Goal: Information Seeking & Learning: Understand process/instructions

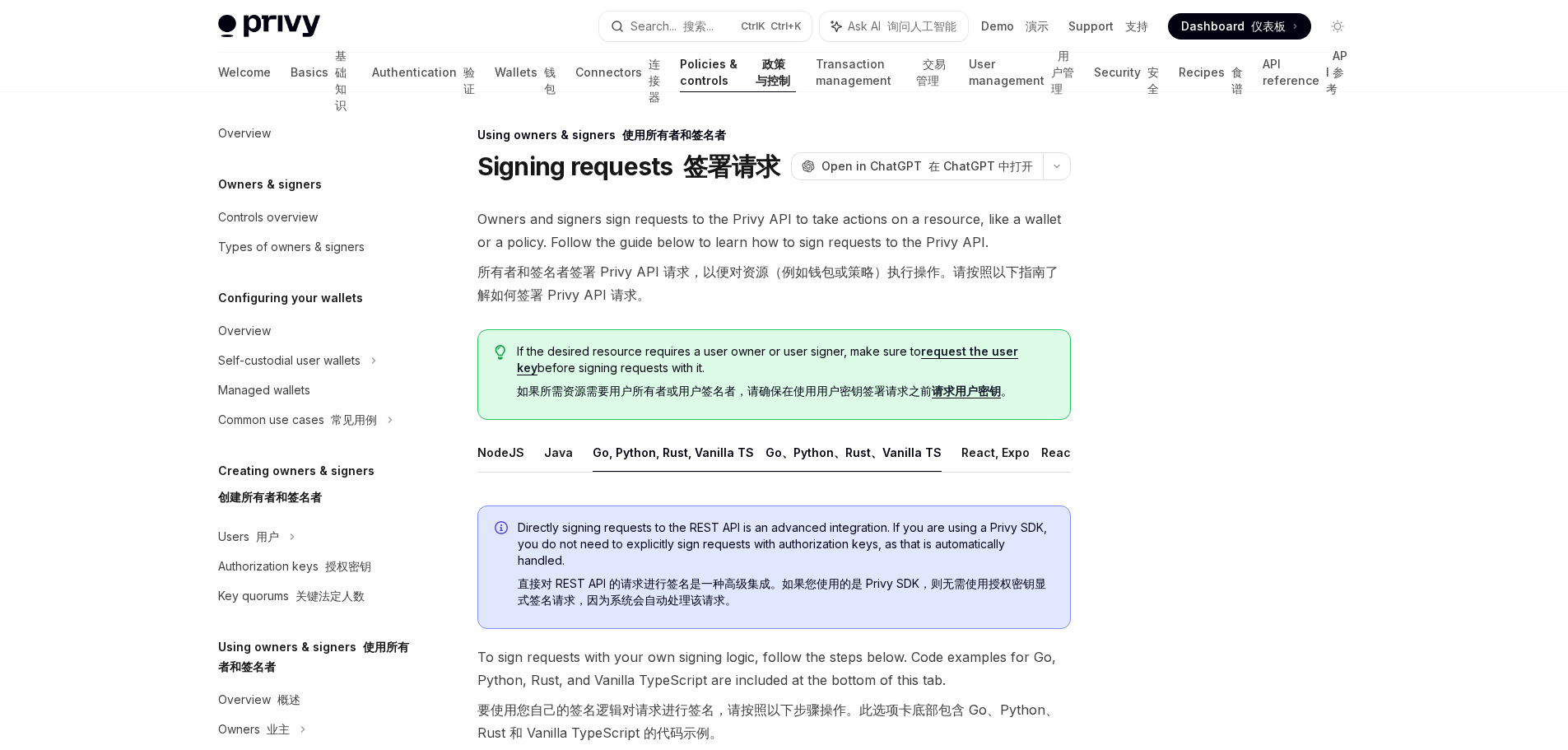
scroll to position [315, 0]
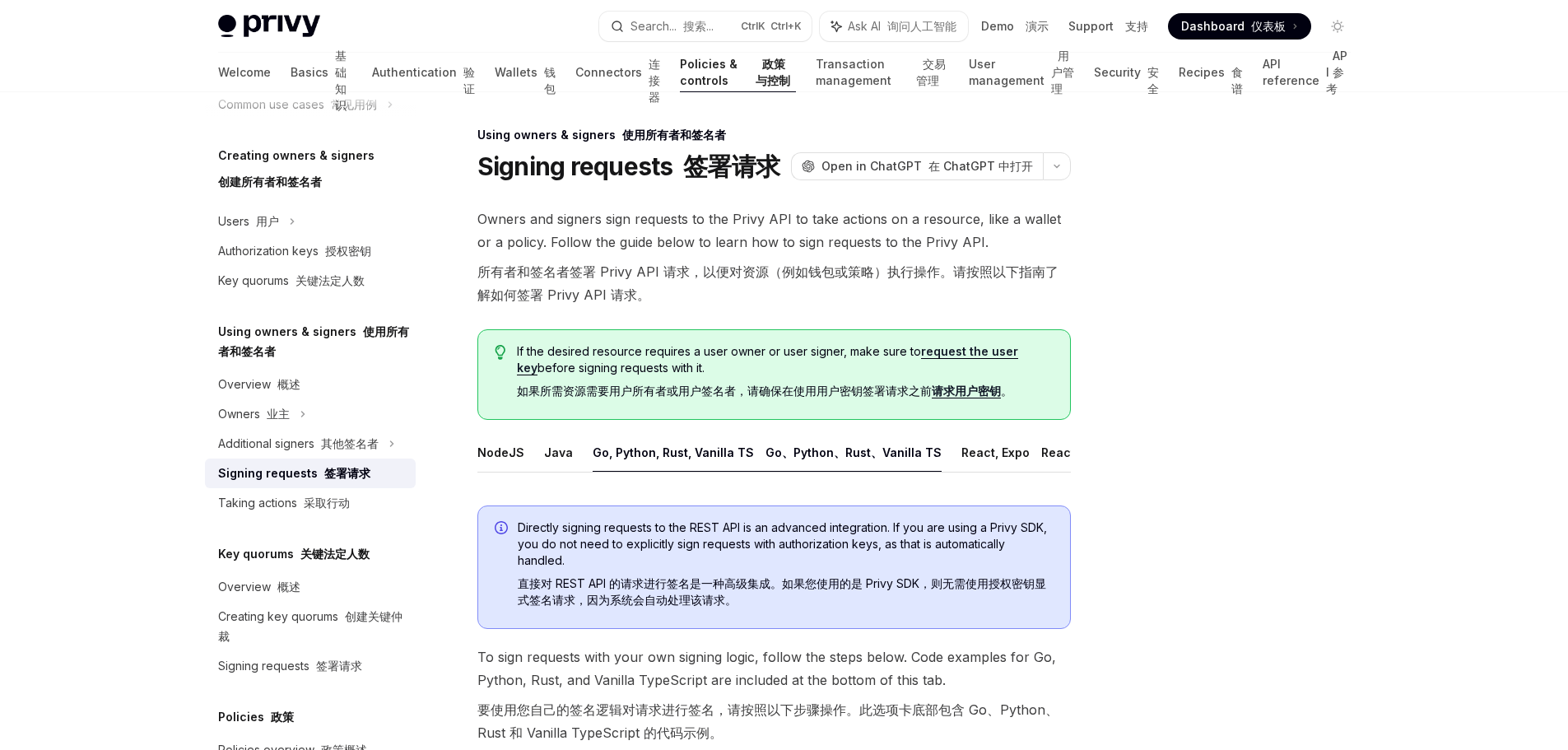
click at [1236, 414] on div at bounding box center [1239, 437] width 251 height 625
click at [1177, 465] on div at bounding box center [1239, 437] width 251 height 625
click at [284, 370] on link "Overview 概述" at bounding box center [310, 384] width 211 height 30
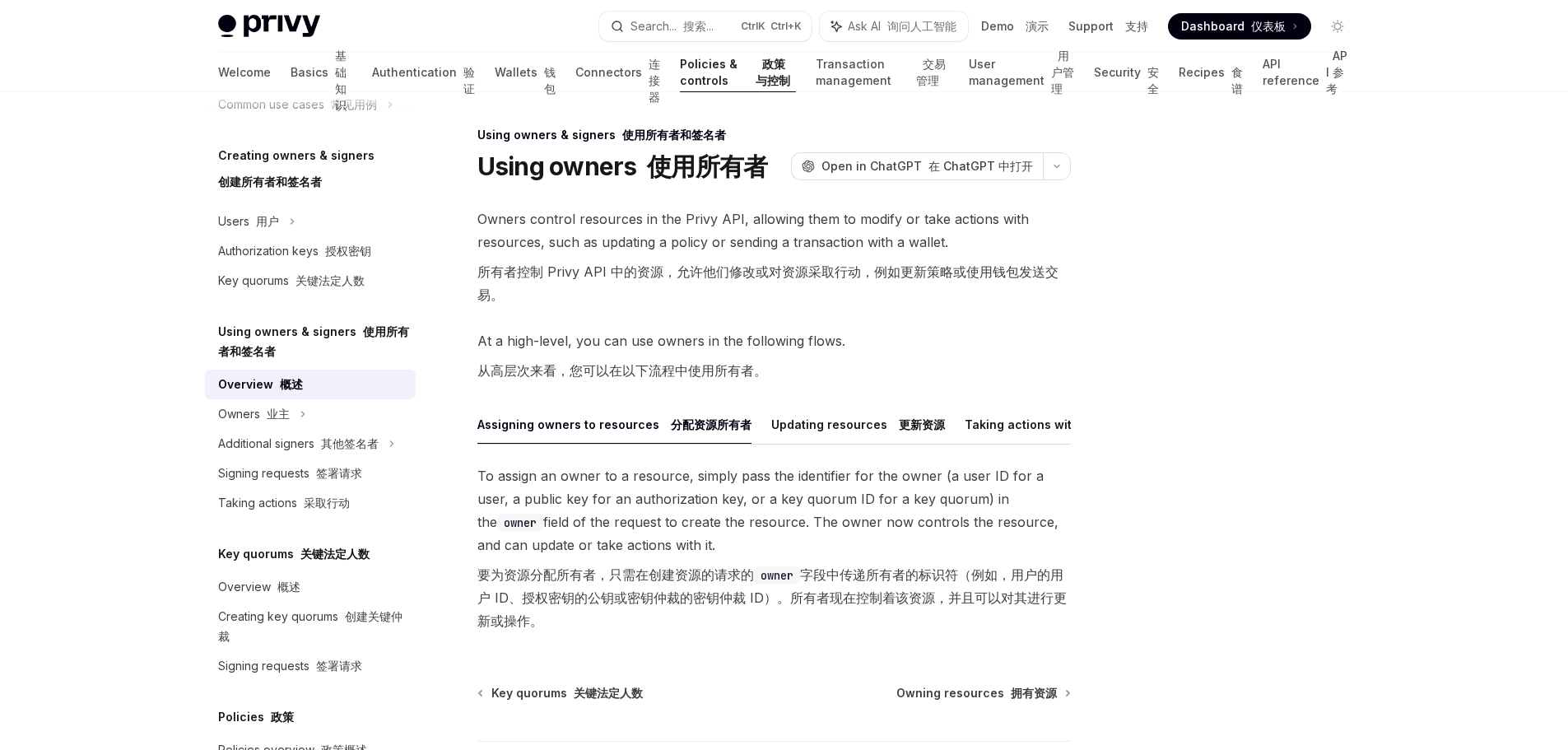
click at [680, 76] on link "Policies & controls 政策与控制" at bounding box center [738, 72] width 116 height 40
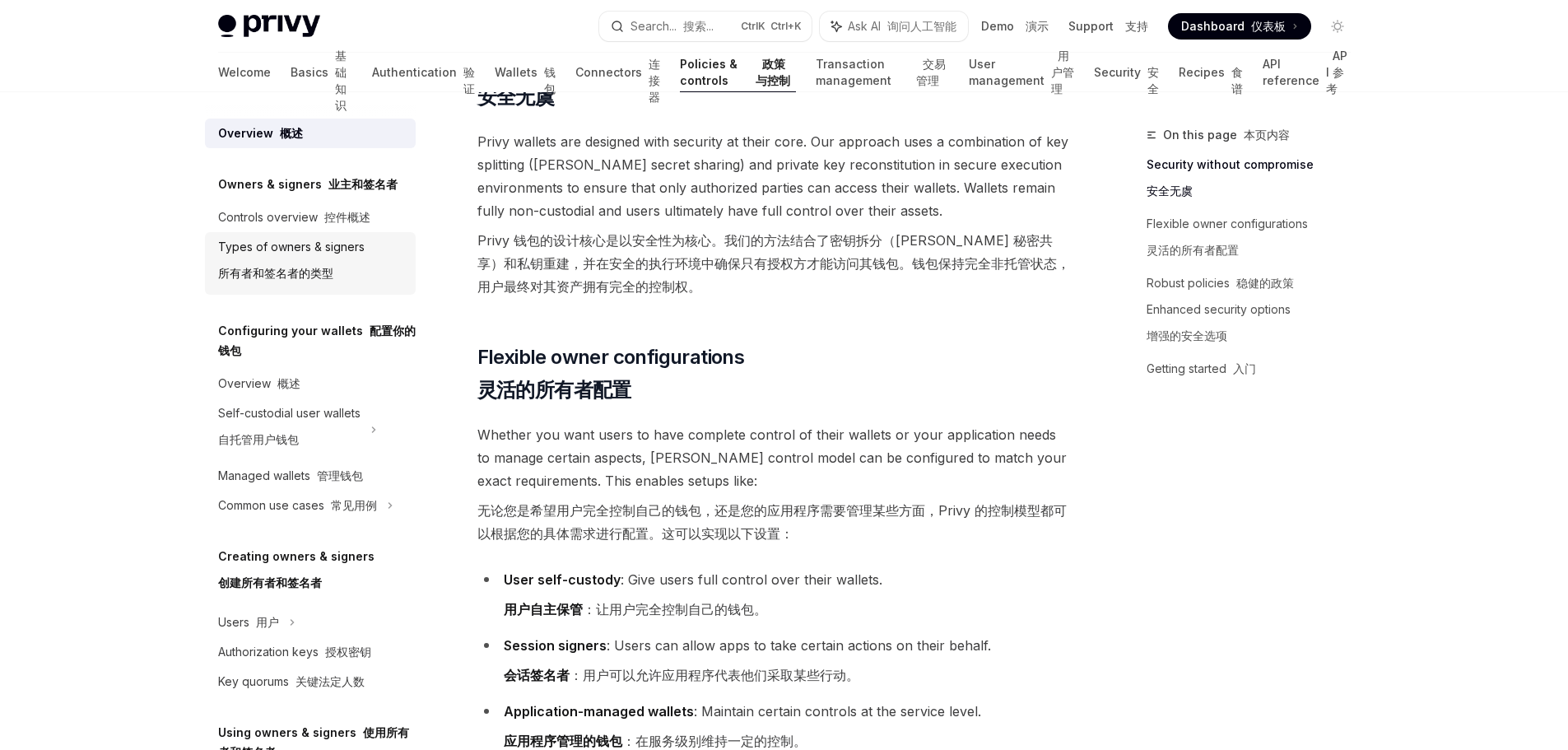
scroll to position [247, 0]
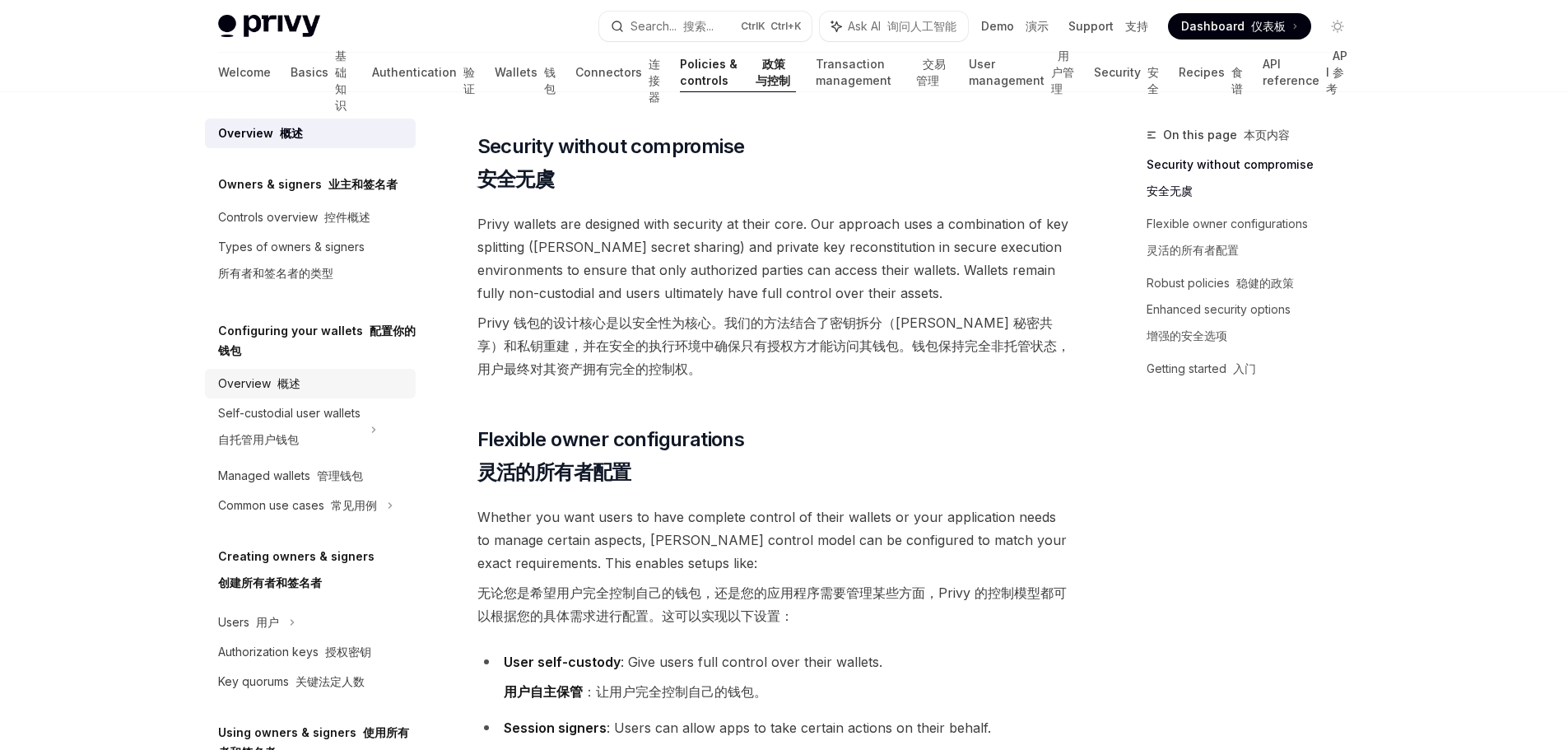
click at [301, 391] on div "Overview 概述" at bounding box center [312, 383] width 187 height 20
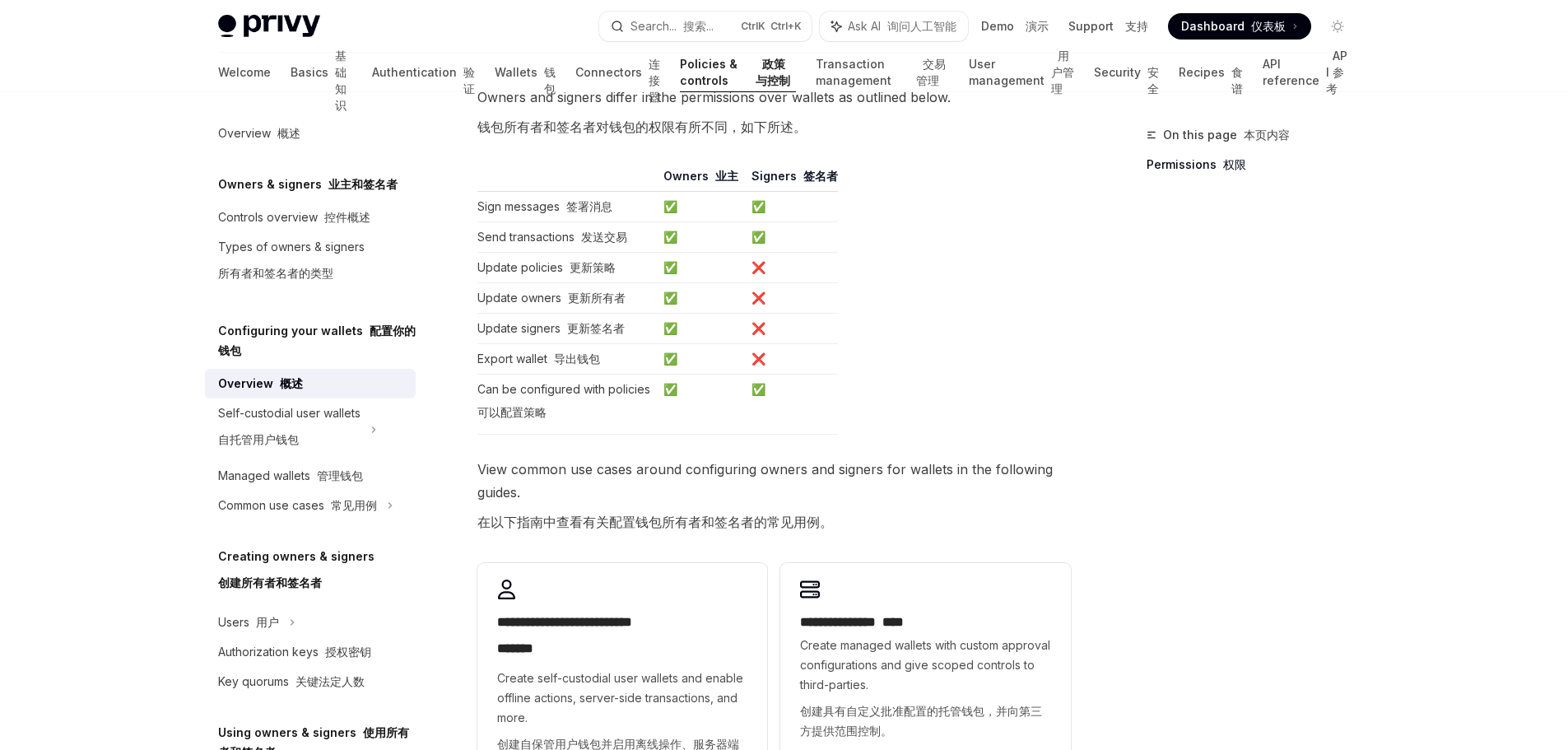
scroll to position [412, 0]
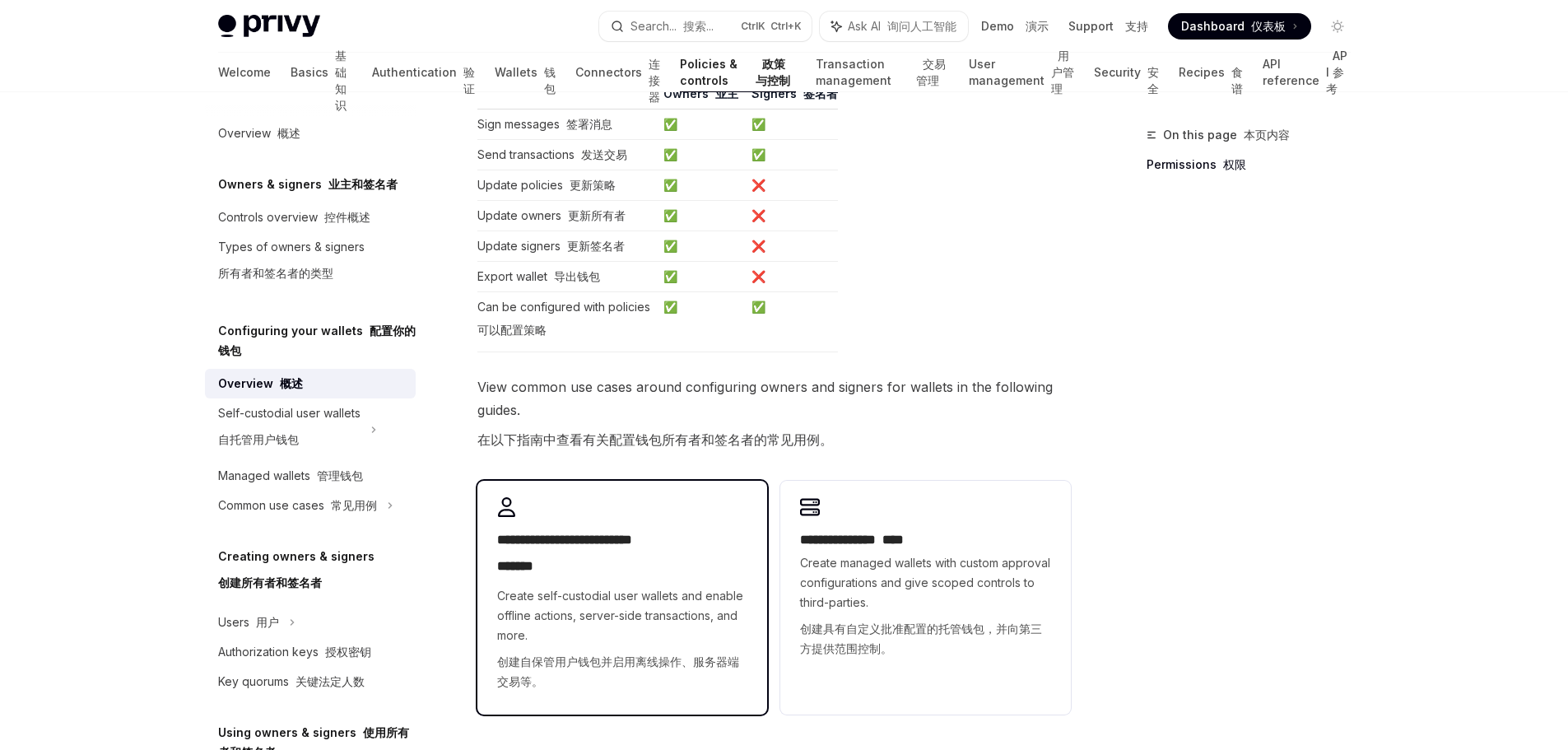
click at [692, 619] on span "Create self-custodial user wallets and enable offline actions, server-side tran…" at bounding box center [622, 641] width 251 height 112
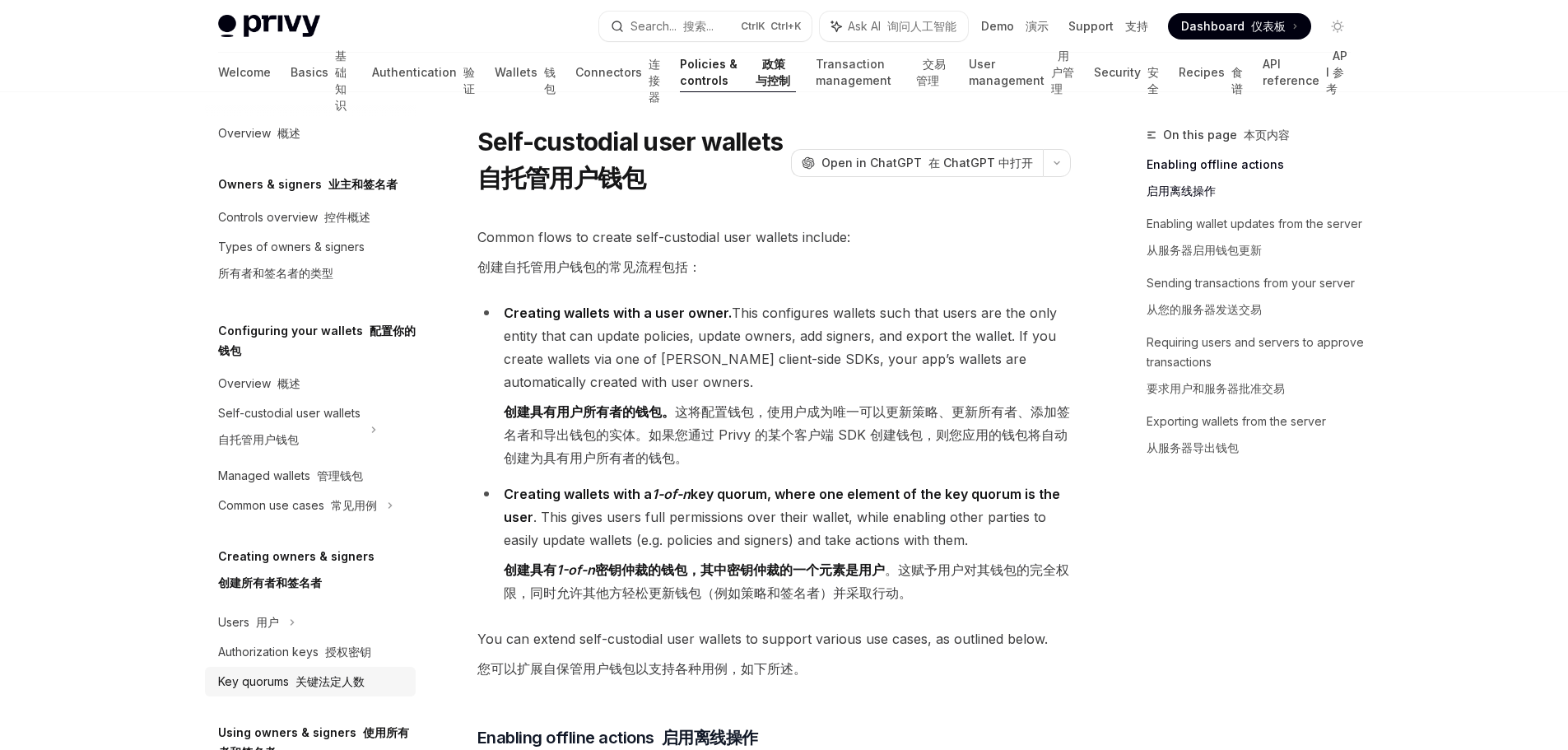
scroll to position [82, 0]
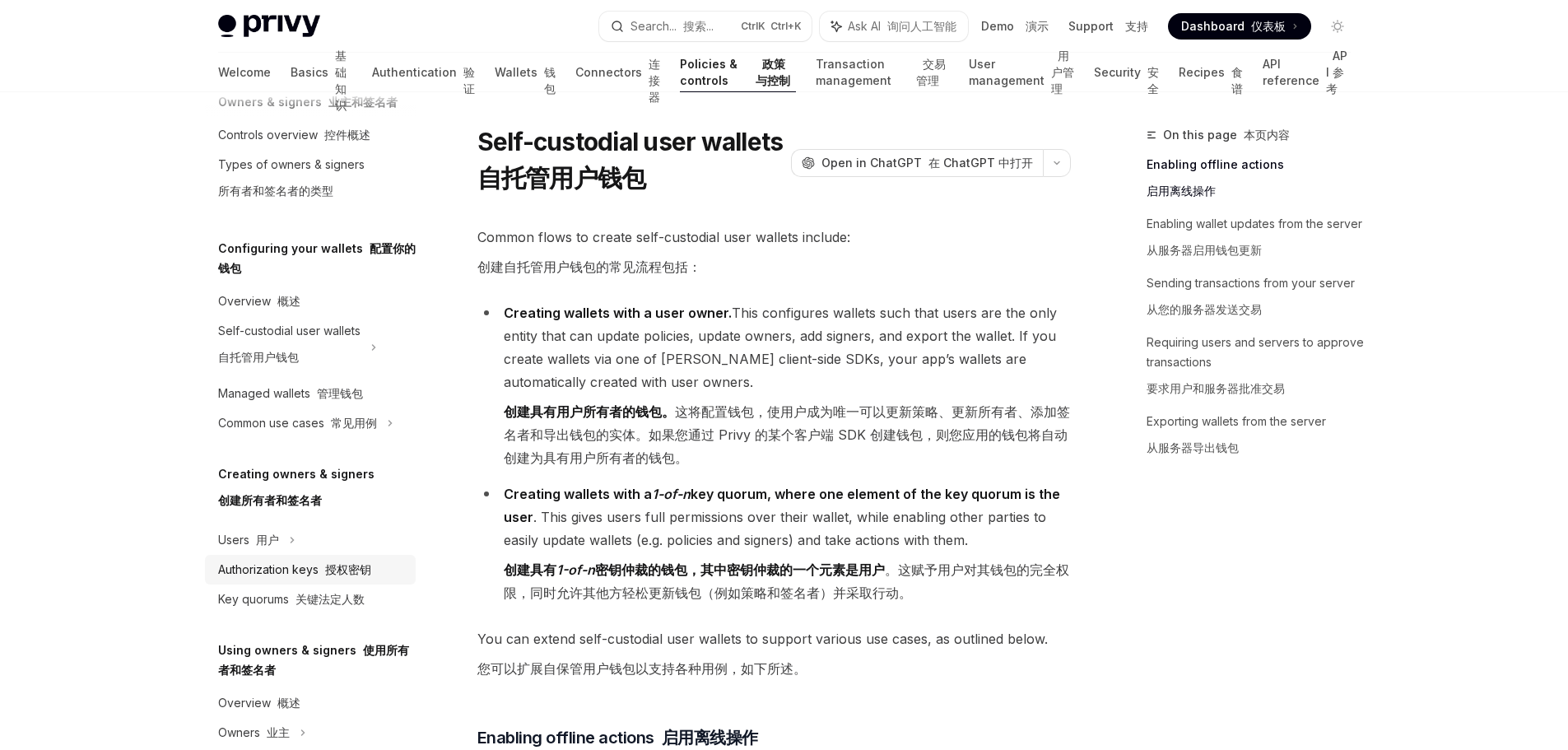
click at [315, 569] on div "Authorization keys 授权密钥" at bounding box center [295, 570] width 153 height 20
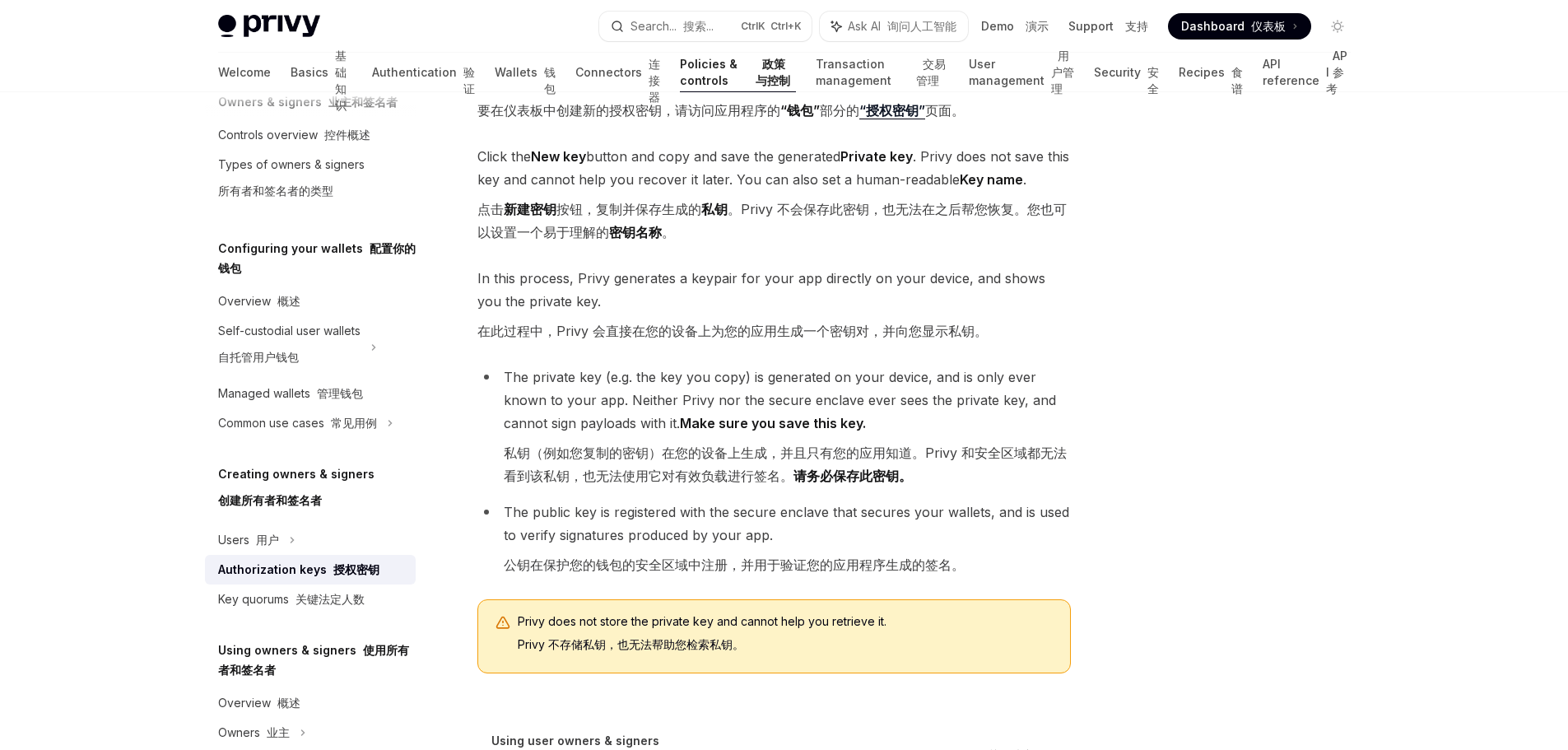
scroll to position [576, 0]
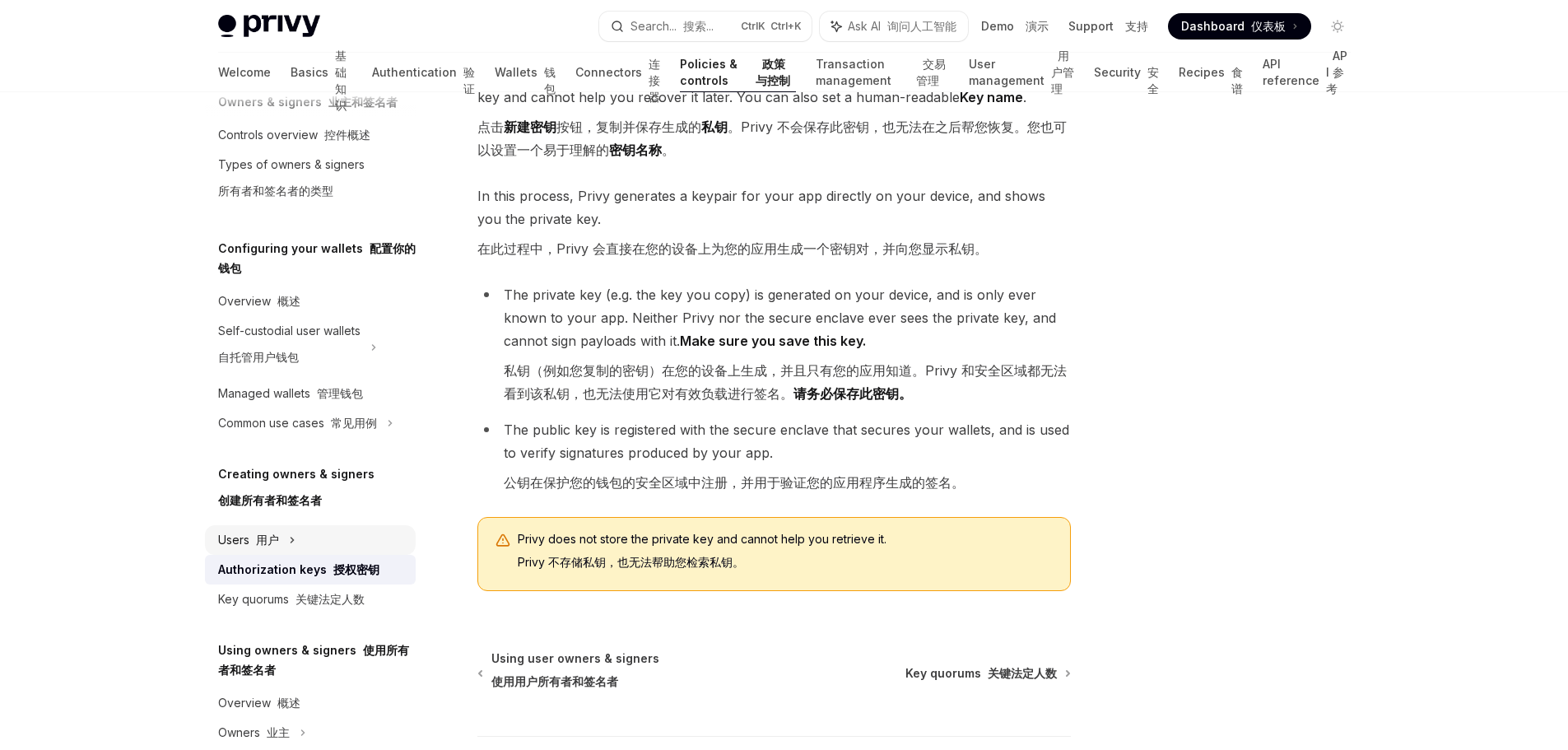
click at [291, 528] on div "Users 用户" at bounding box center [310, 540] width 211 height 30
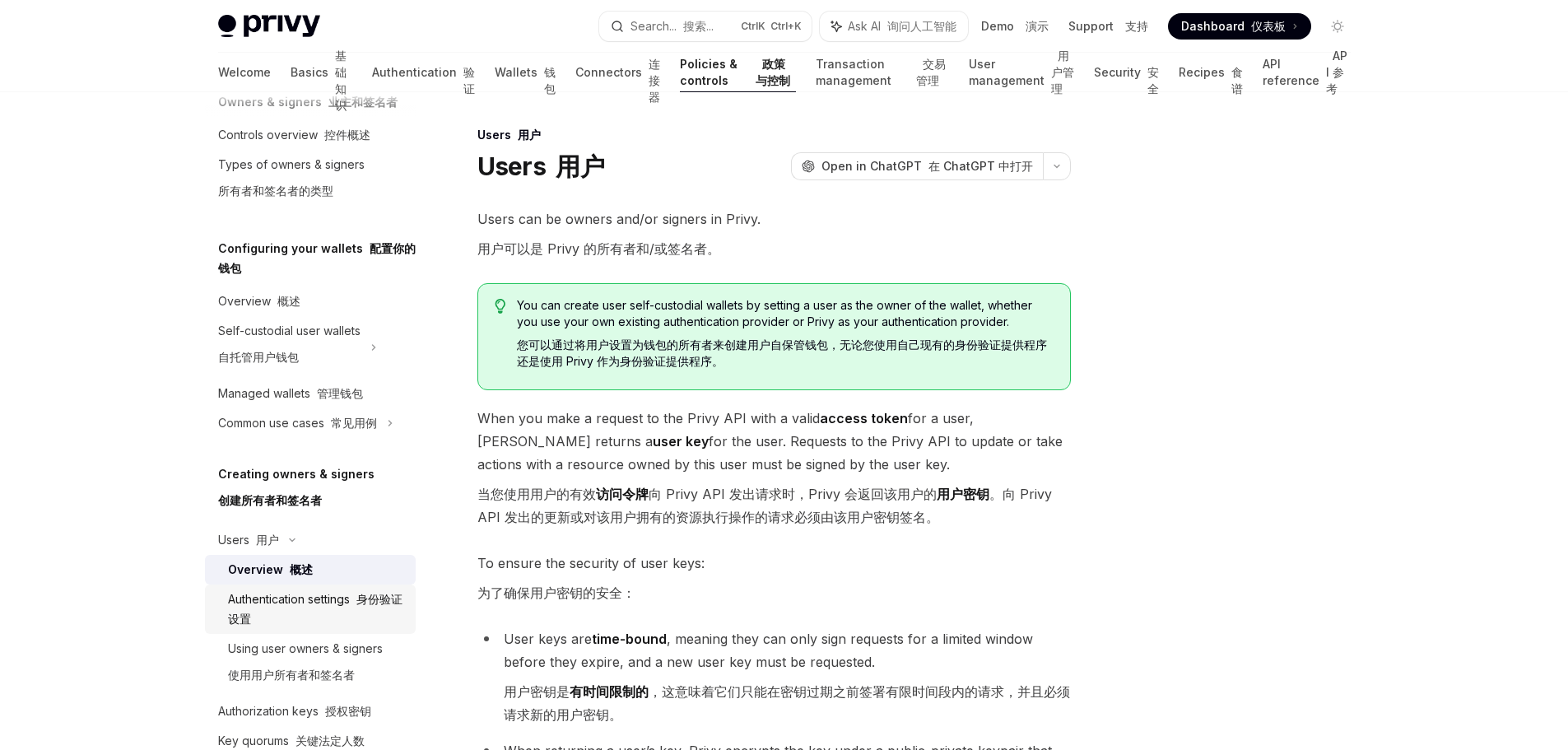
click at [319, 616] on div "Authentication settings 身份验证设置" at bounding box center [317, 609] width 178 height 40
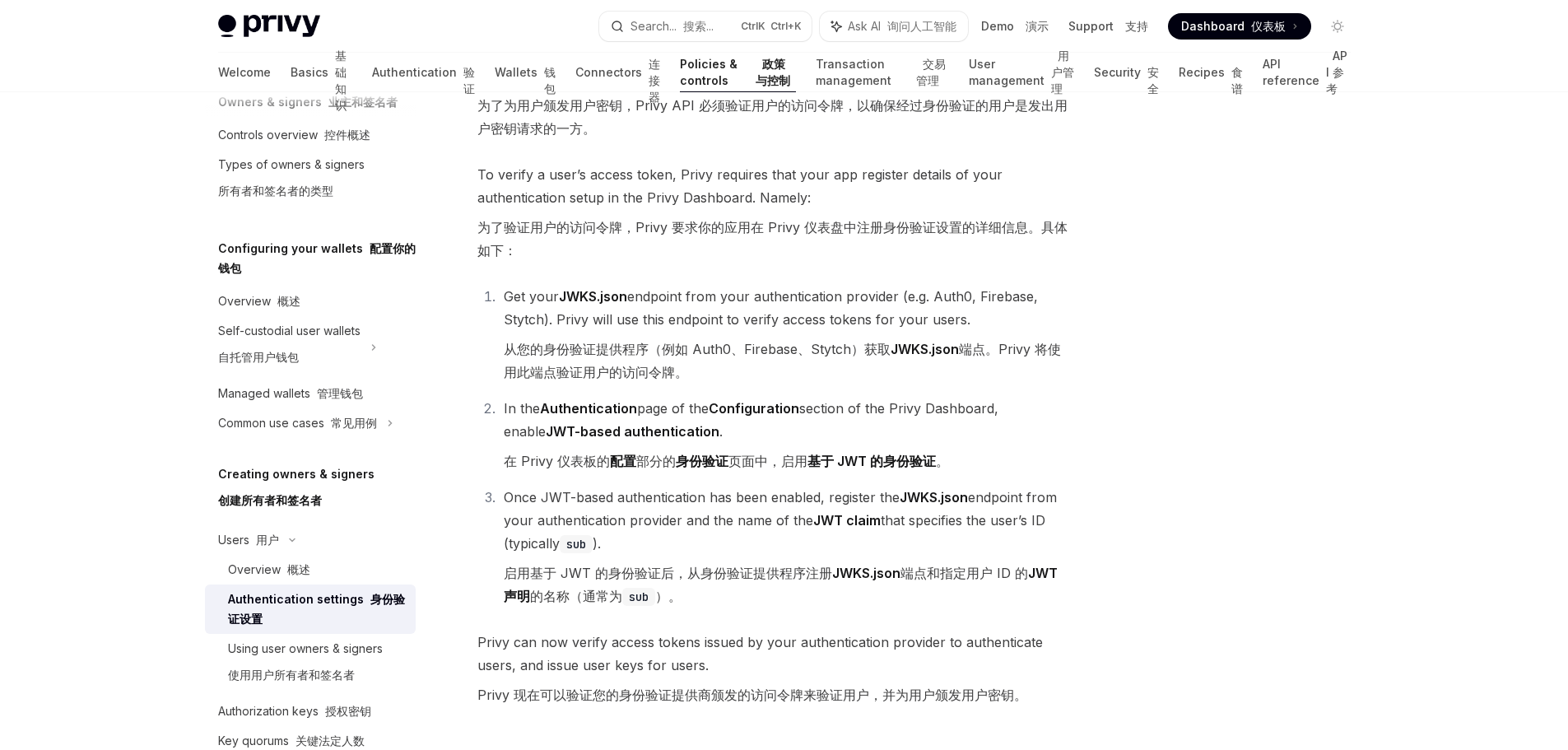
scroll to position [412, 0]
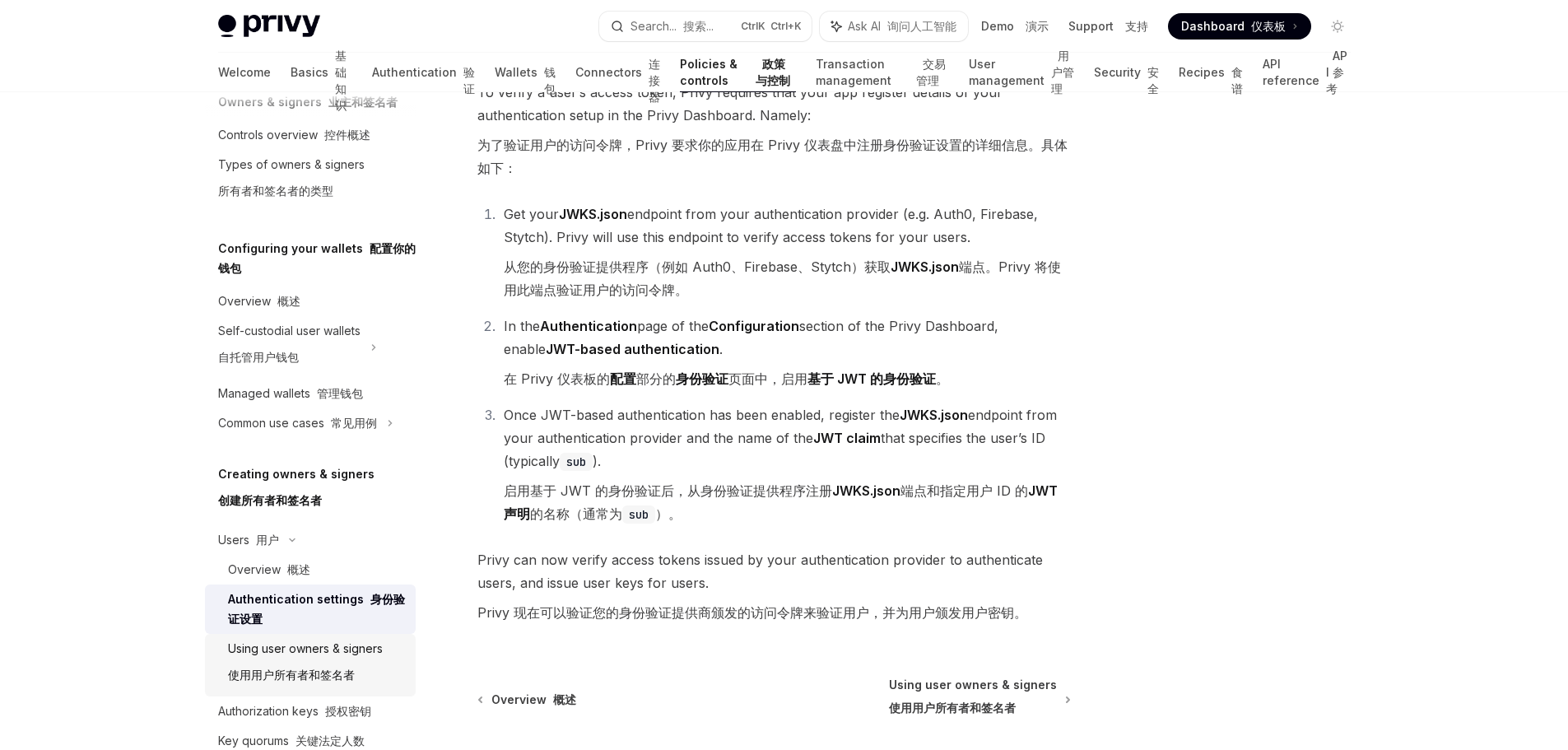
click at [372, 656] on div "Using user owners & signers 使用用户所有者和签名者" at bounding box center [305, 665] width 155 height 52
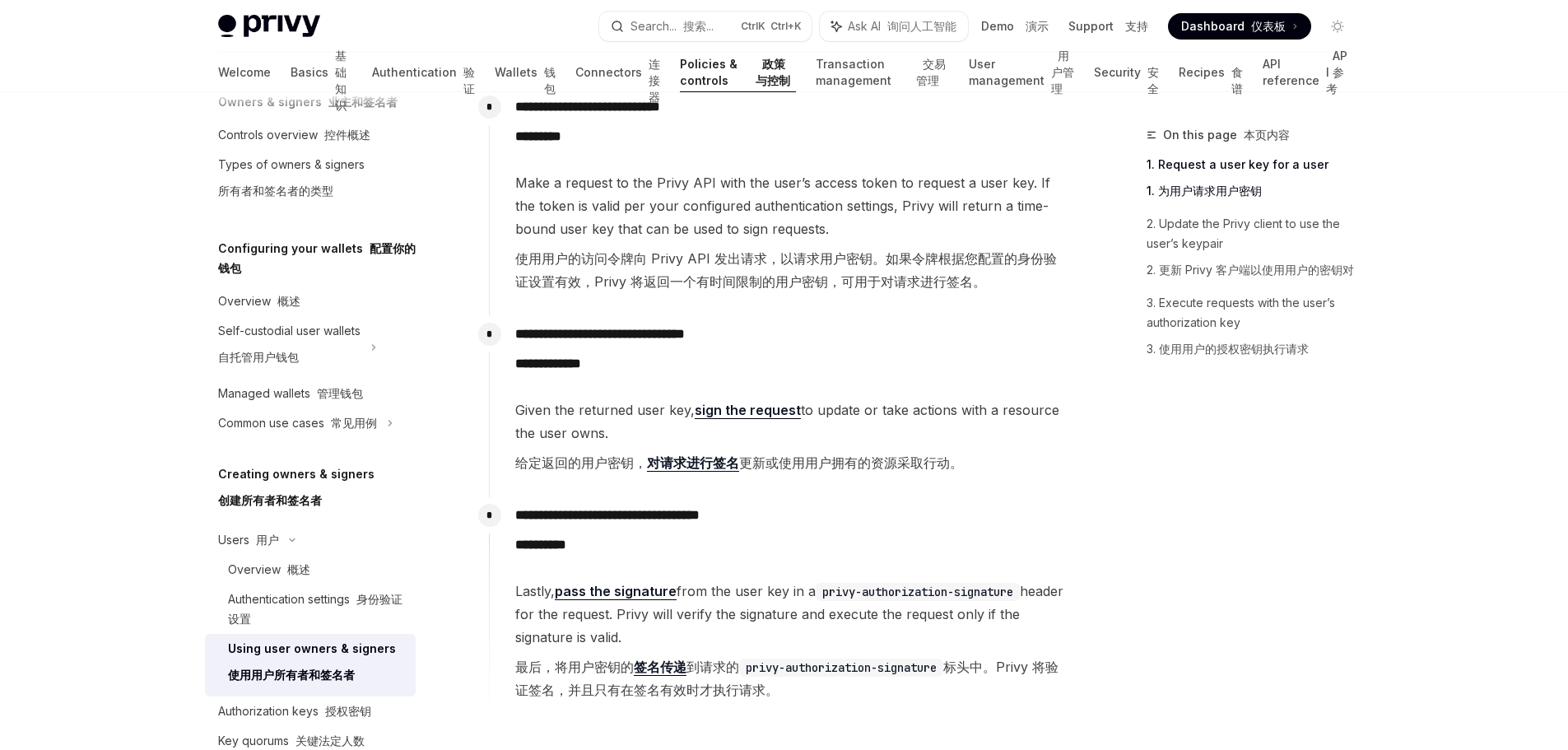
scroll to position [164, 0]
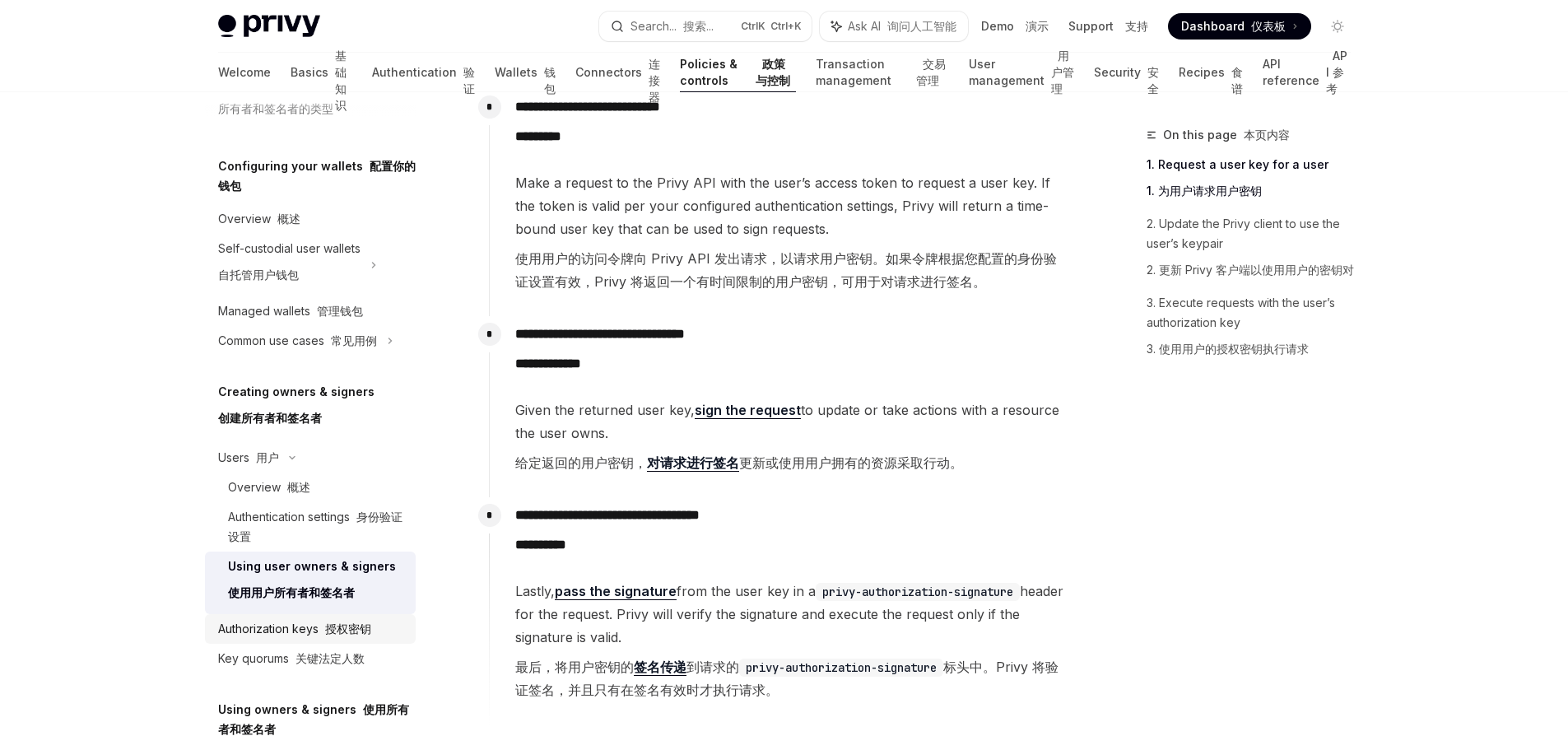
click at [369, 627] on font "授权密钥" at bounding box center [348, 628] width 46 height 14
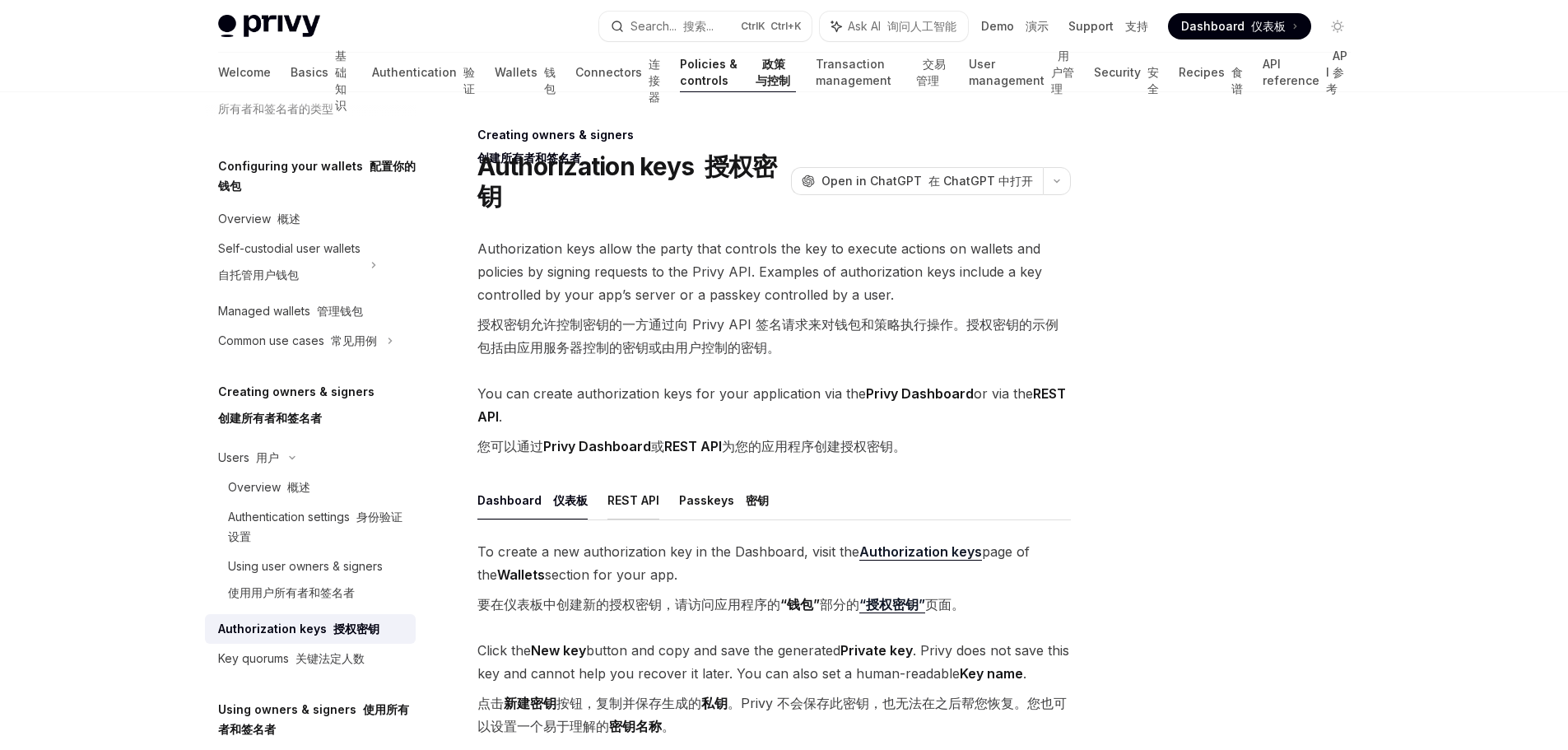
click at [649, 499] on button "REST API" at bounding box center [633, 499] width 52 height 39
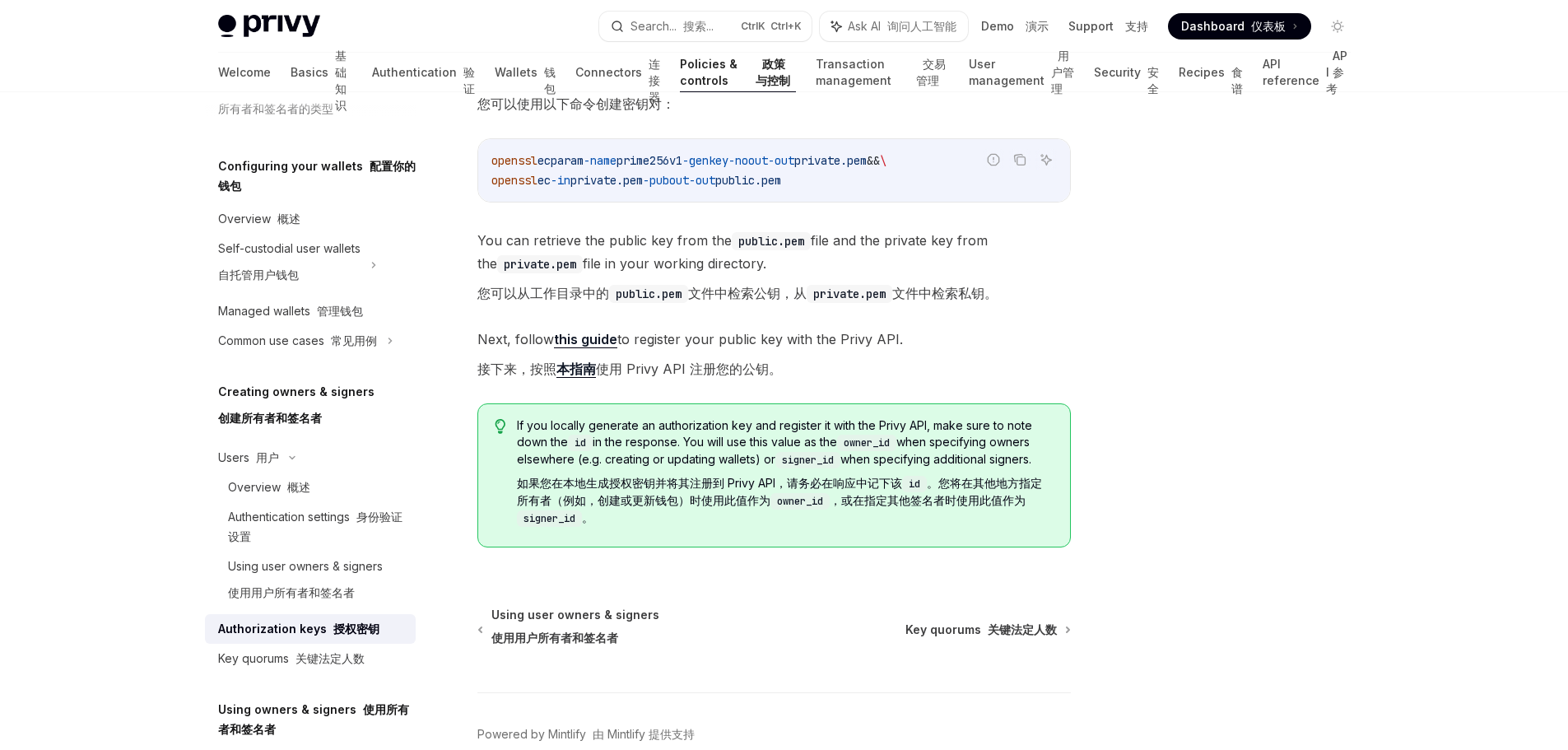
scroll to position [674, 0]
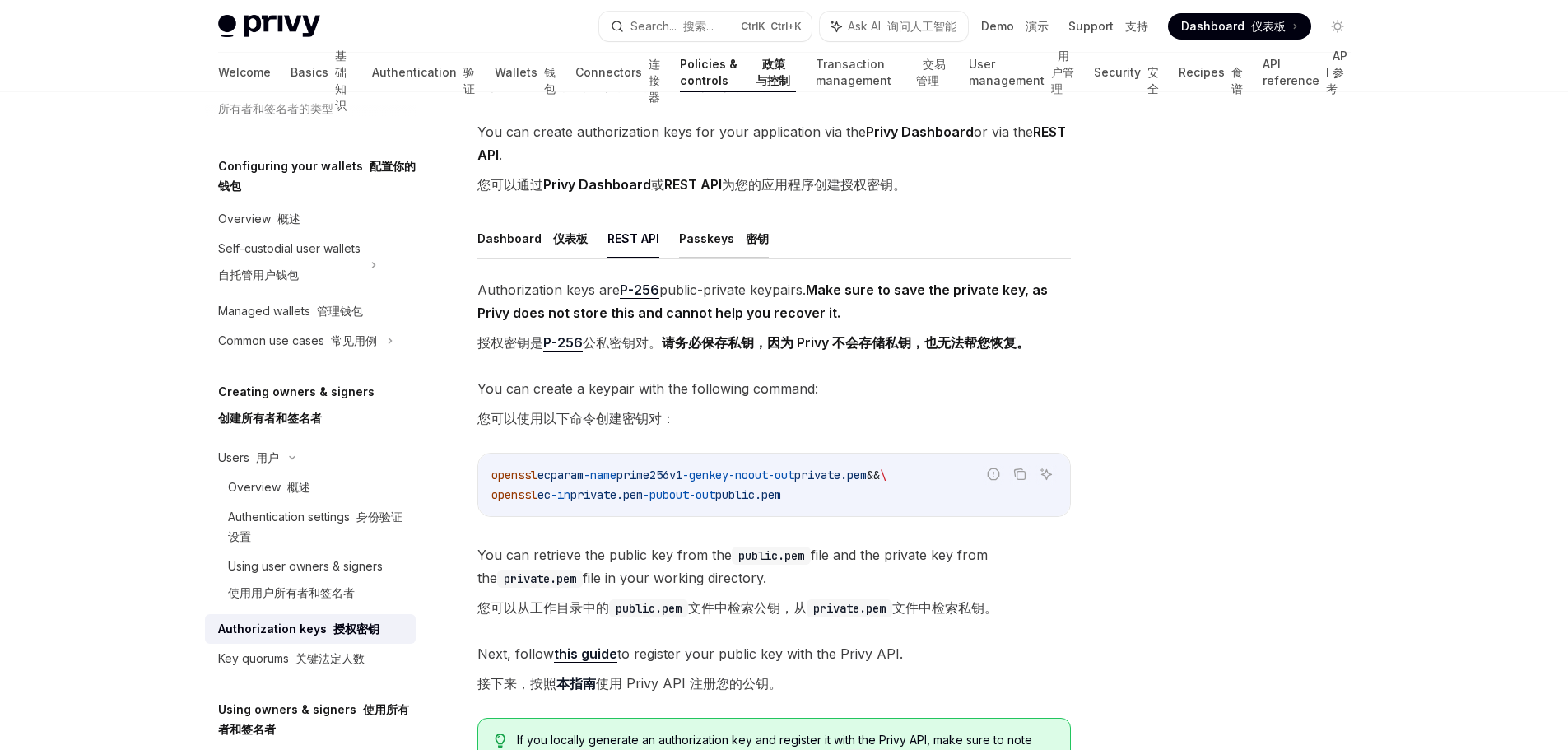
click at [731, 246] on button "Passkeys 密钥" at bounding box center [724, 238] width 90 height 39
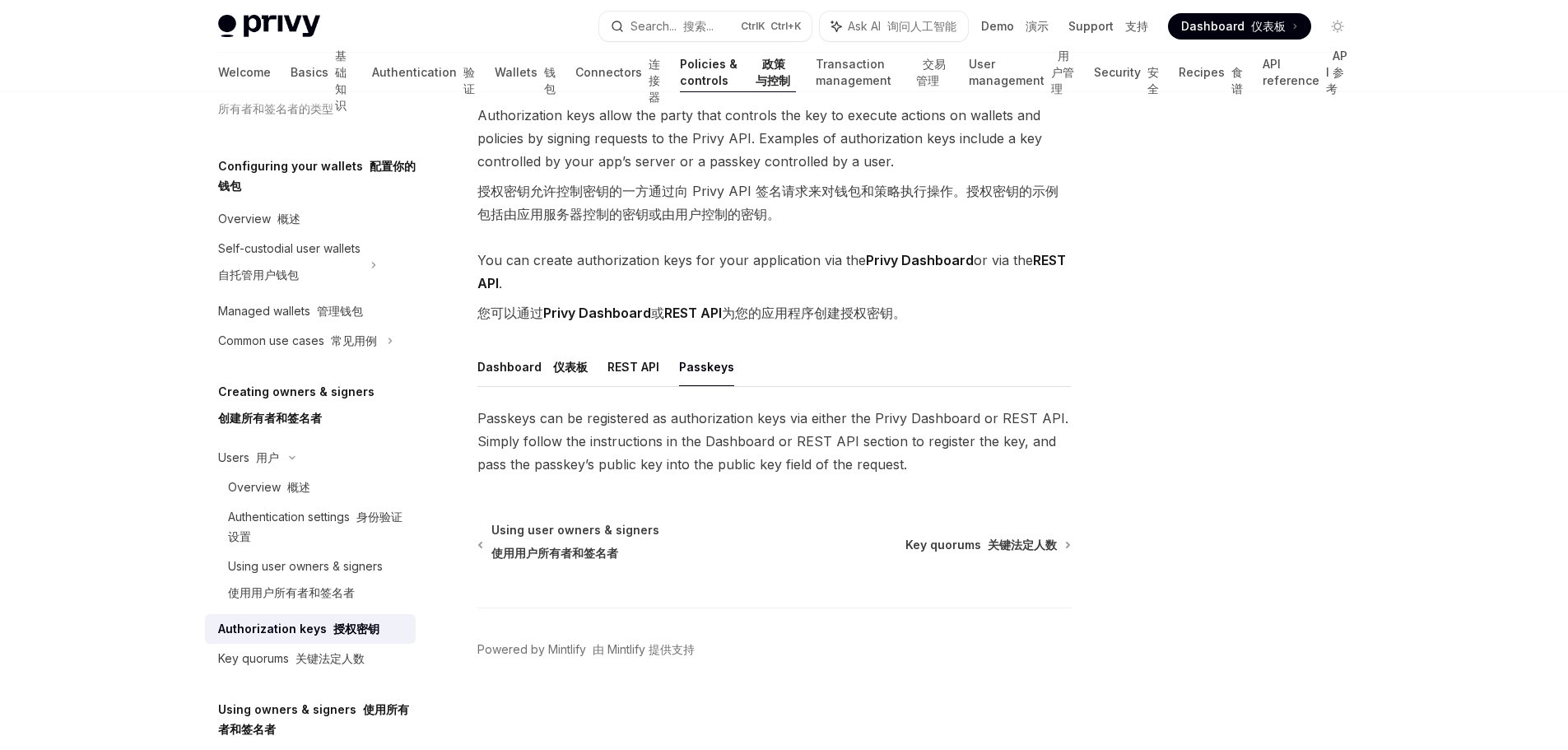
scroll to position [192, 0]
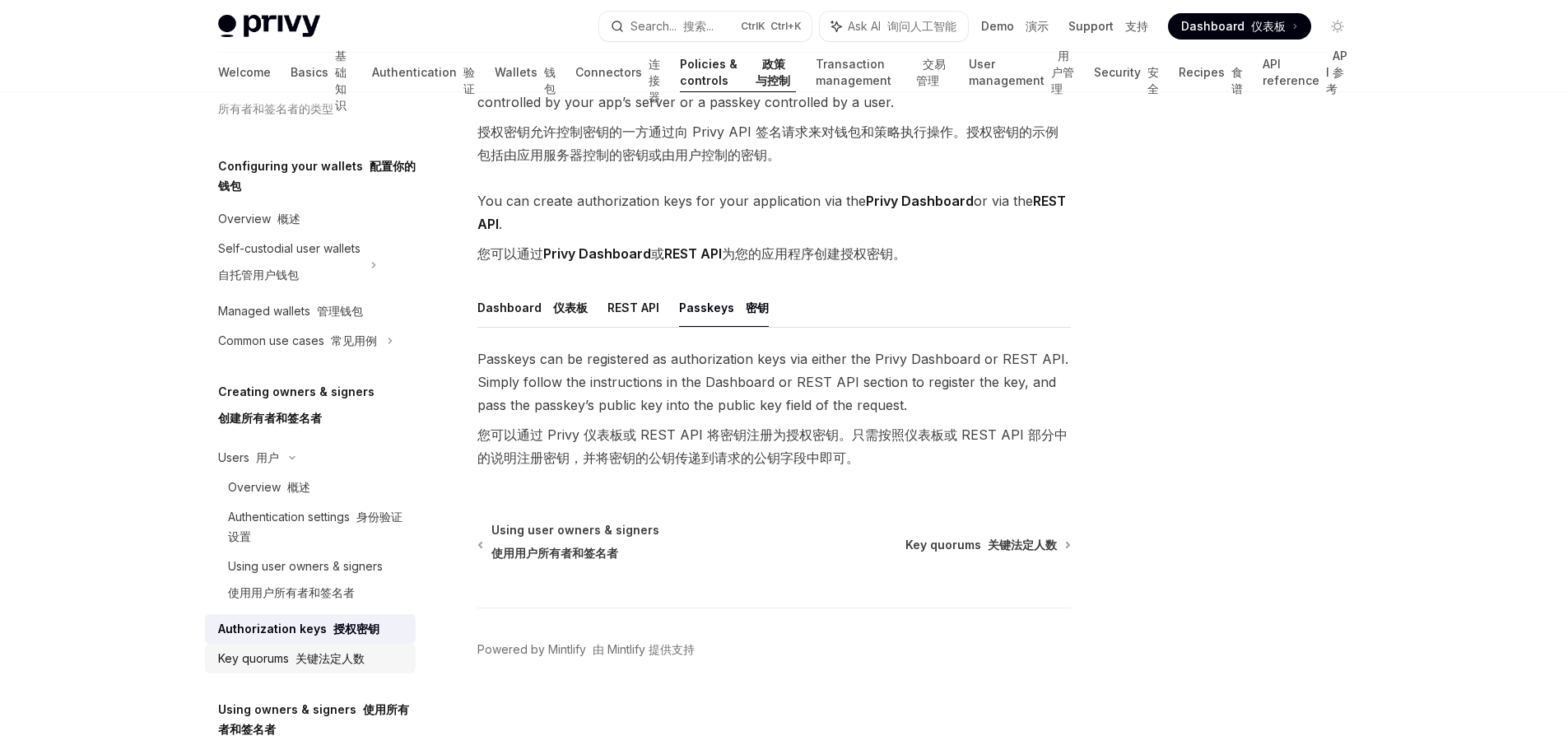
click at [324, 657] on font "关键法定人数" at bounding box center [329, 658] width 69 height 14
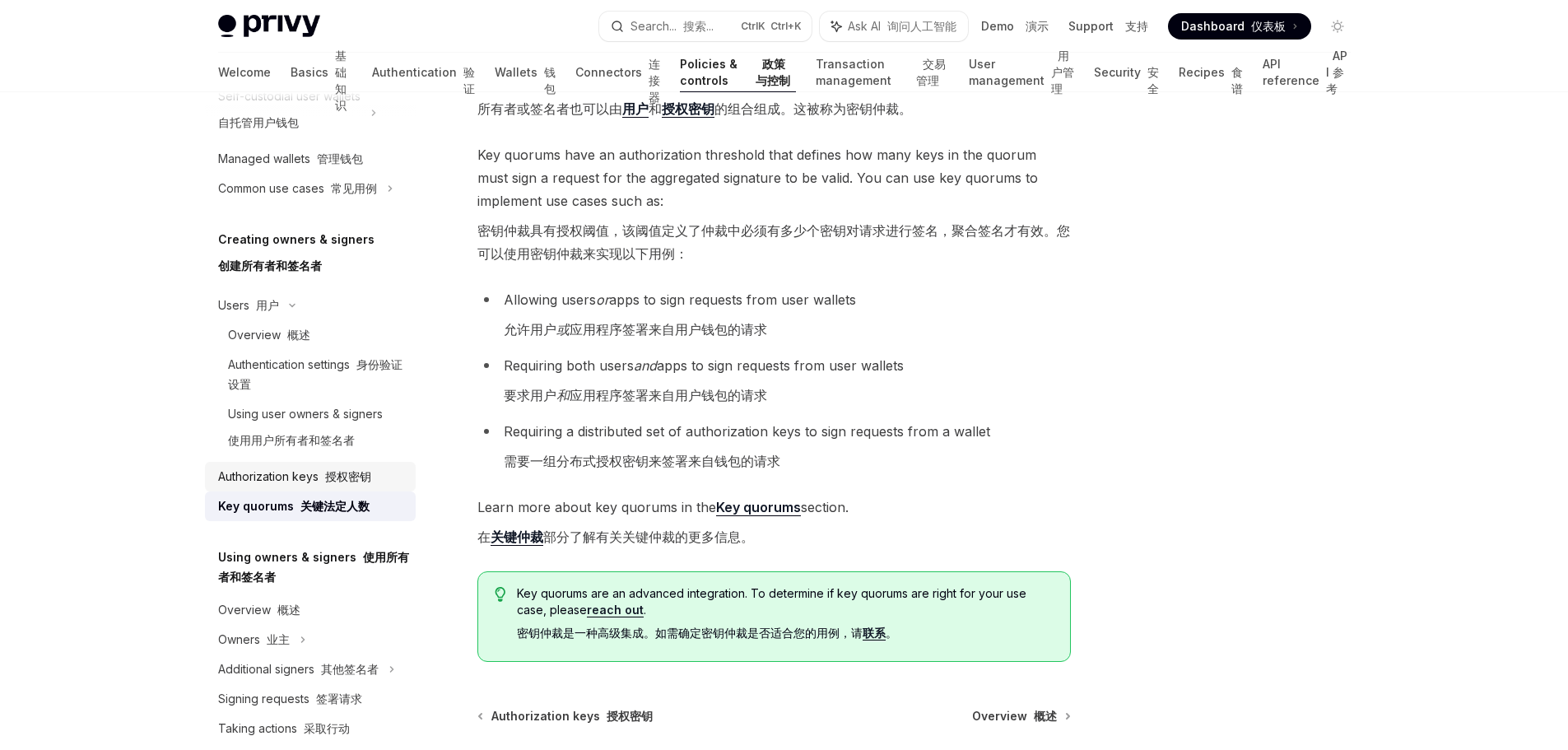
scroll to position [235, 0]
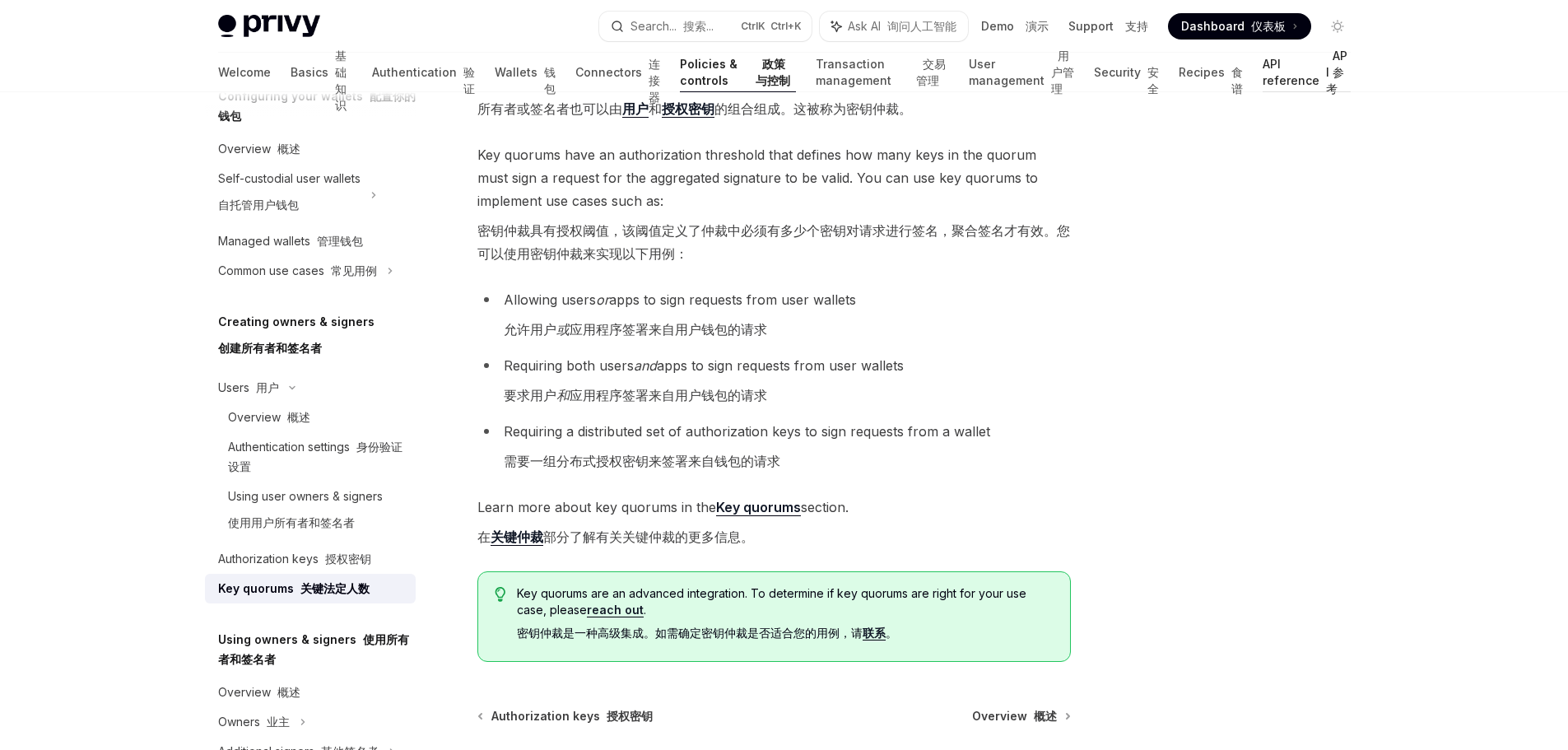
click at [1263, 71] on link "API reference API 参考" at bounding box center [1306, 72] width 87 height 40
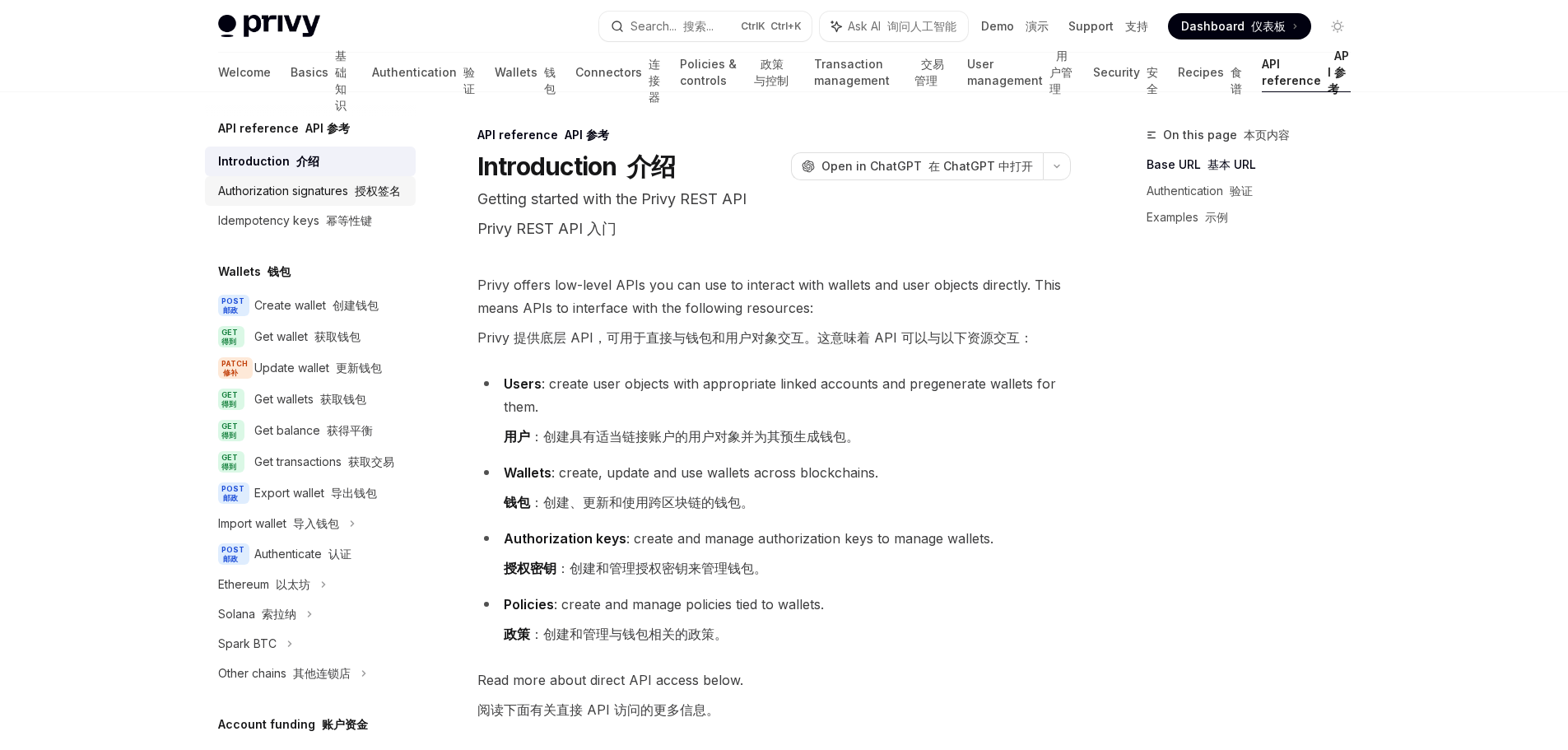
click at [357, 201] on div "Authorization signatures 授权签名" at bounding box center [309, 191] width 183 height 20
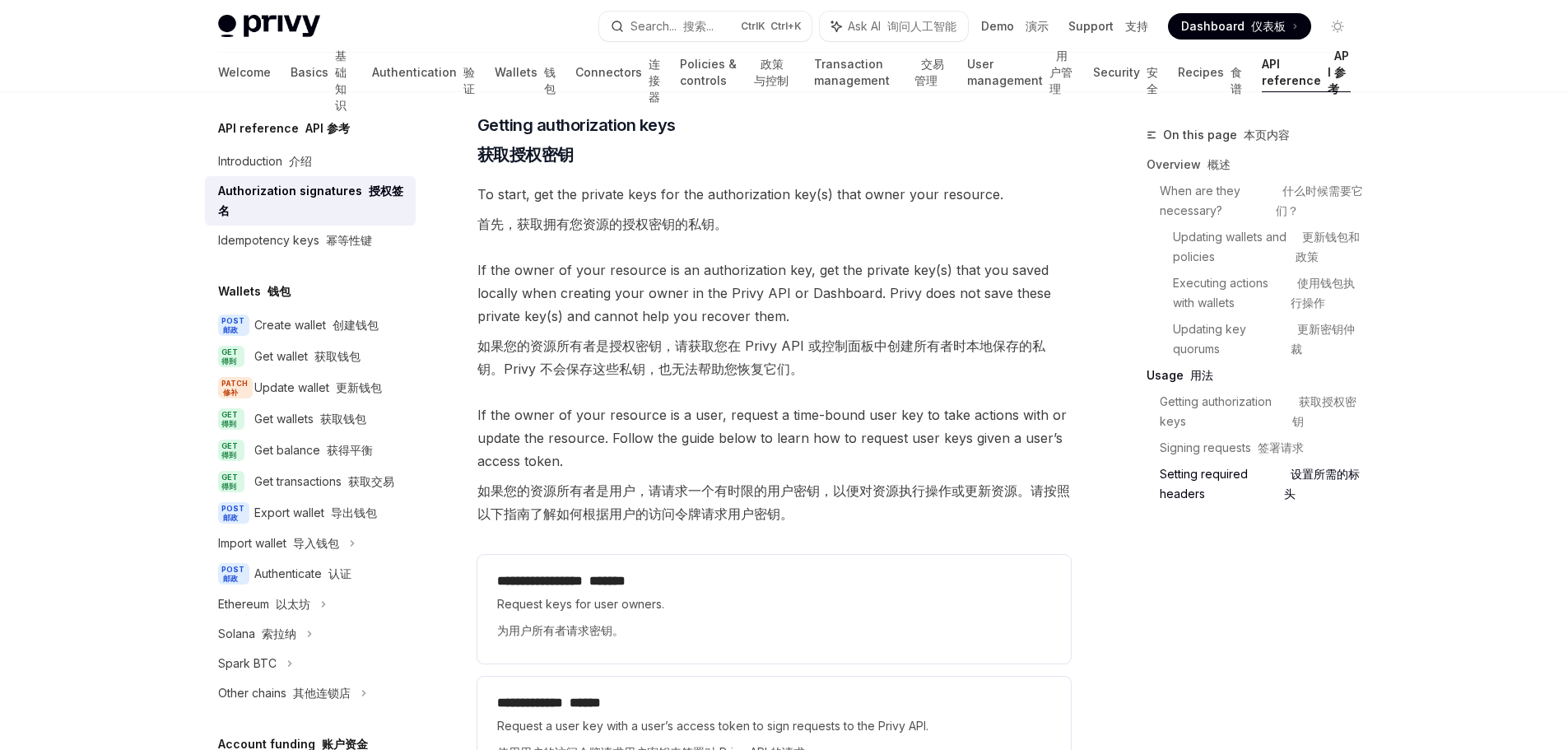
scroll to position [3128, 0]
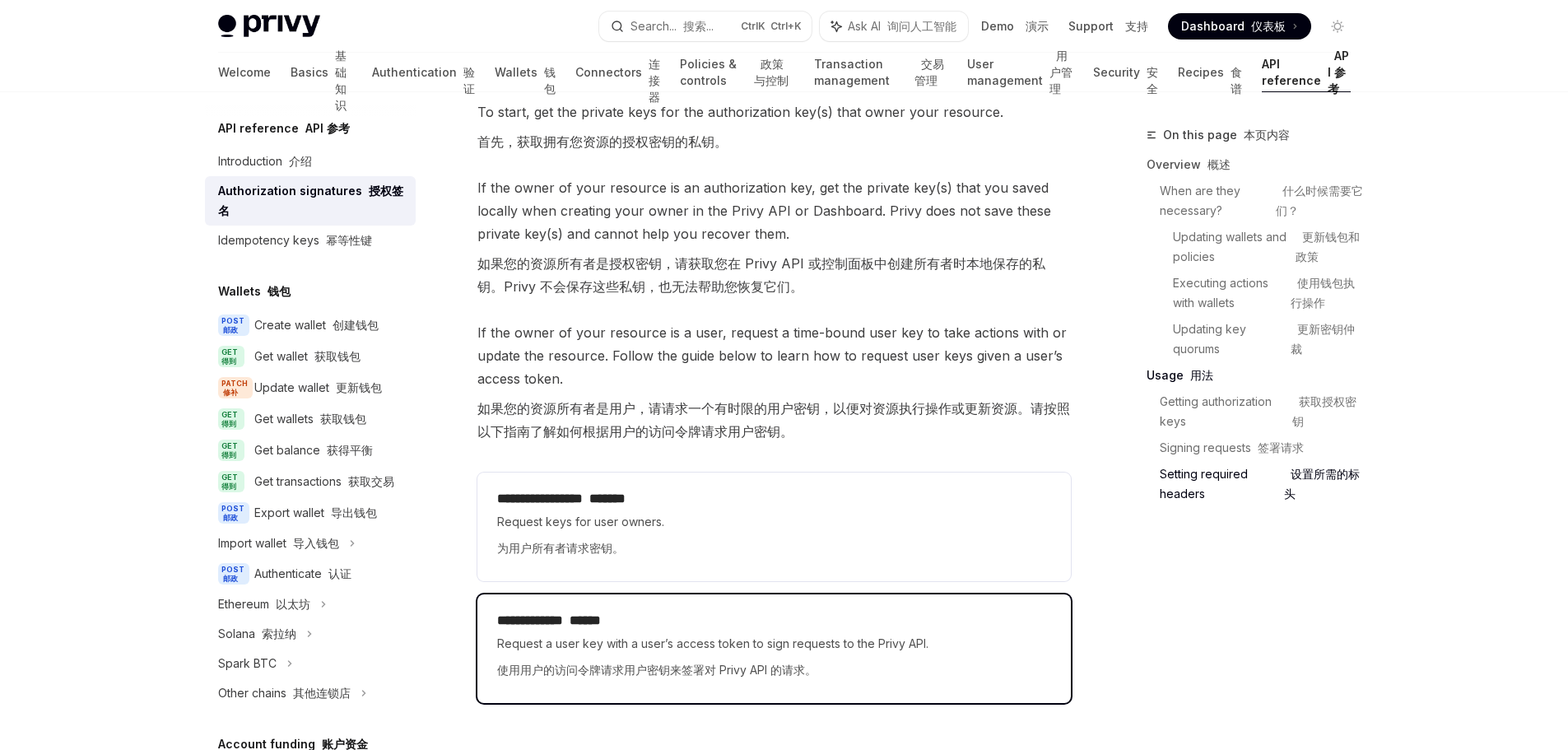
click at [740, 623] on h2 "**********" at bounding box center [774, 621] width 554 height 20
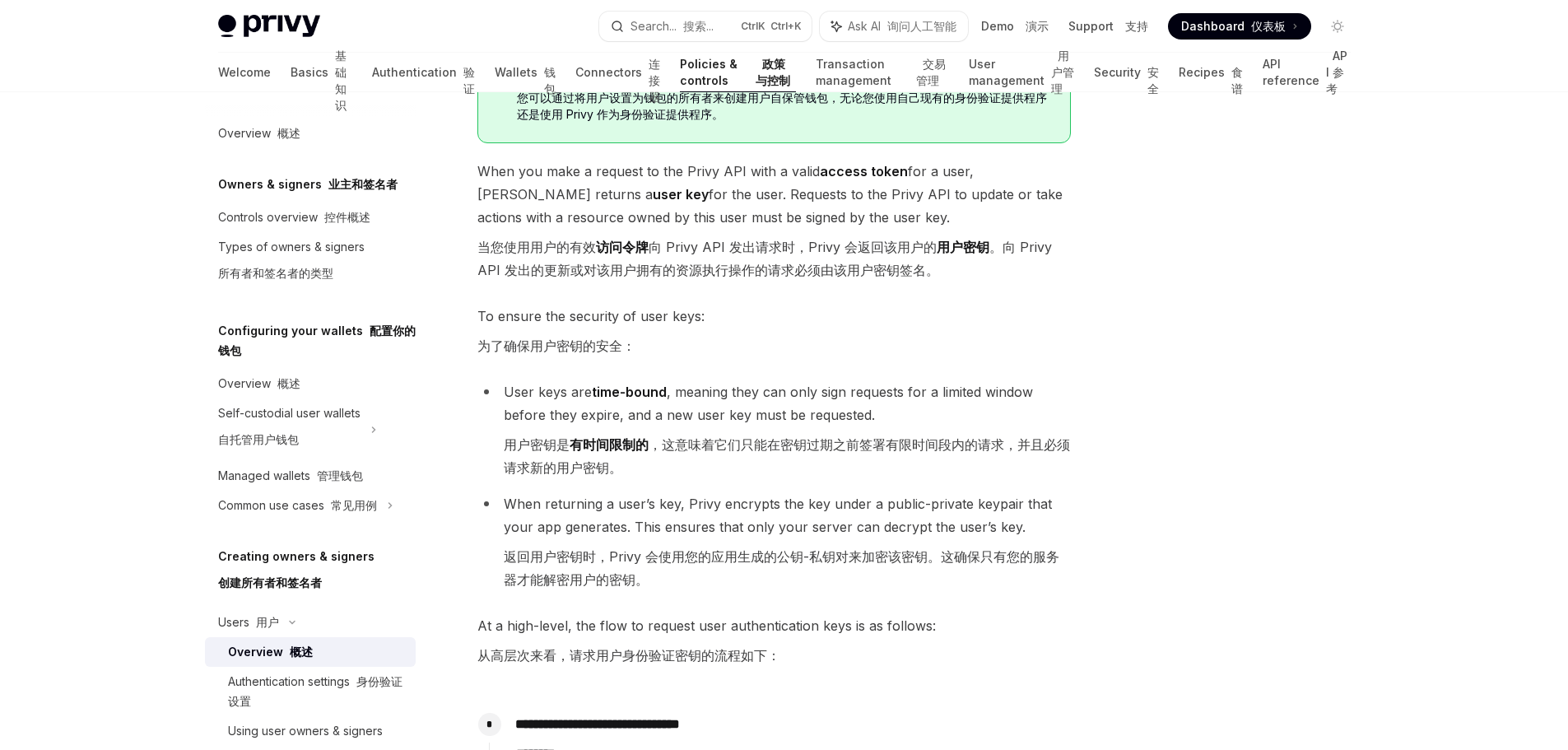
scroll to position [164, 0]
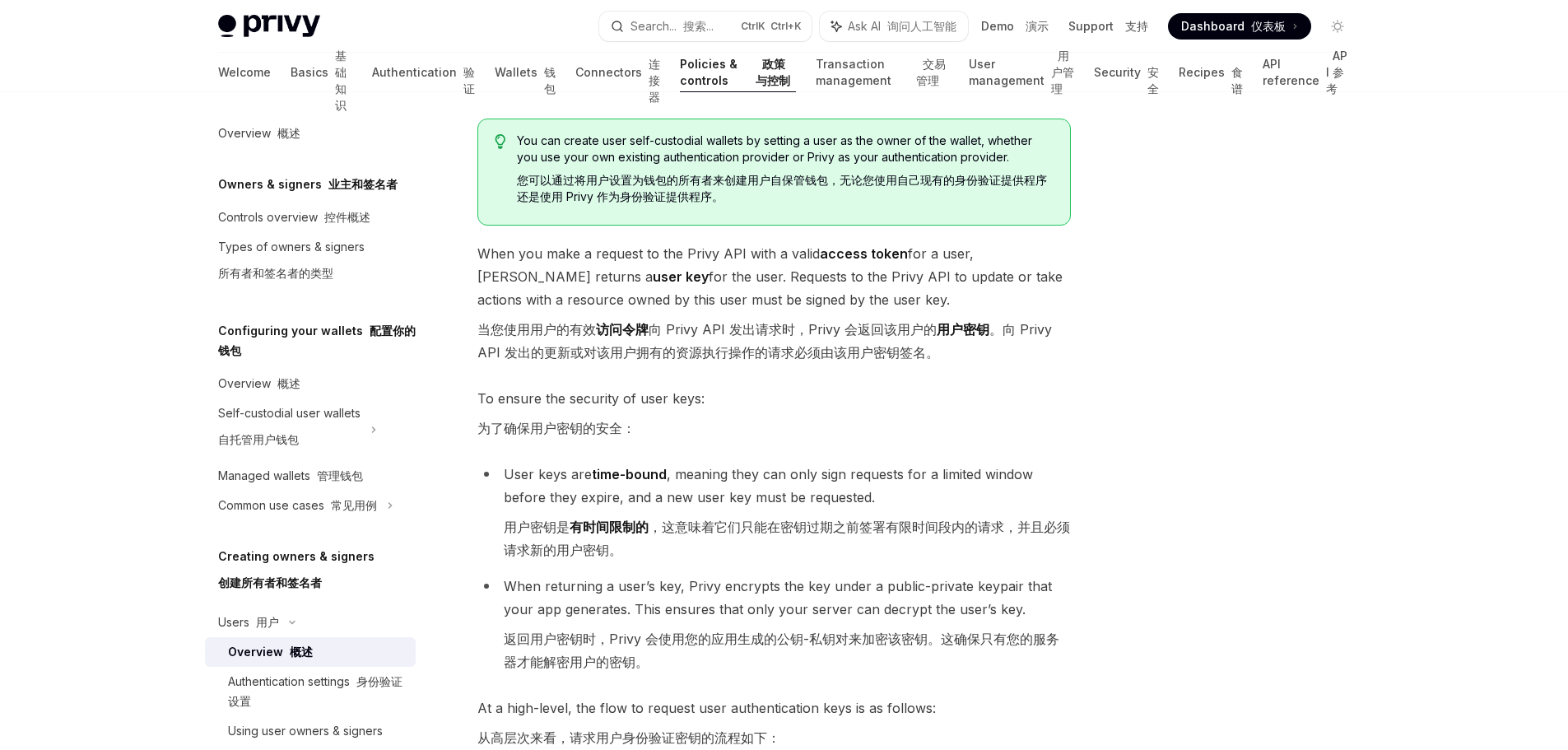
click at [986, 75] on link "User management 用户管理" at bounding box center [1022, 72] width 106 height 40
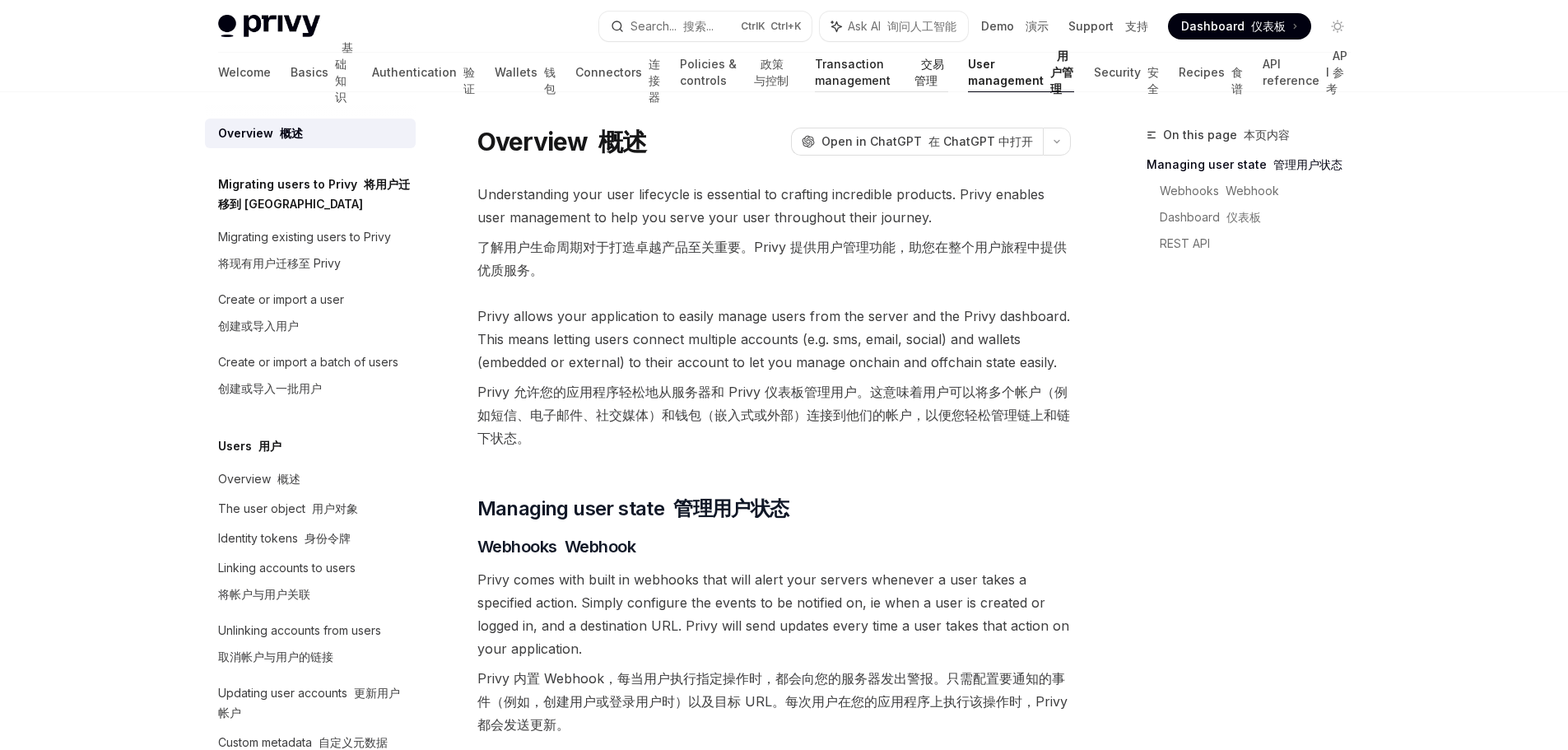
click at [914, 74] on font "交易管理" at bounding box center [929, 71] width 30 height 31
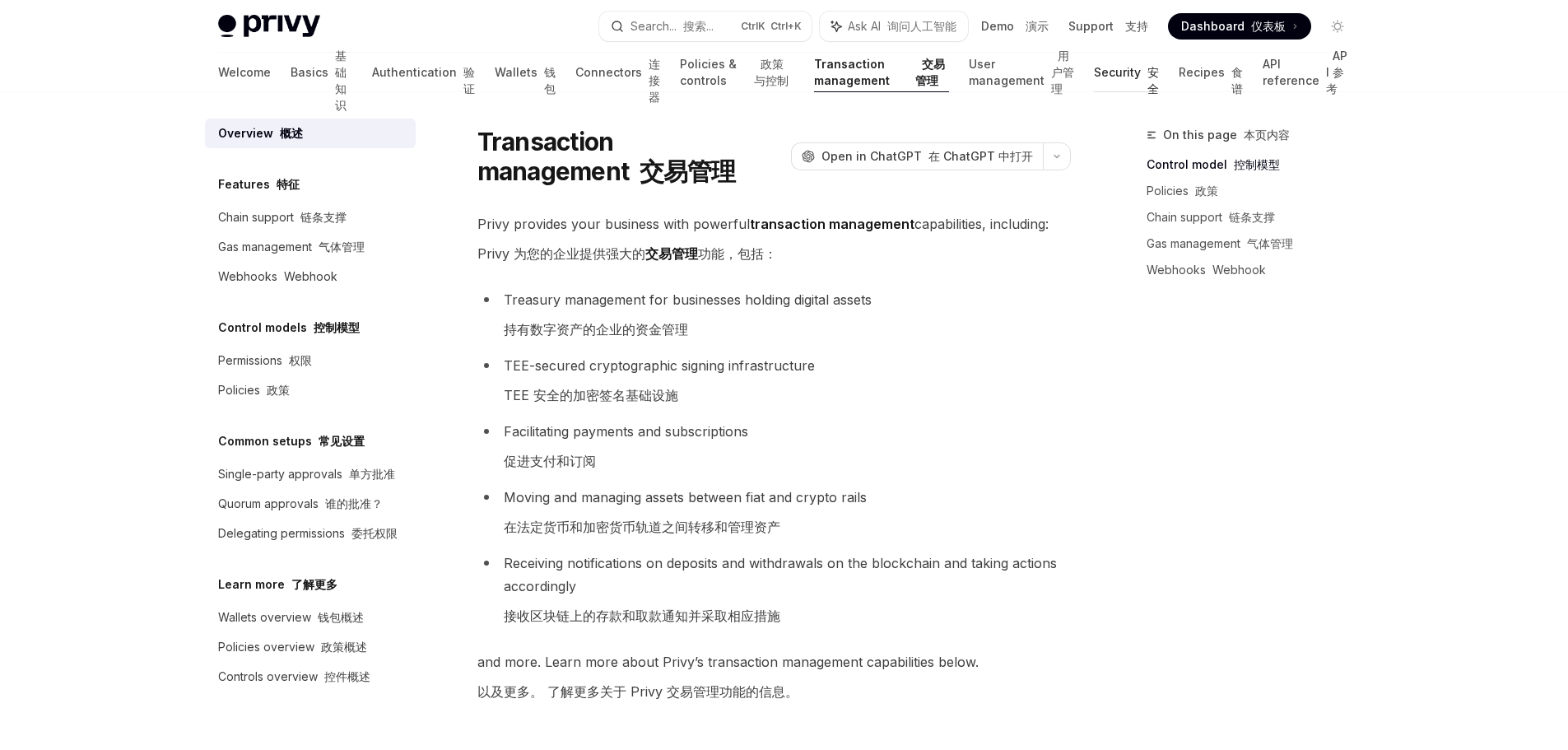
click at [1118, 74] on link "Security 安全" at bounding box center [1127, 72] width 65 height 40
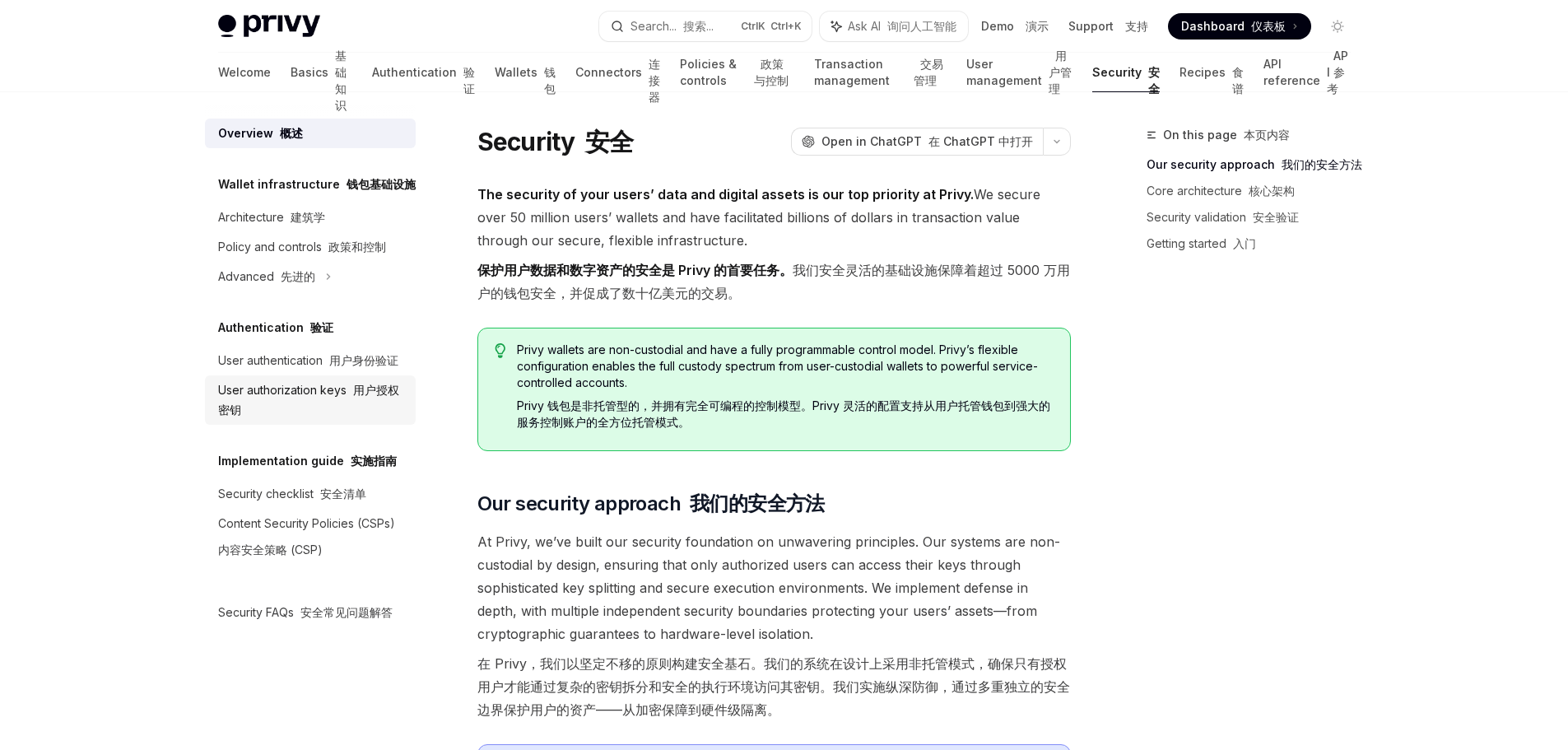
click at [337, 388] on div "User authorization keys 用户授权密钥" at bounding box center [312, 400] width 187 height 40
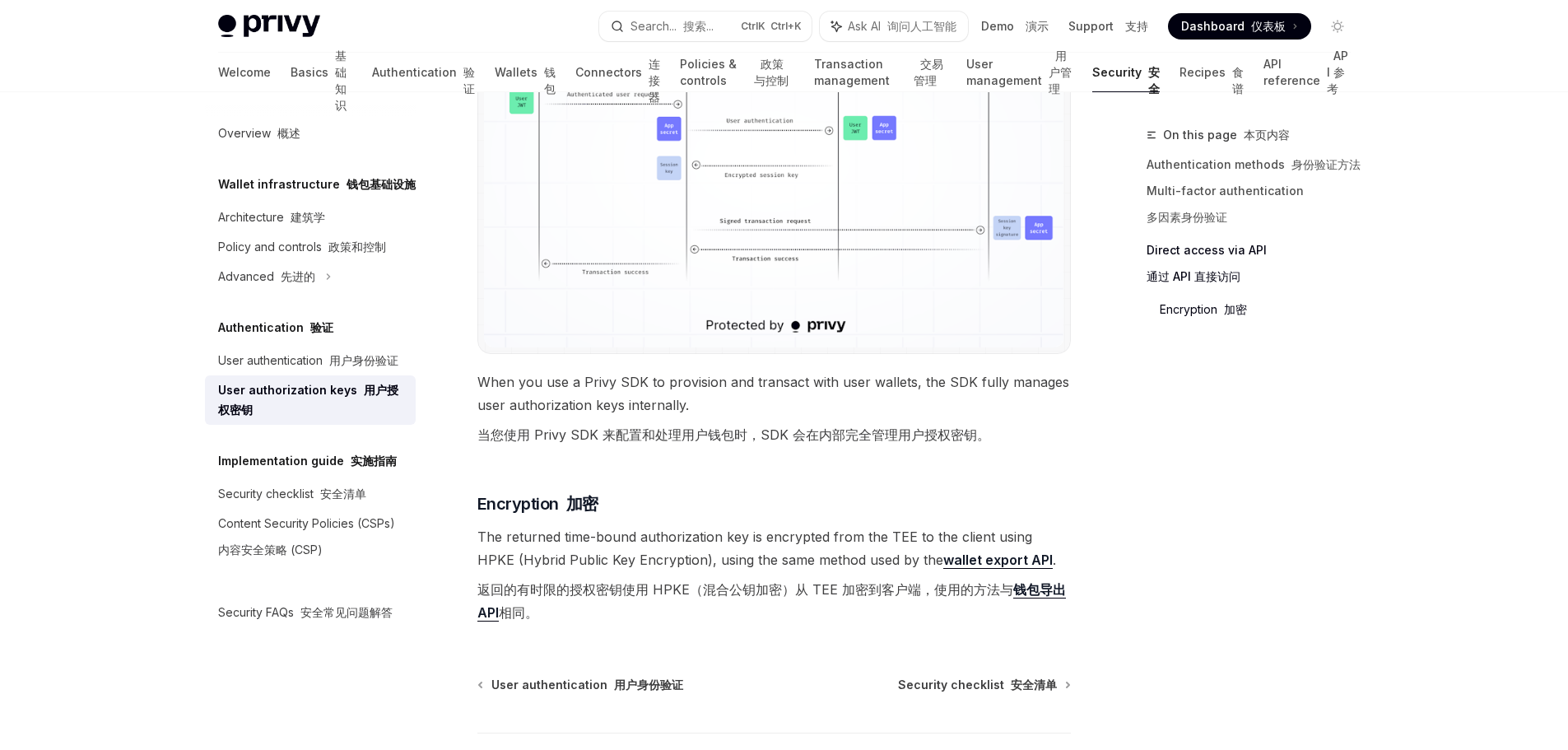
scroll to position [2288, 0]
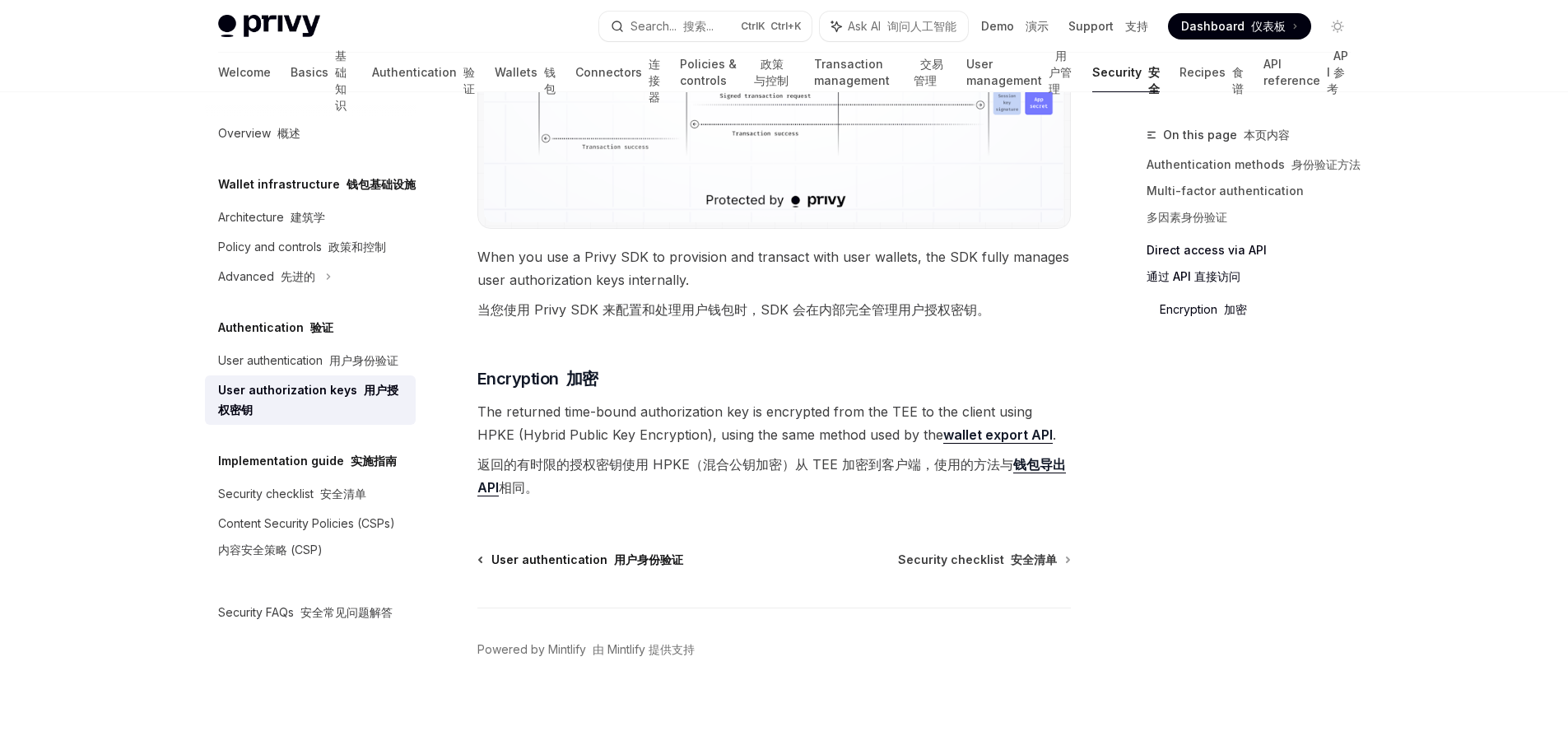
click at [530, 567] on span "User authentication 用户身份验证" at bounding box center [587, 560] width 192 height 17
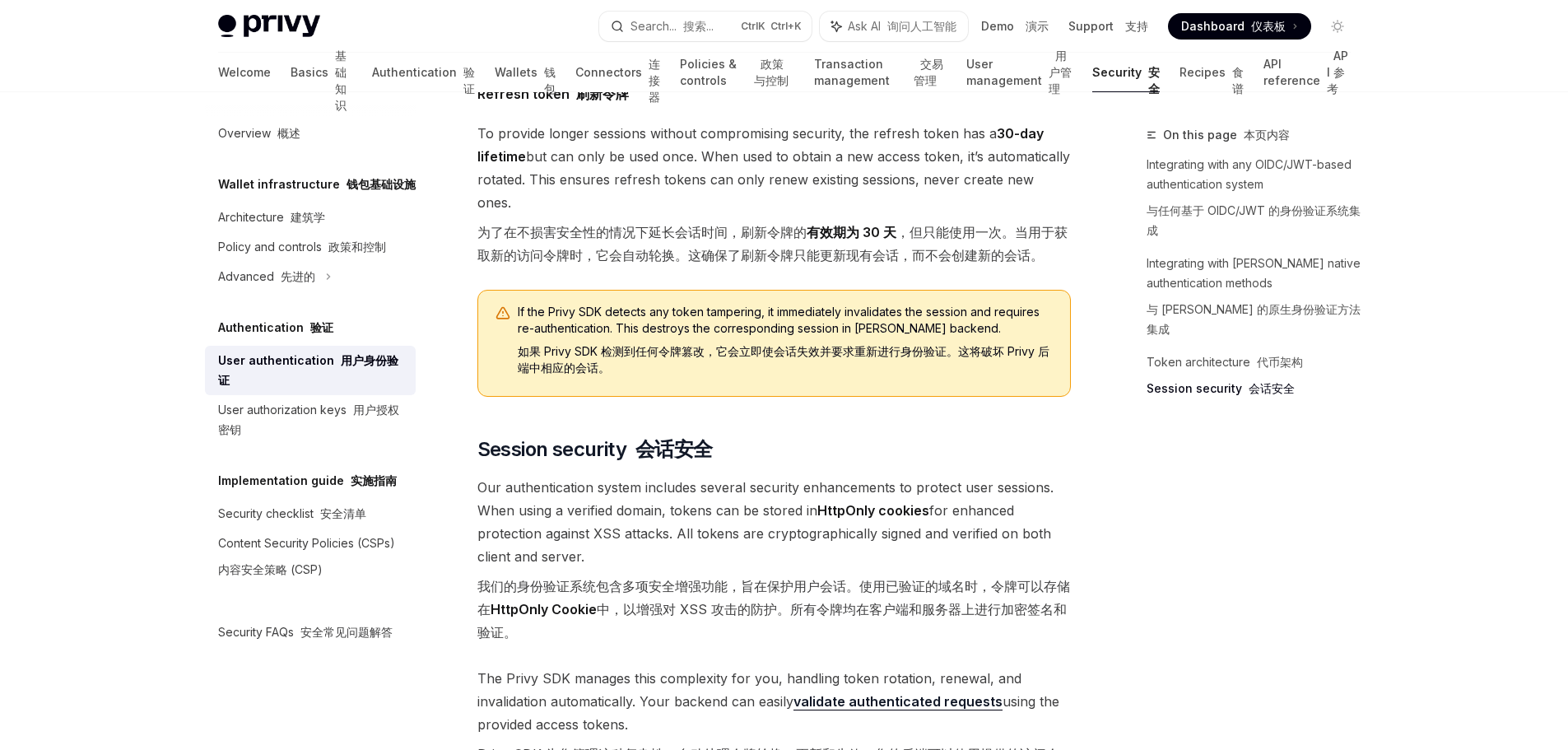
scroll to position [2223, 0]
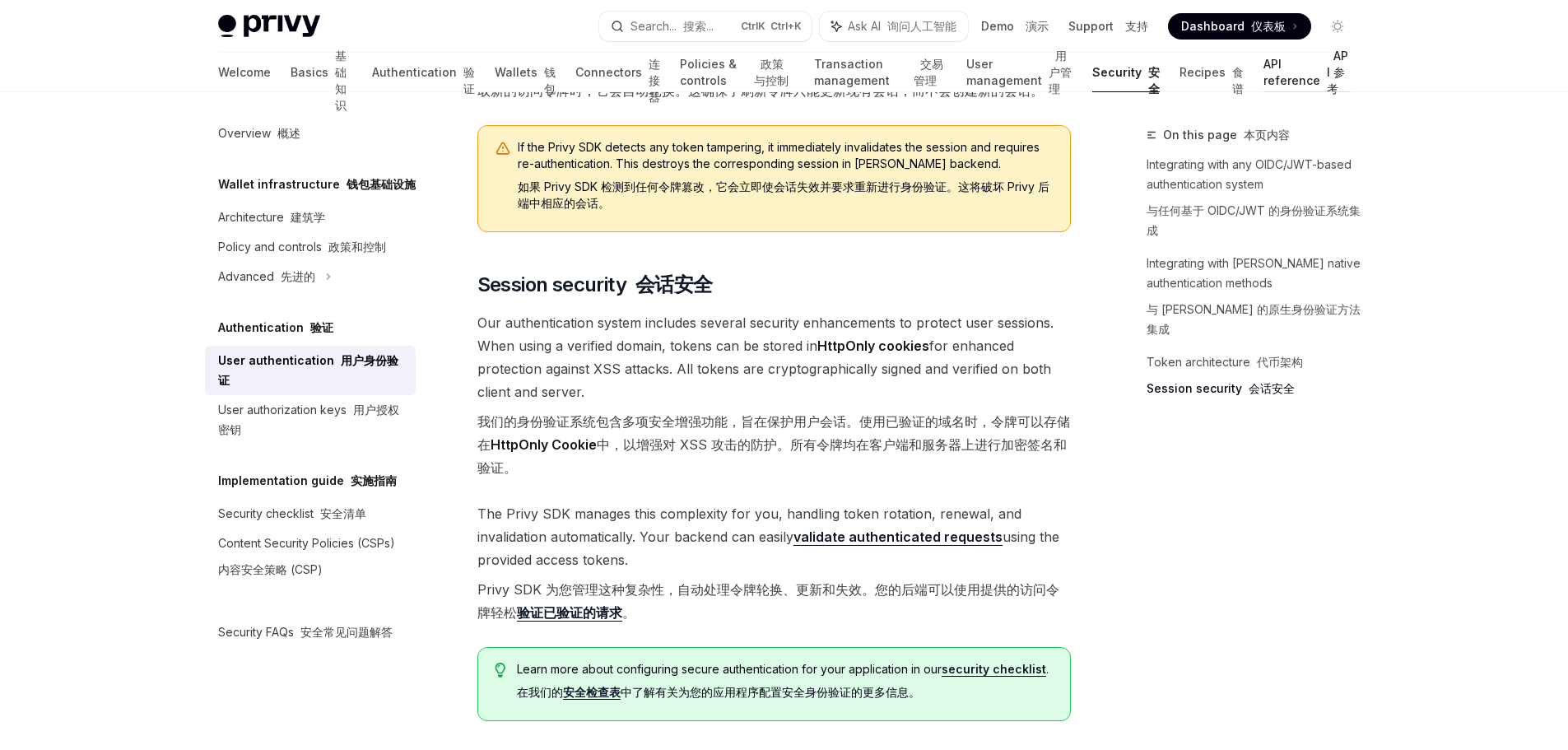
click at [1298, 73] on link "API reference API 参考" at bounding box center [1307, 72] width 87 height 40
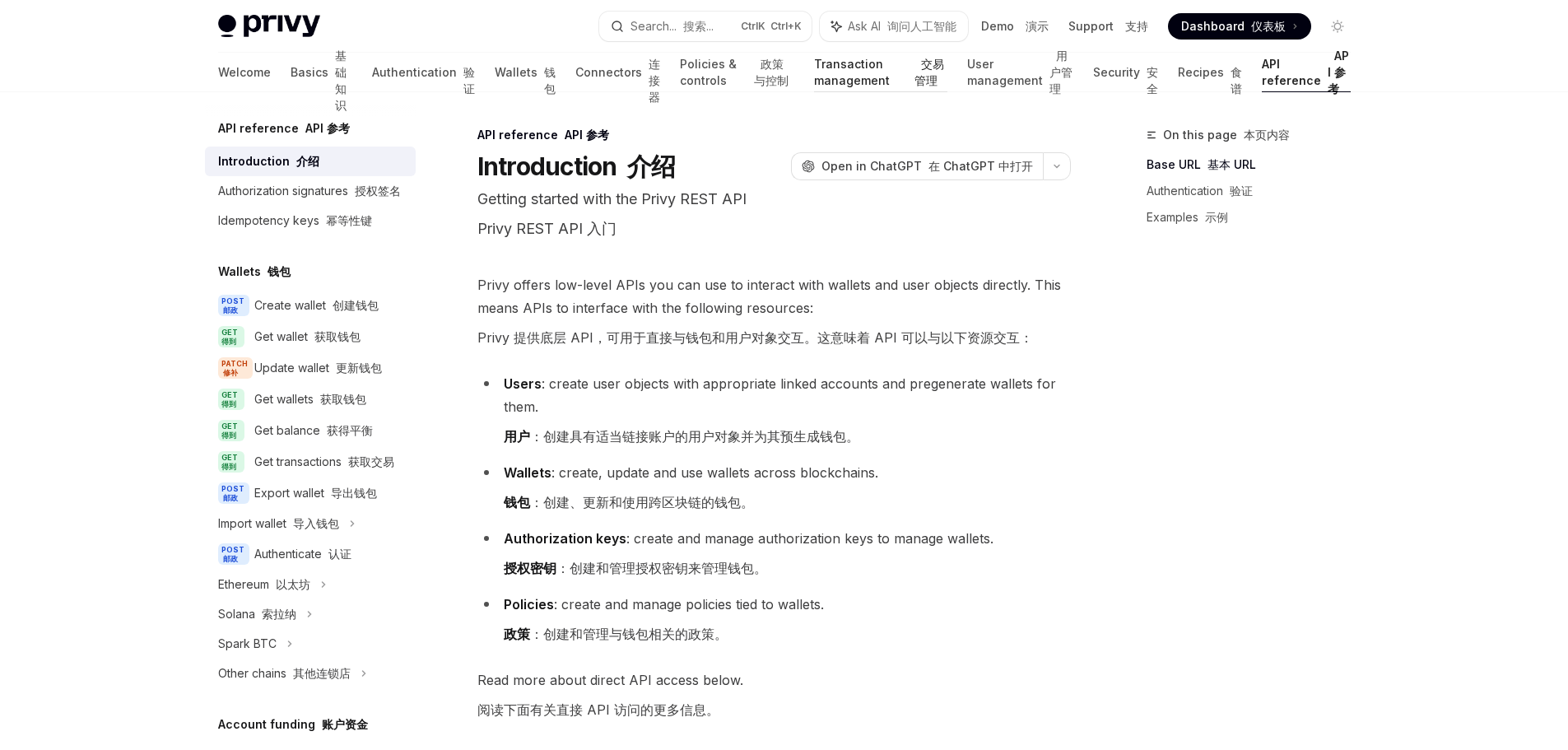
click at [914, 79] on font "交易管理" at bounding box center [929, 71] width 30 height 31
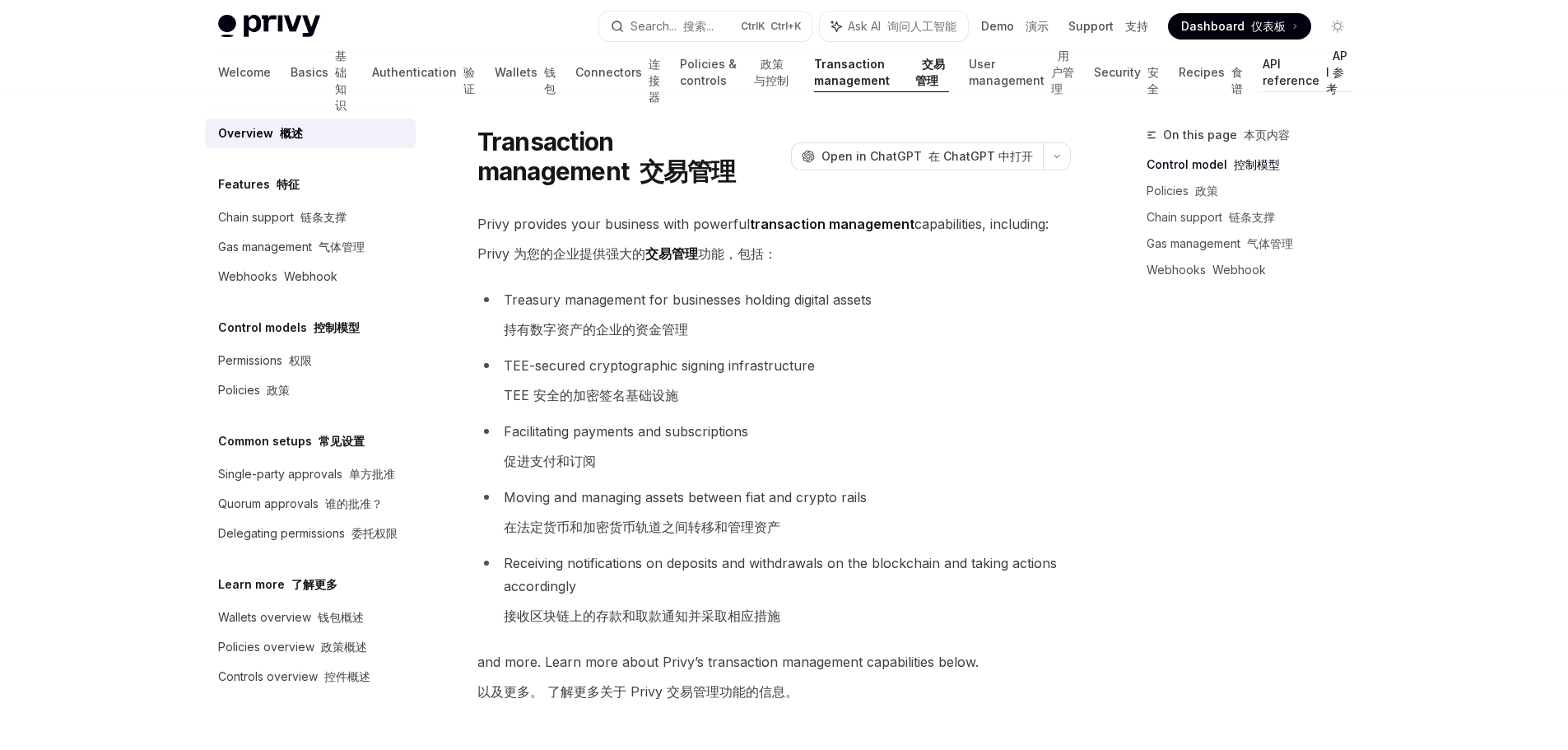
click at [1302, 61] on link "API reference API 参考" at bounding box center [1306, 72] width 87 height 40
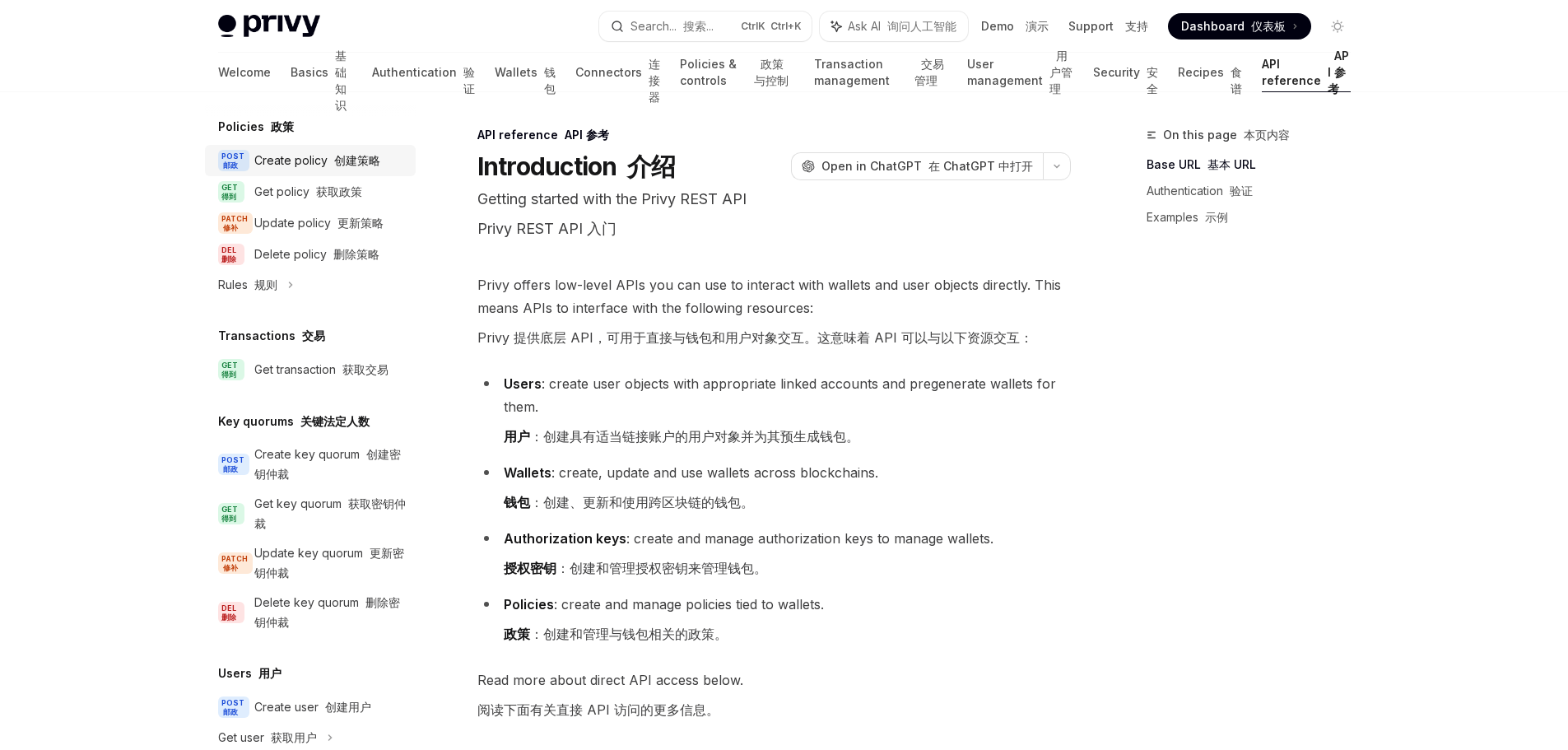
scroll to position [1152, 0]
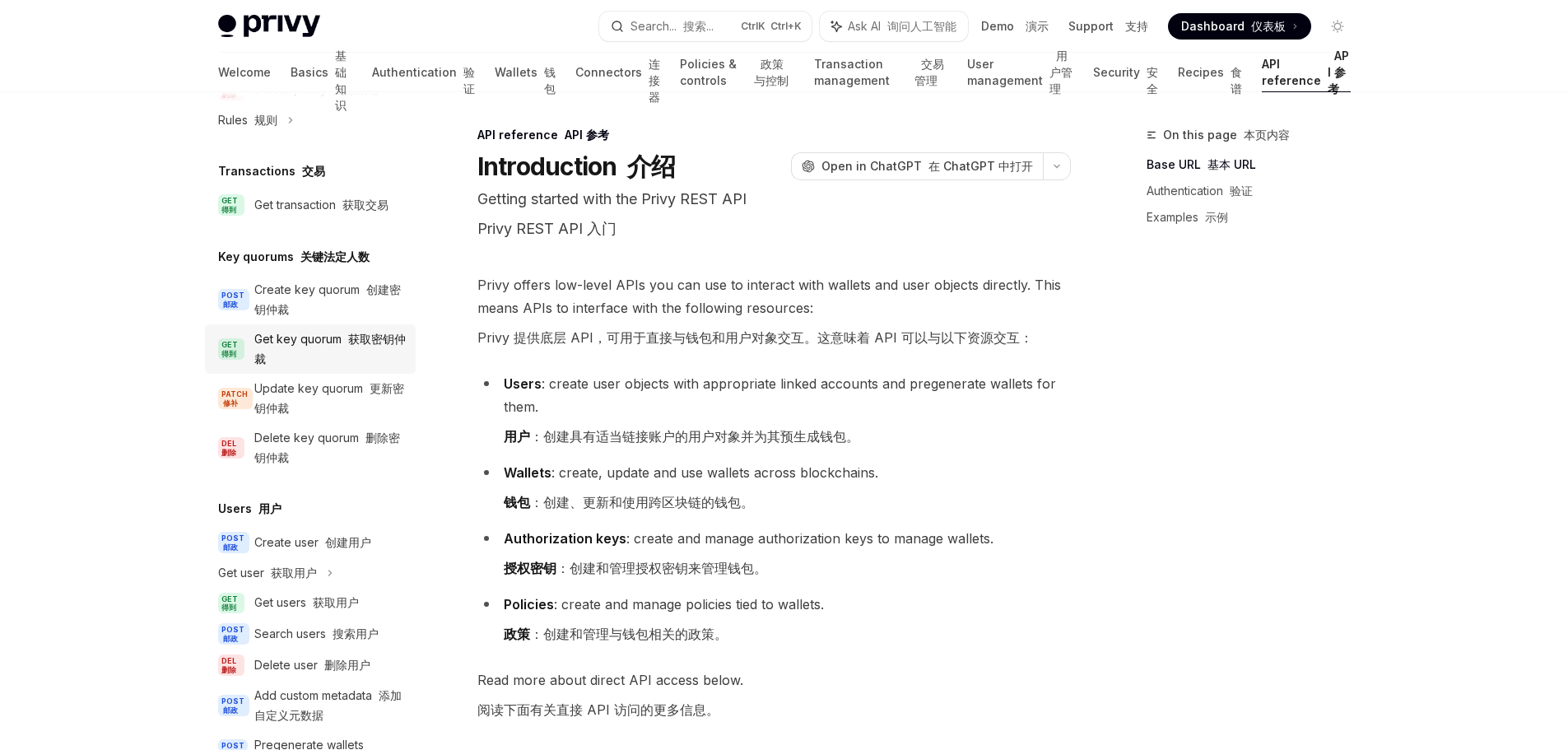
click at [324, 368] on div "Get key quorum 获取密钥仲裁" at bounding box center [330, 349] width 152 height 40
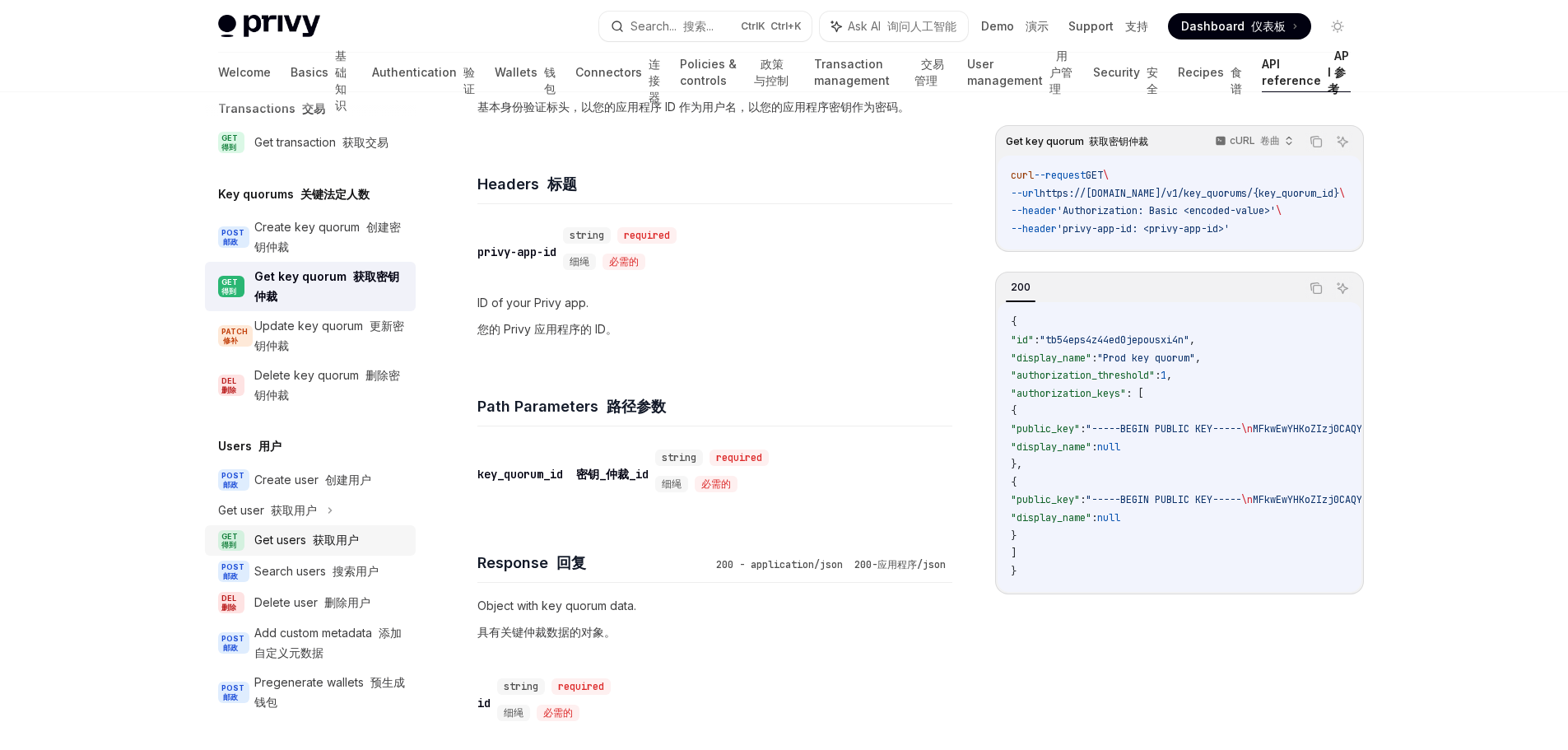
scroll to position [576, 0]
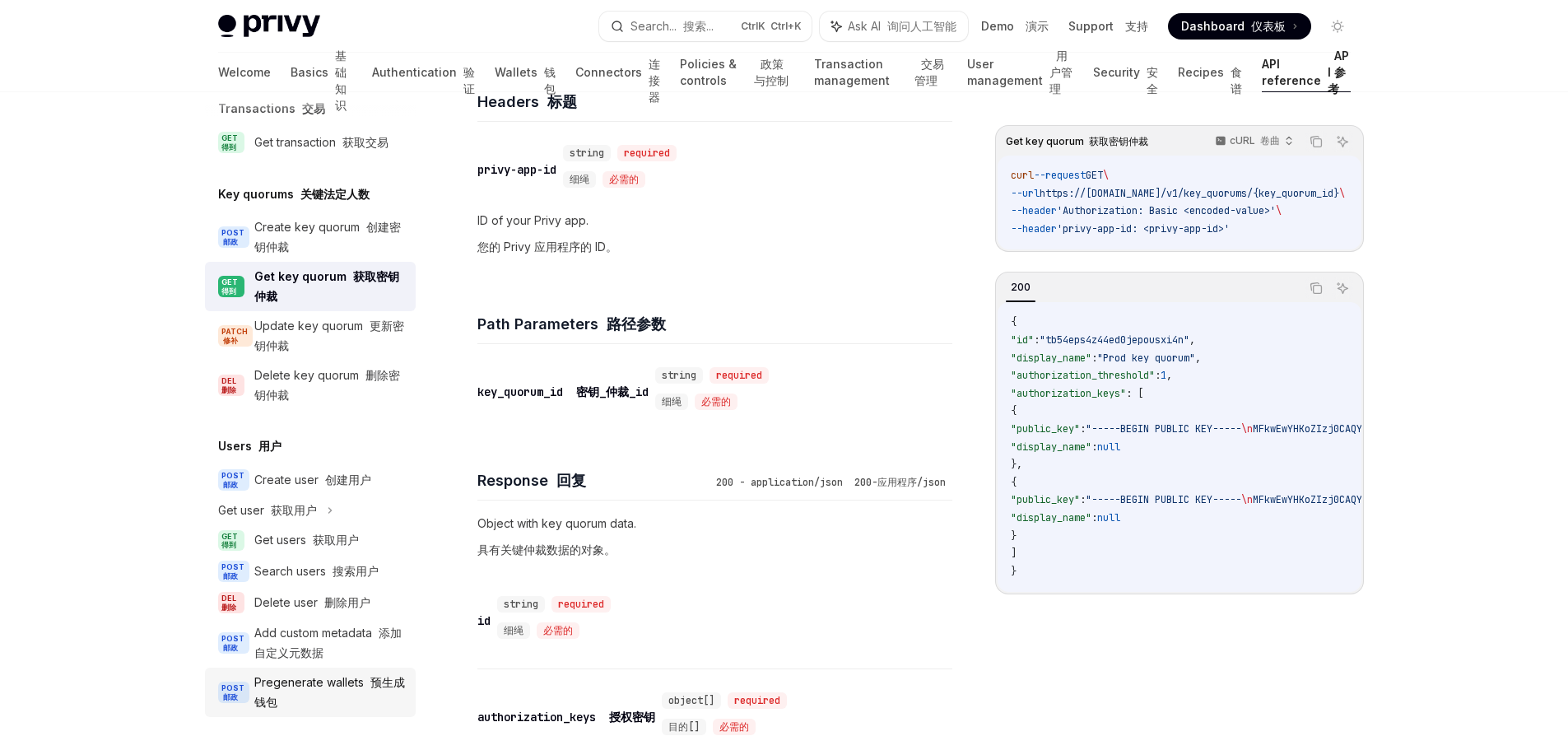
click at [343, 704] on div "Pregenerate wallets 预生成钱包" at bounding box center [330, 693] width 152 height 40
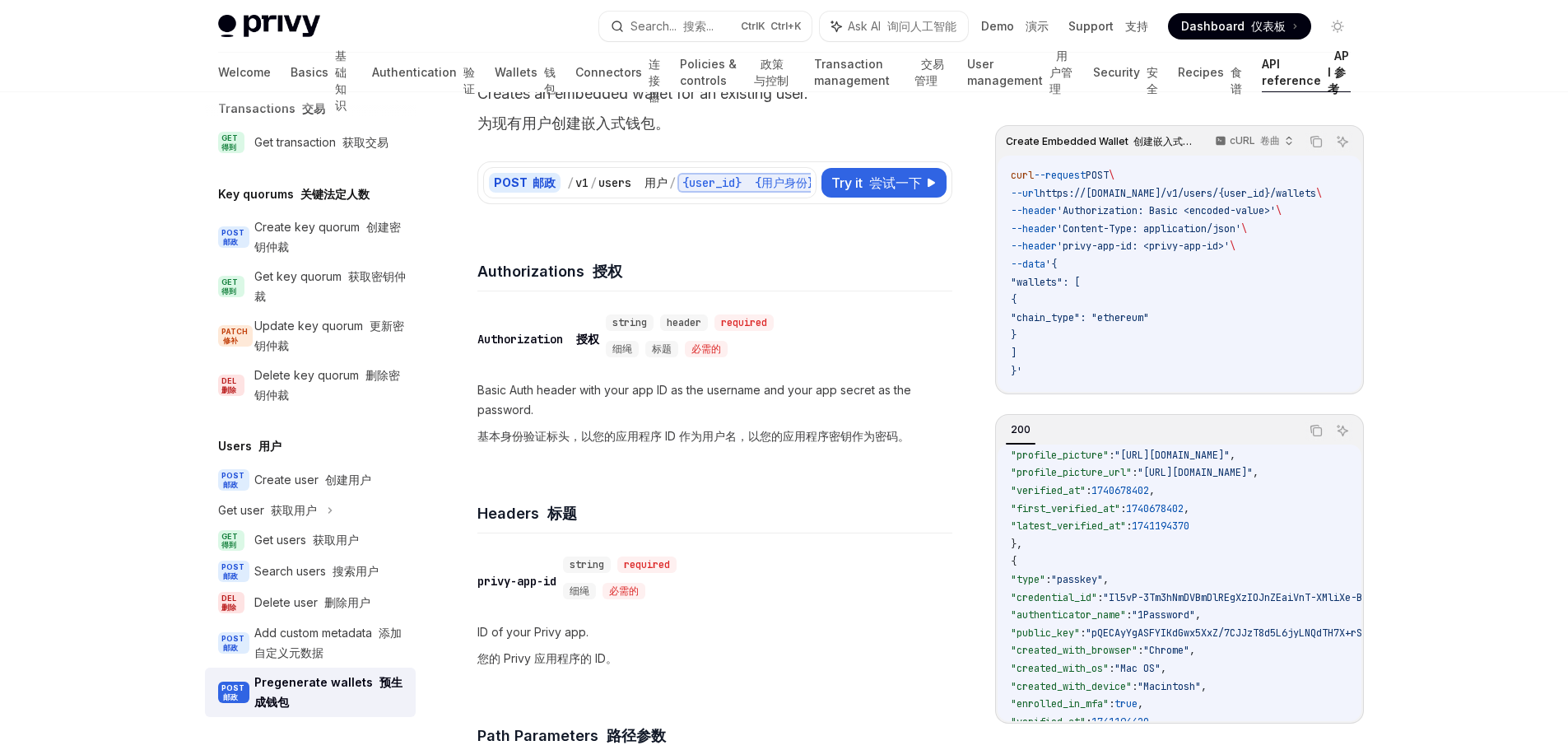
scroll to position [412, 0]
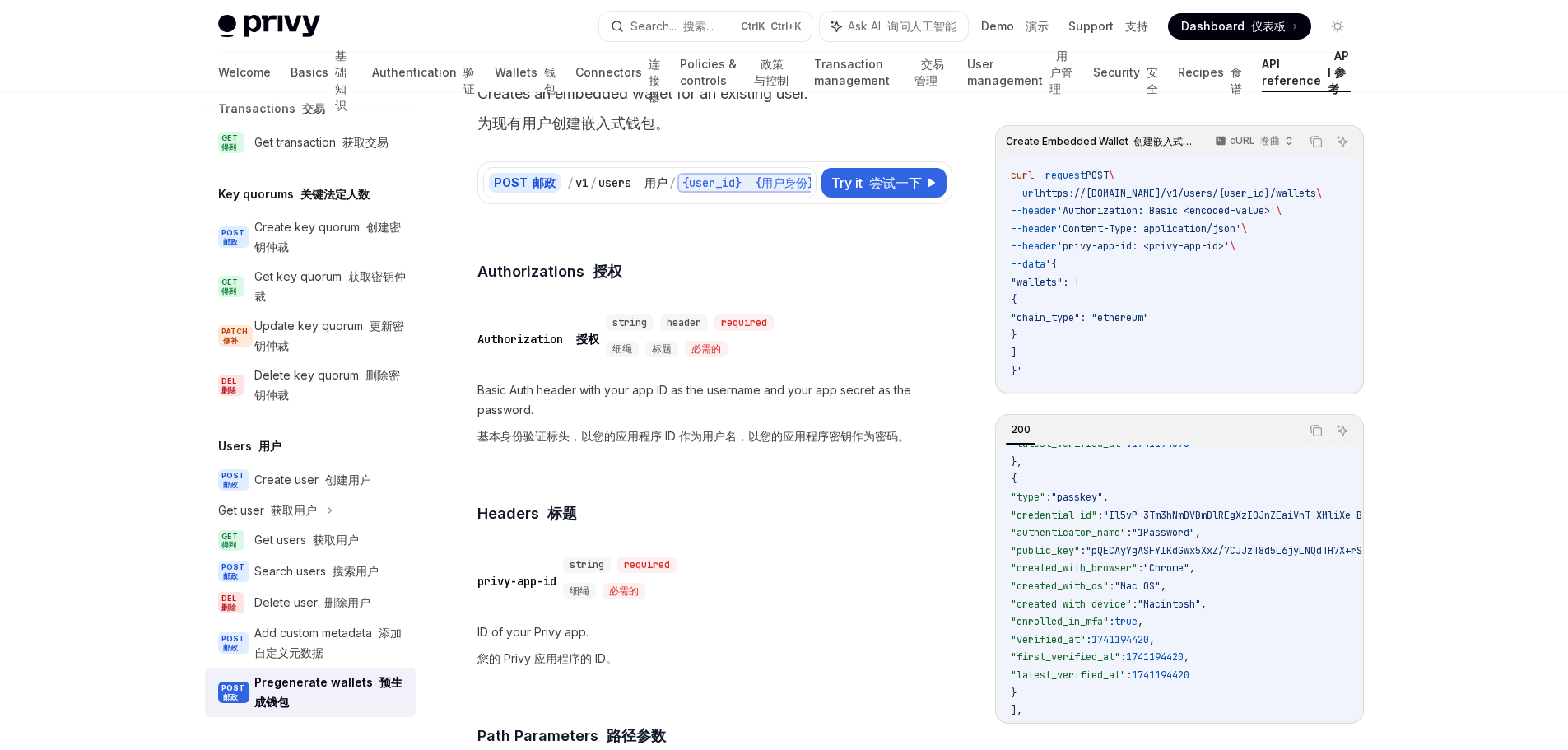
click at [1086, 646] on span ""verified_at"" at bounding box center [1048, 640] width 75 height 13
copy span "verified_at"
click at [1087, 662] on span ""first_verified_at"" at bounding box center [1065, 657] width 110 height 13
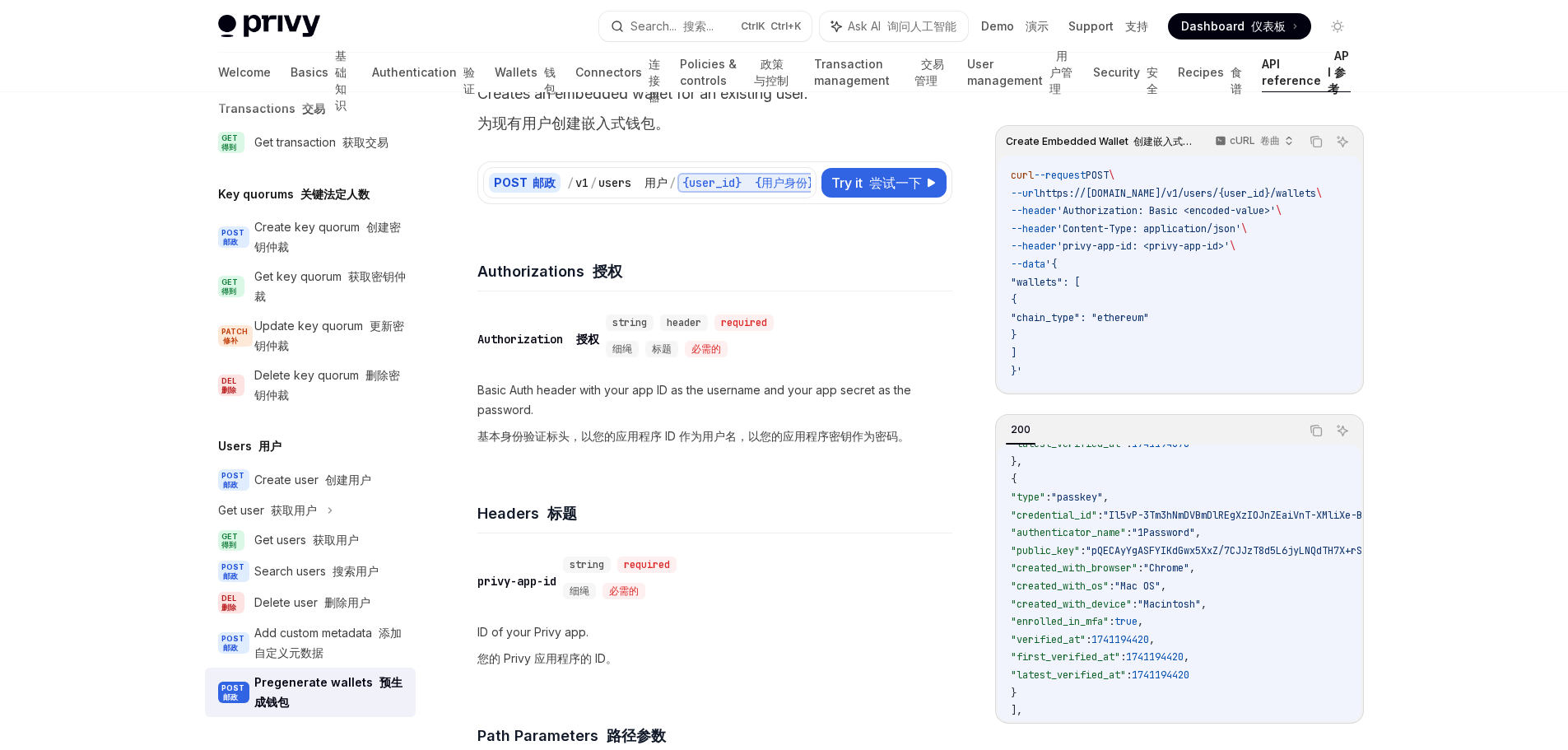
copy span "first_verified_at"
click at [1113, 681] on span ""latest_verified_at"" at bounding box center [1068, 675] width 115 height 13
copy span "latest_verified_at"
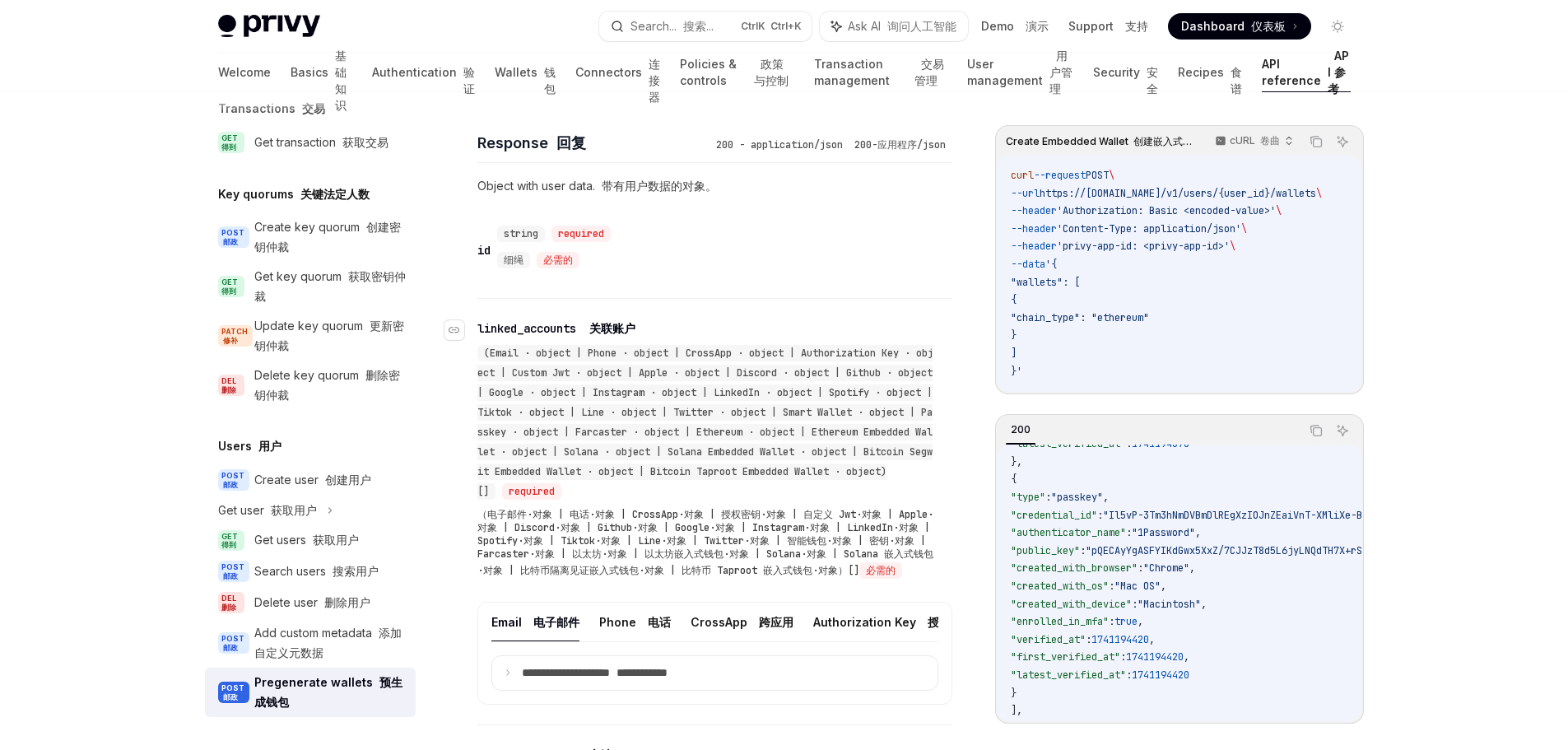
scroll to position [1400, 0]
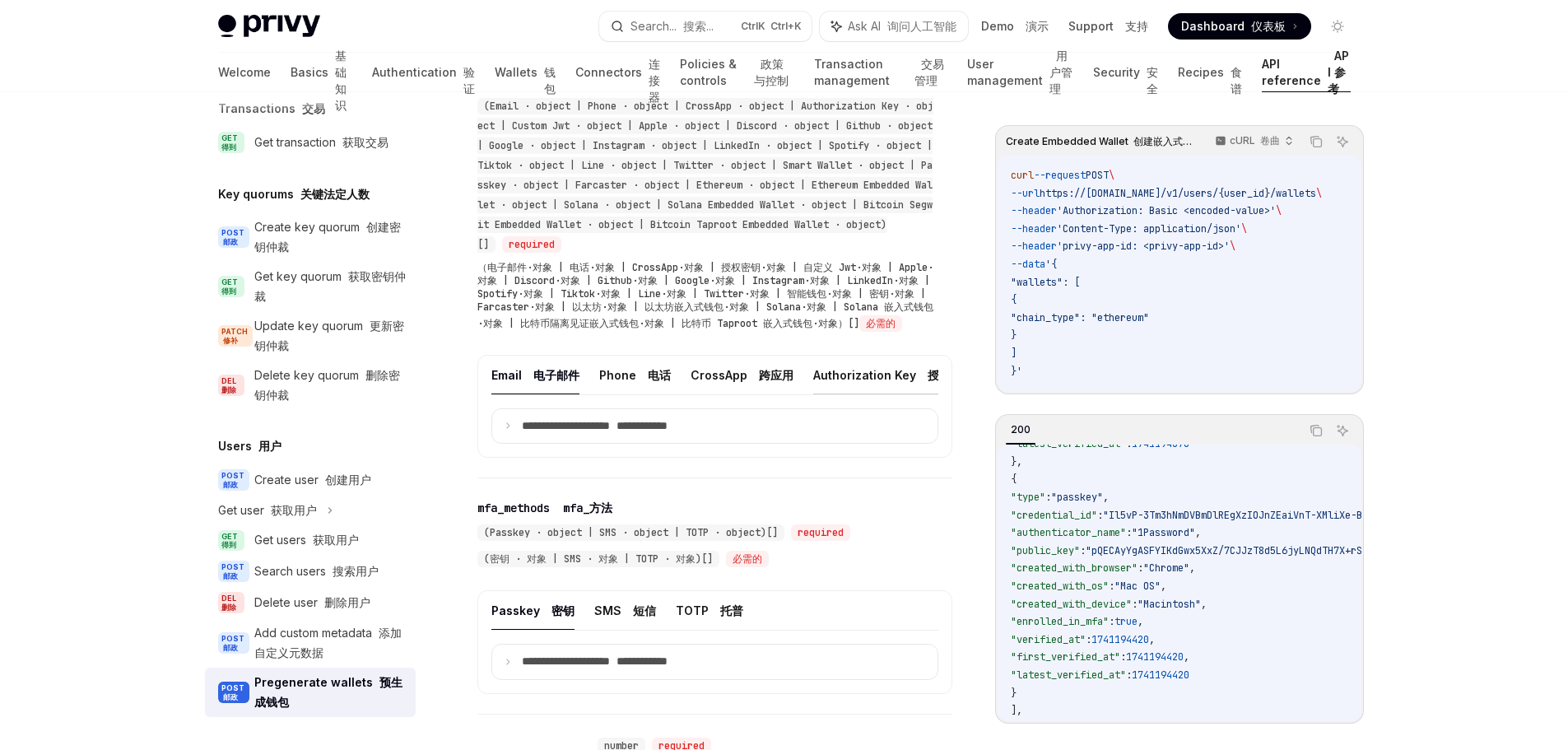
click at [875, 386] on button "Authorization Key 授权密钥" at bounding box center [893, 375] width 160 height 39
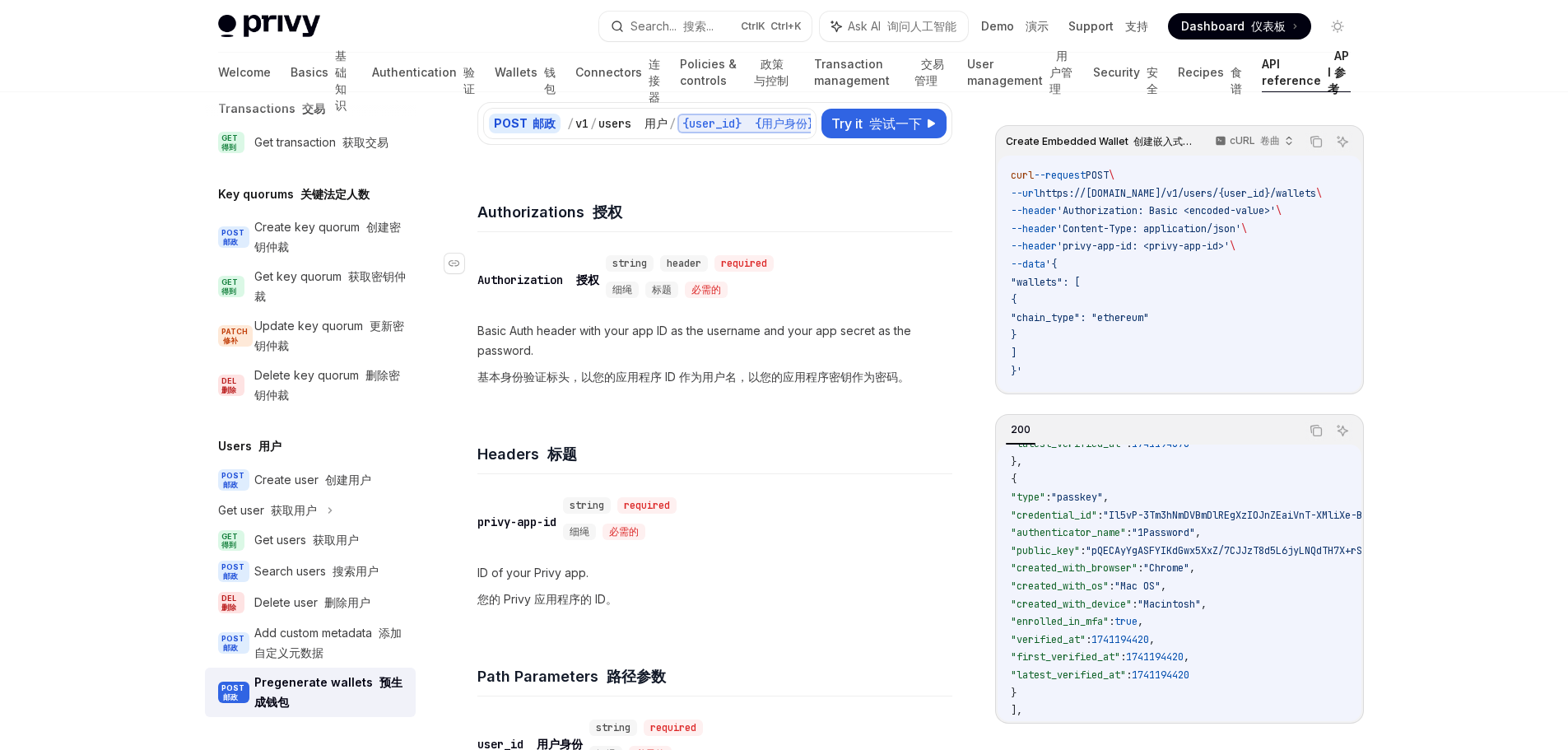
scroll to position [59, 0]
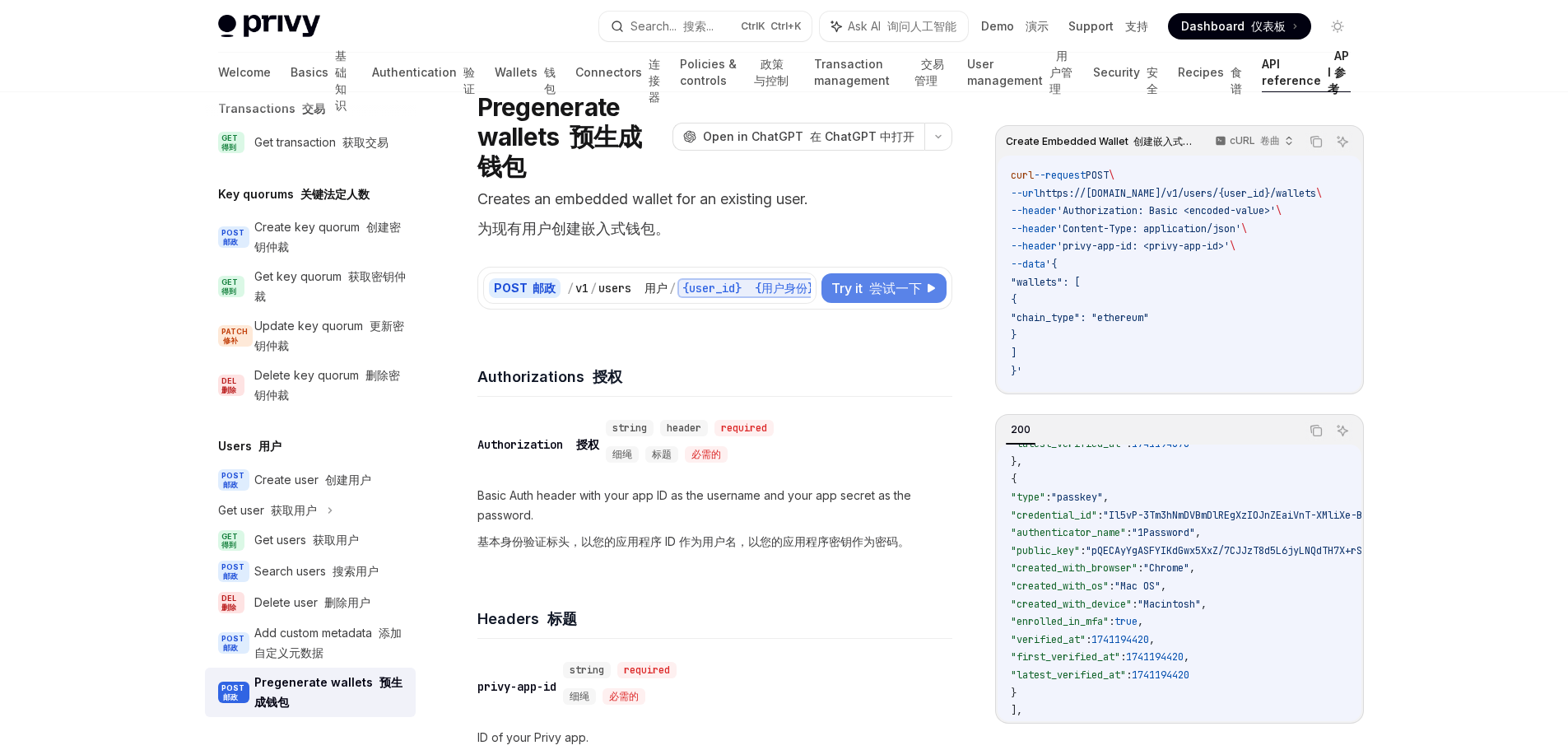
click at [867, 290] on font at bounding box center [866, 288] width 7 height 17
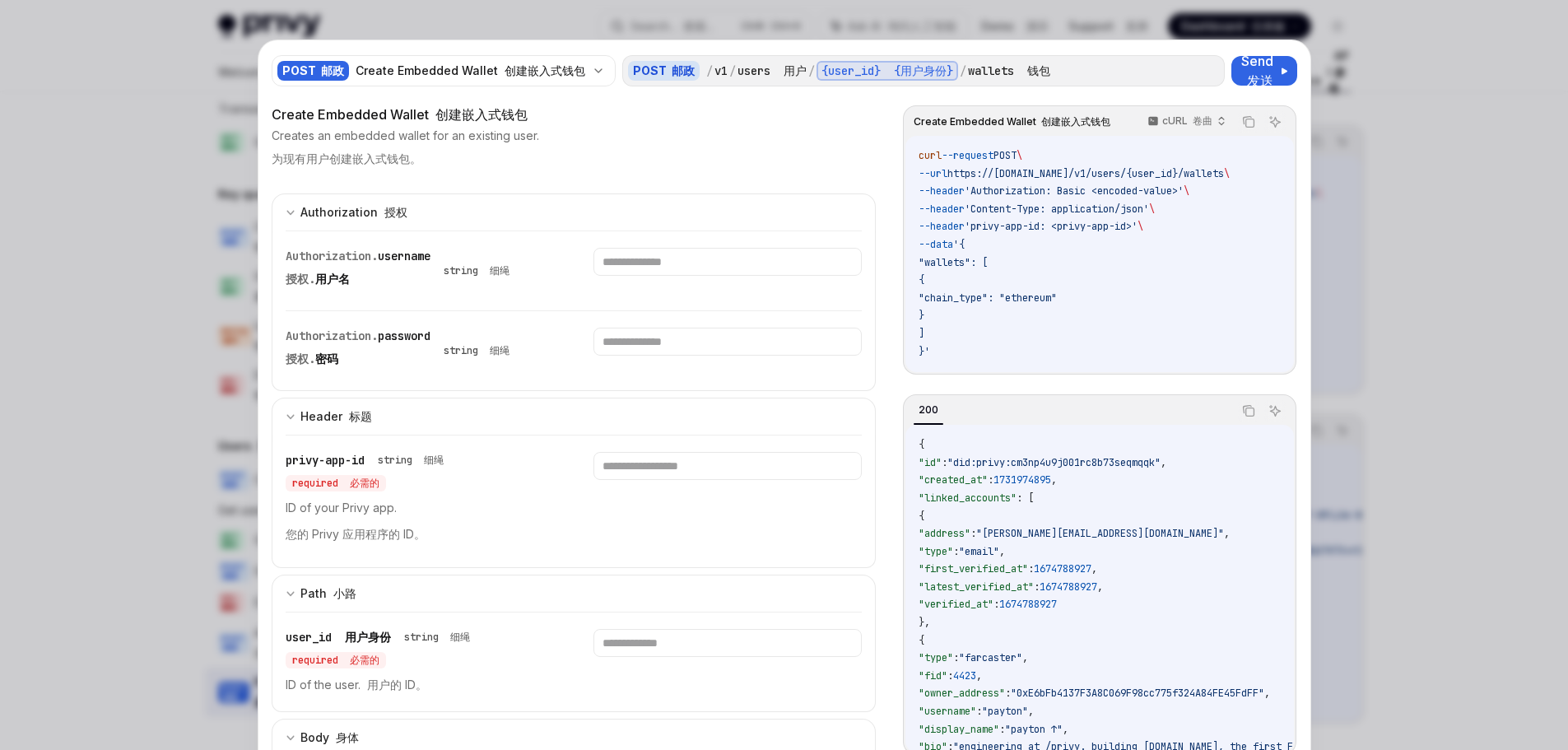
scroll to position [149, 0]
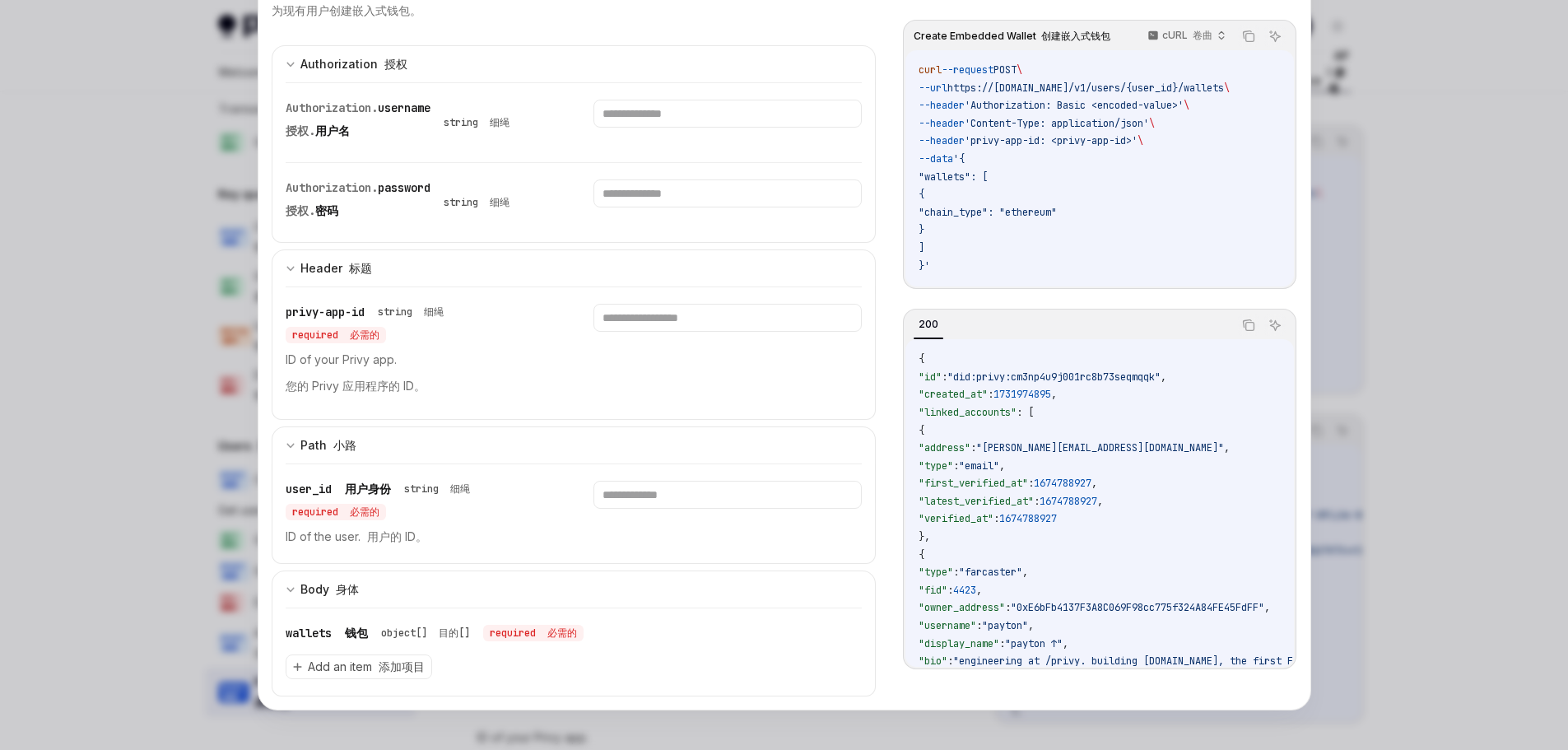
click at [1400, 142] on div at bounding box center [784, 375] width 1568 height 750
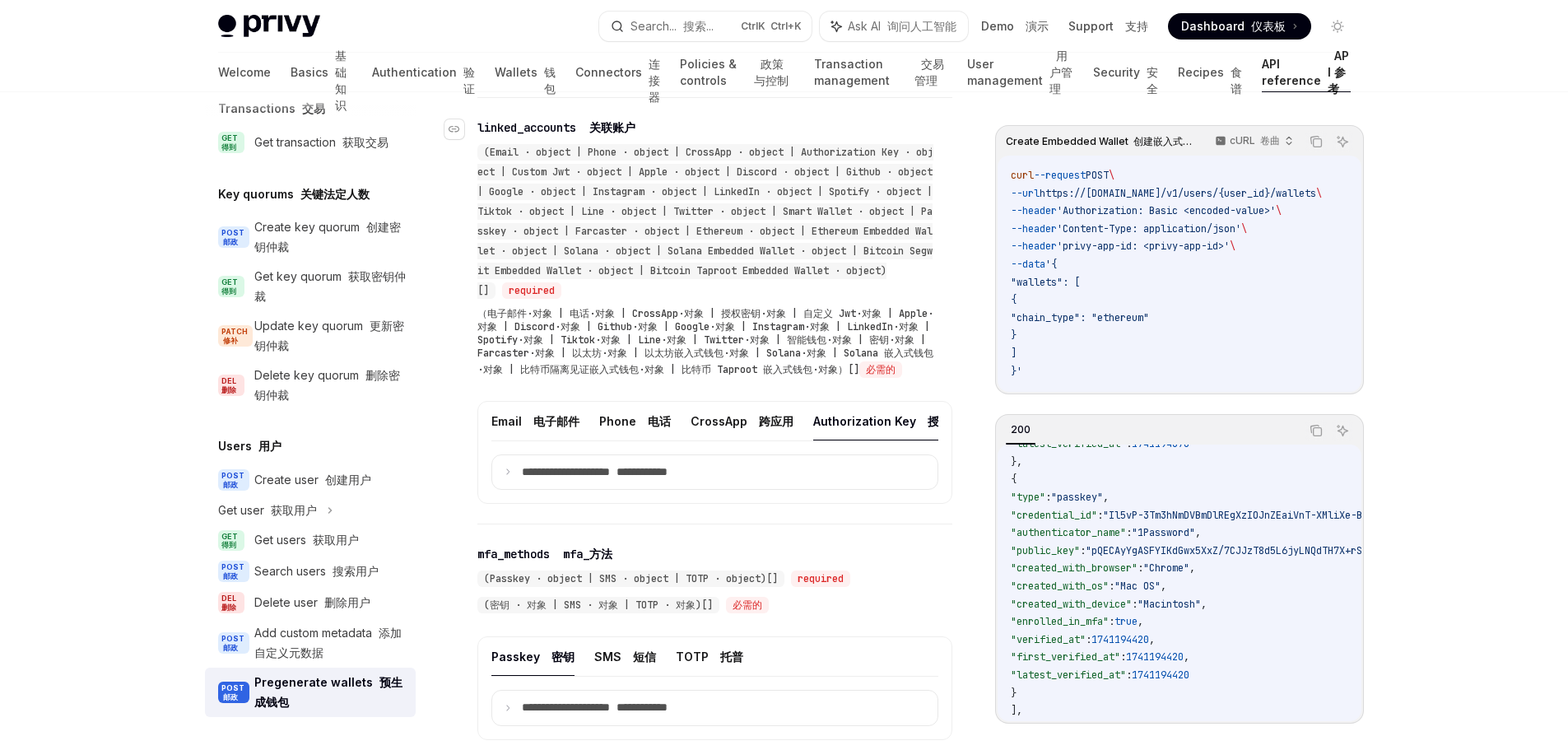
scroll to position [1152, 0]
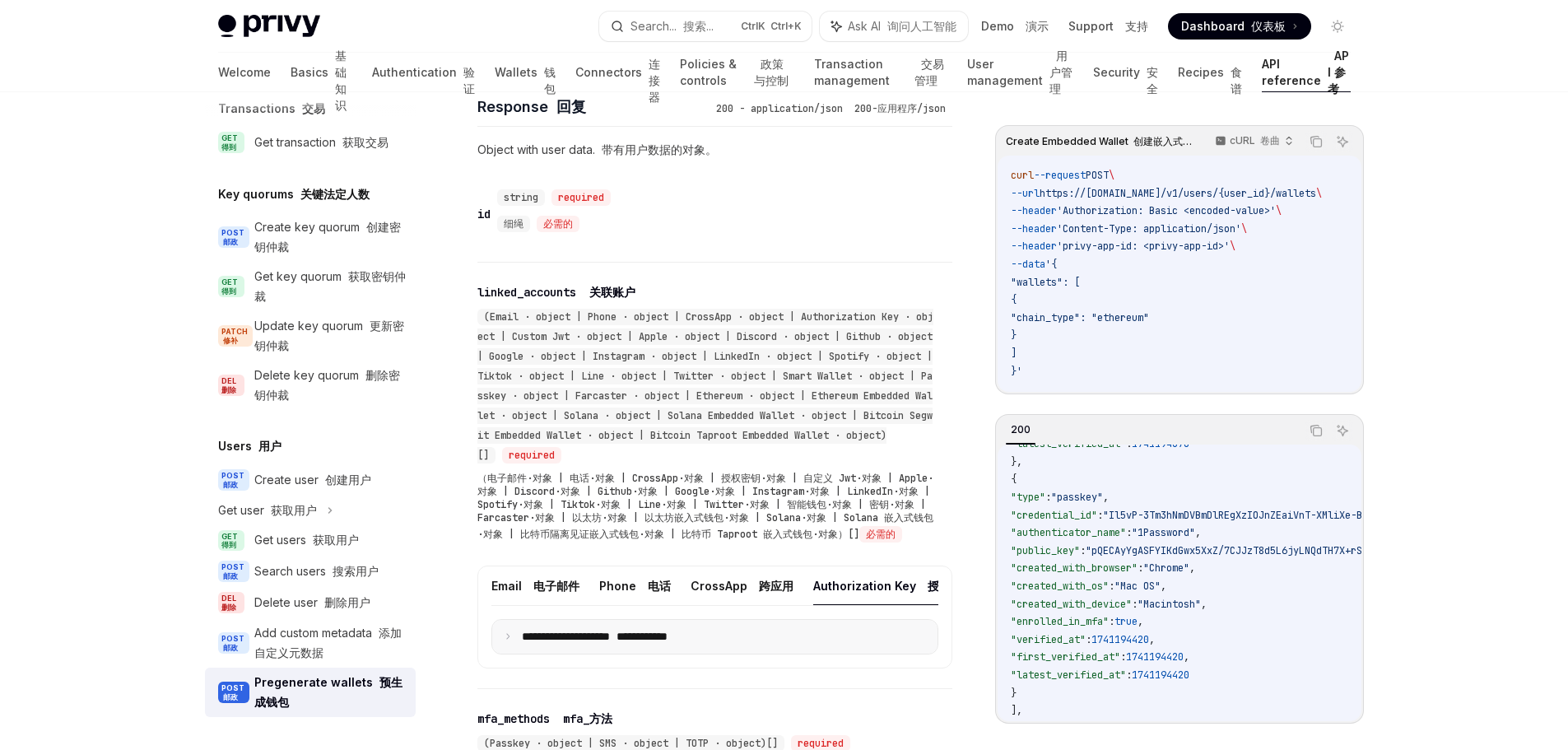
click at [601, 645] on p "**********" at bounding box center [623, 637] width 203 height 15
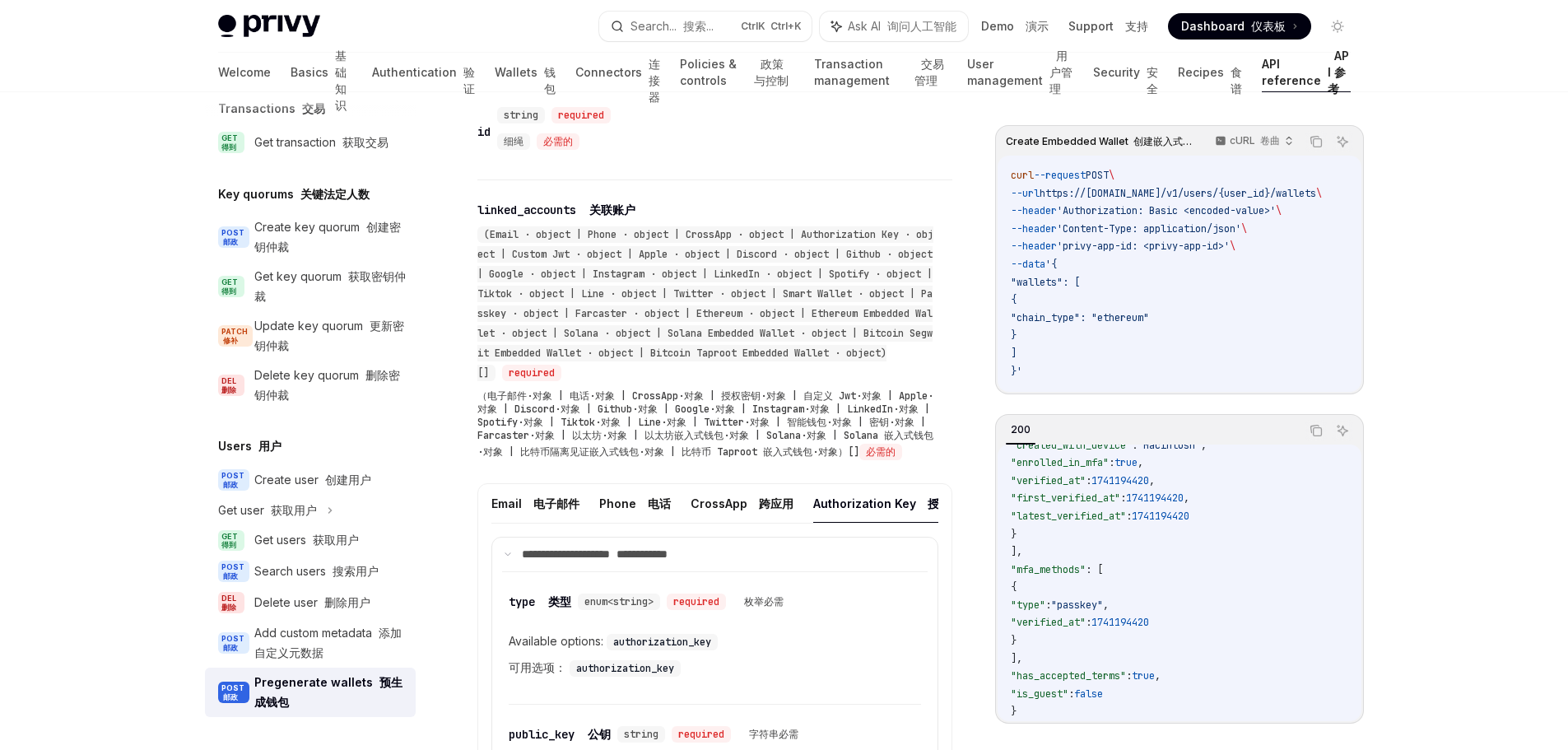
scroll to position [1317, 0]
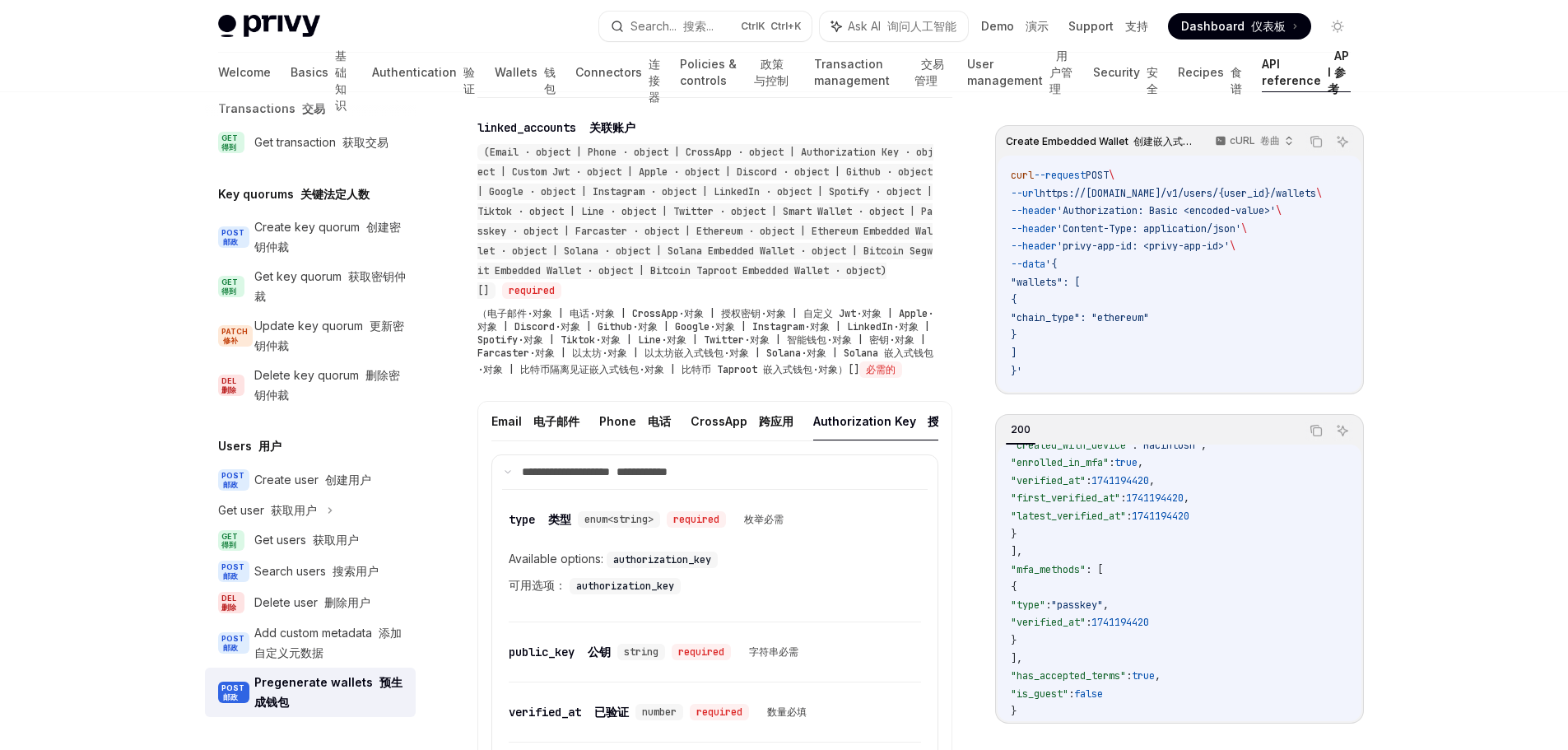
click at [624, 594] on code "authorization_key" at bounding box center [626, 586] width 111 height 17
copy code "authorization_key"
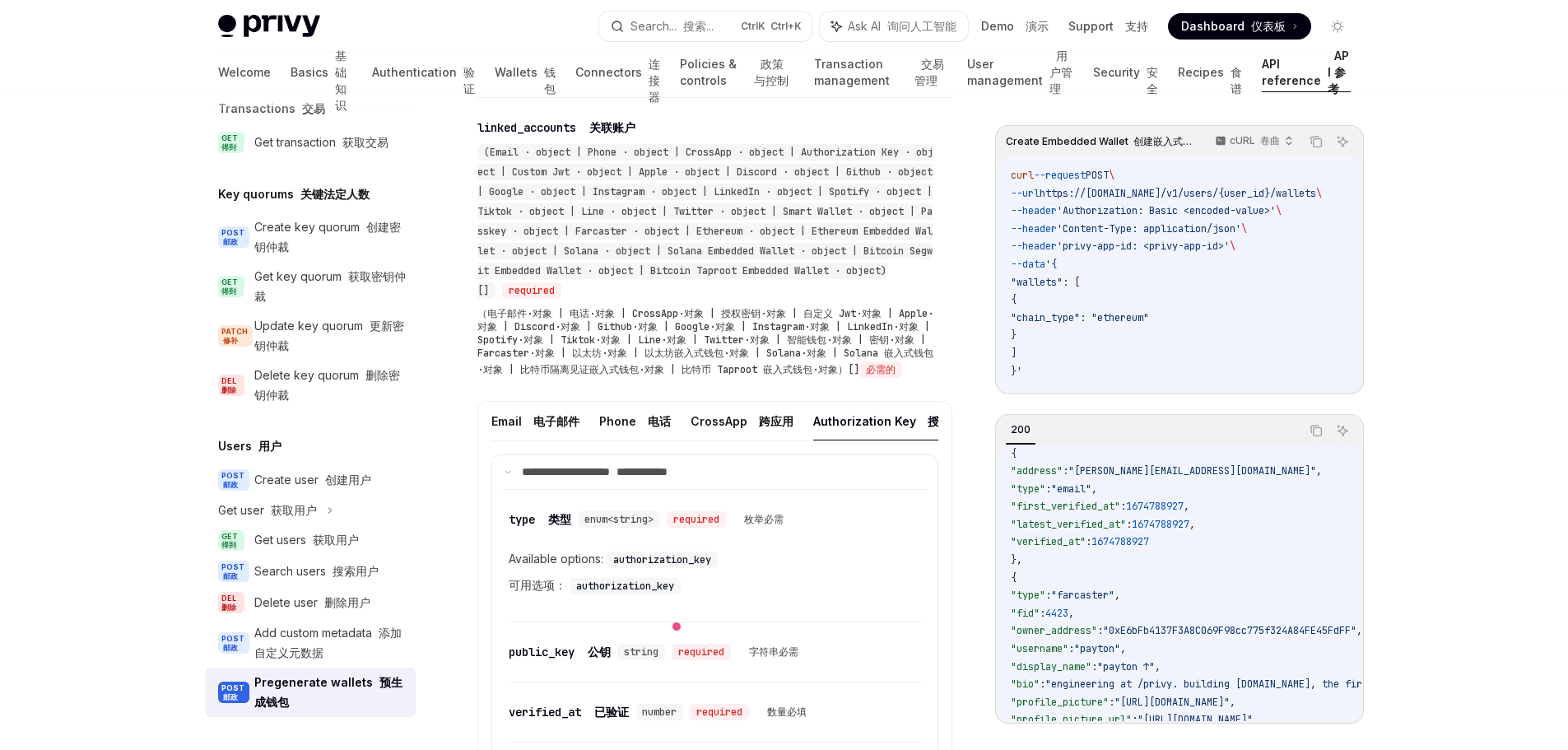
scroll to position [0, 0]
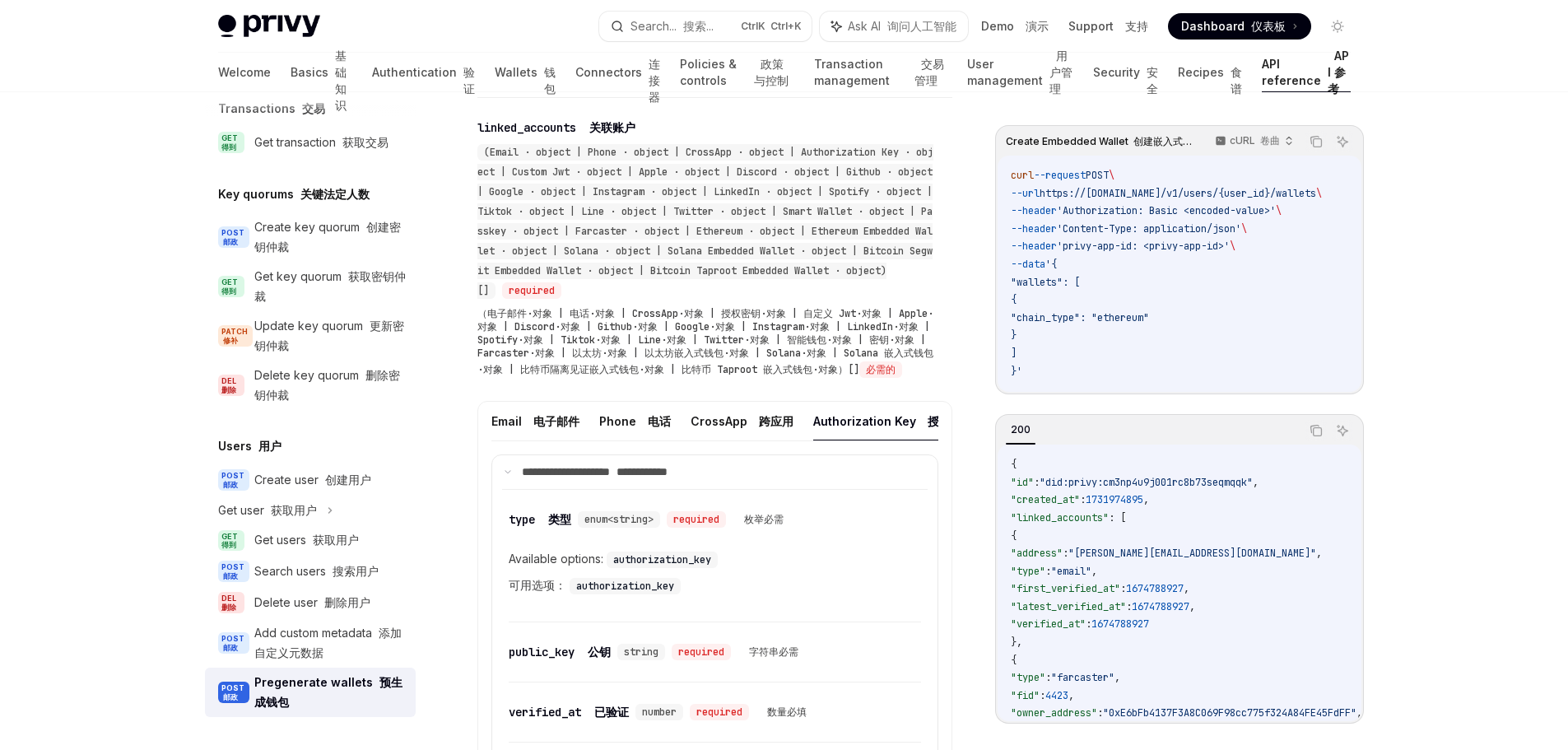
click at [885, 439] on button "Authorization Key 授权密钥" at bounding box center [893, 421] width 160 height 39
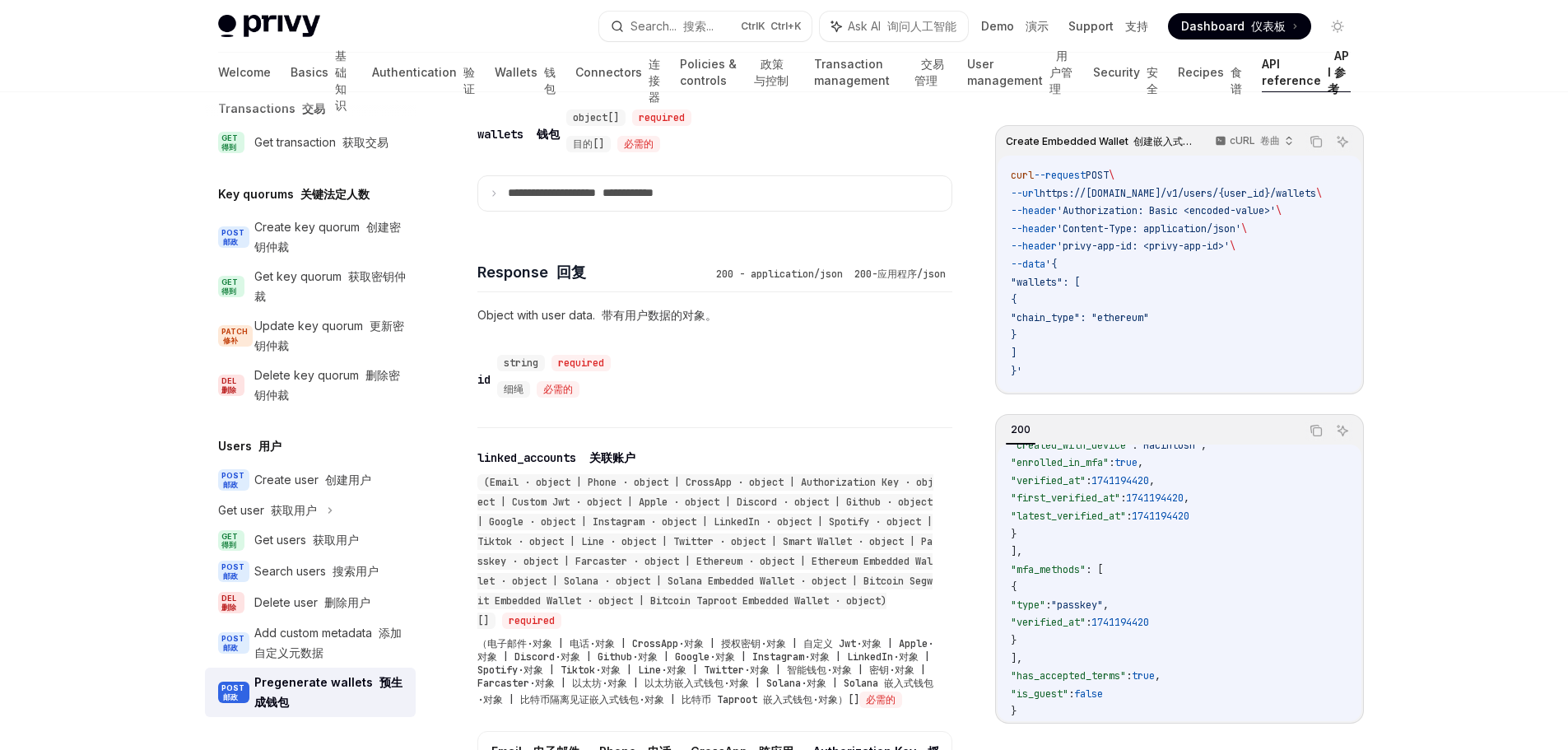
scroll to position [1105, 0]
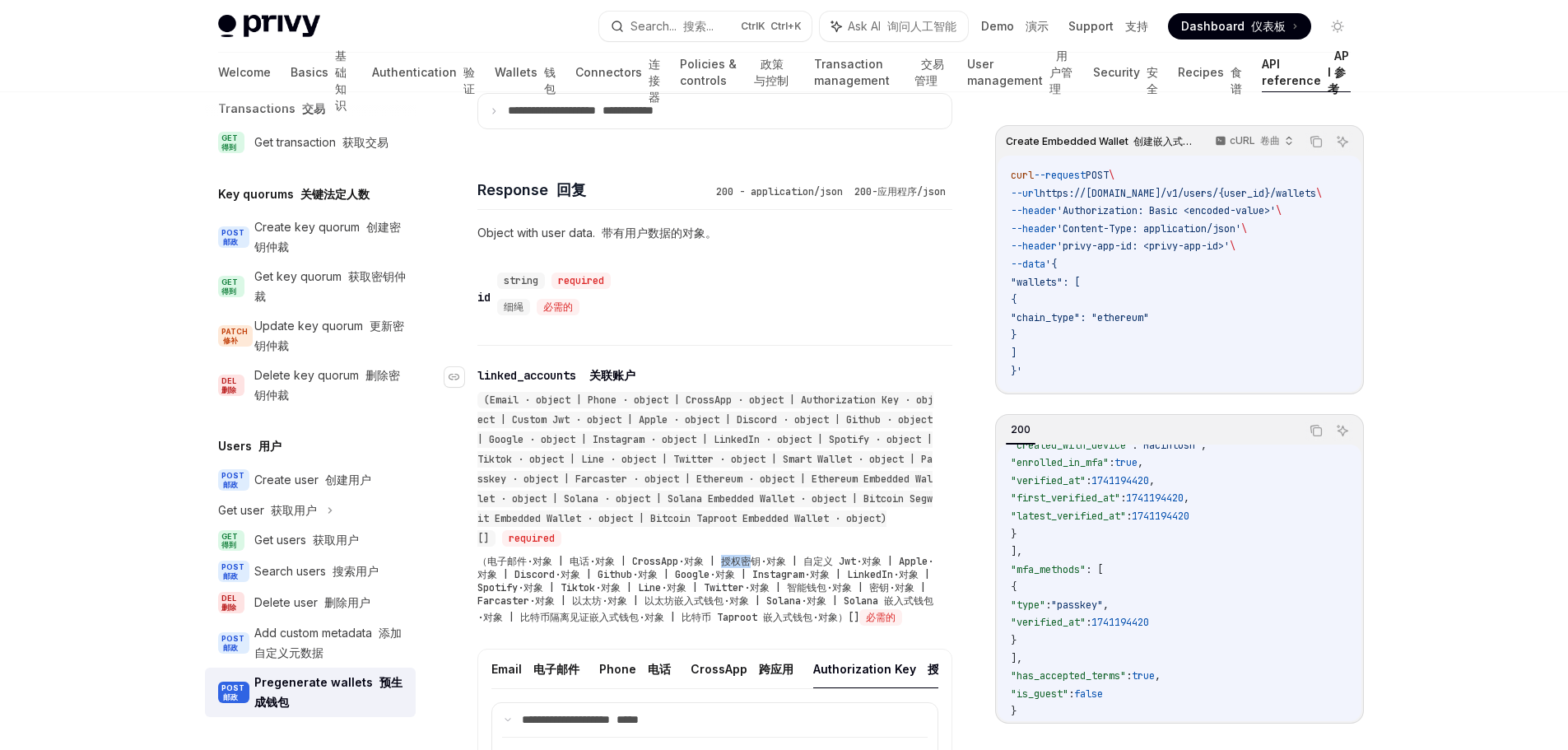
drag, startPoint x: 725, startPoint y: 561, endPoint x: 750, endPoint y: 562, distance: 25.0
click at [750, 562] on font "（电子邮件·对象 | 电话·对象 | CrossApp·对象 | 授权密钥·对象 | 自定义 Jwt·对象 | Apple·对象 | Discord·对象 |…" at bounding box center [705, 589] width 456 height 69
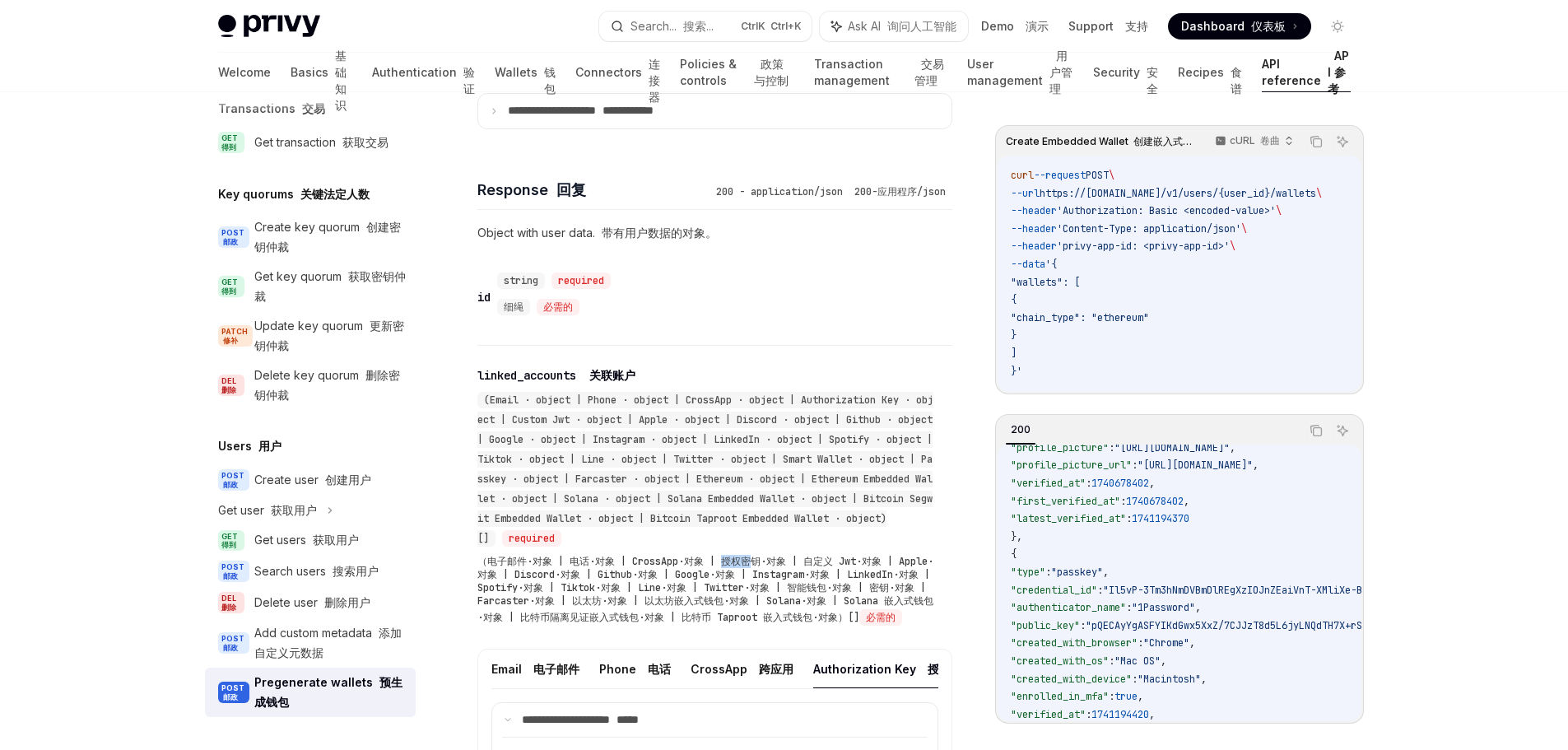
scroll to position [419, 0]
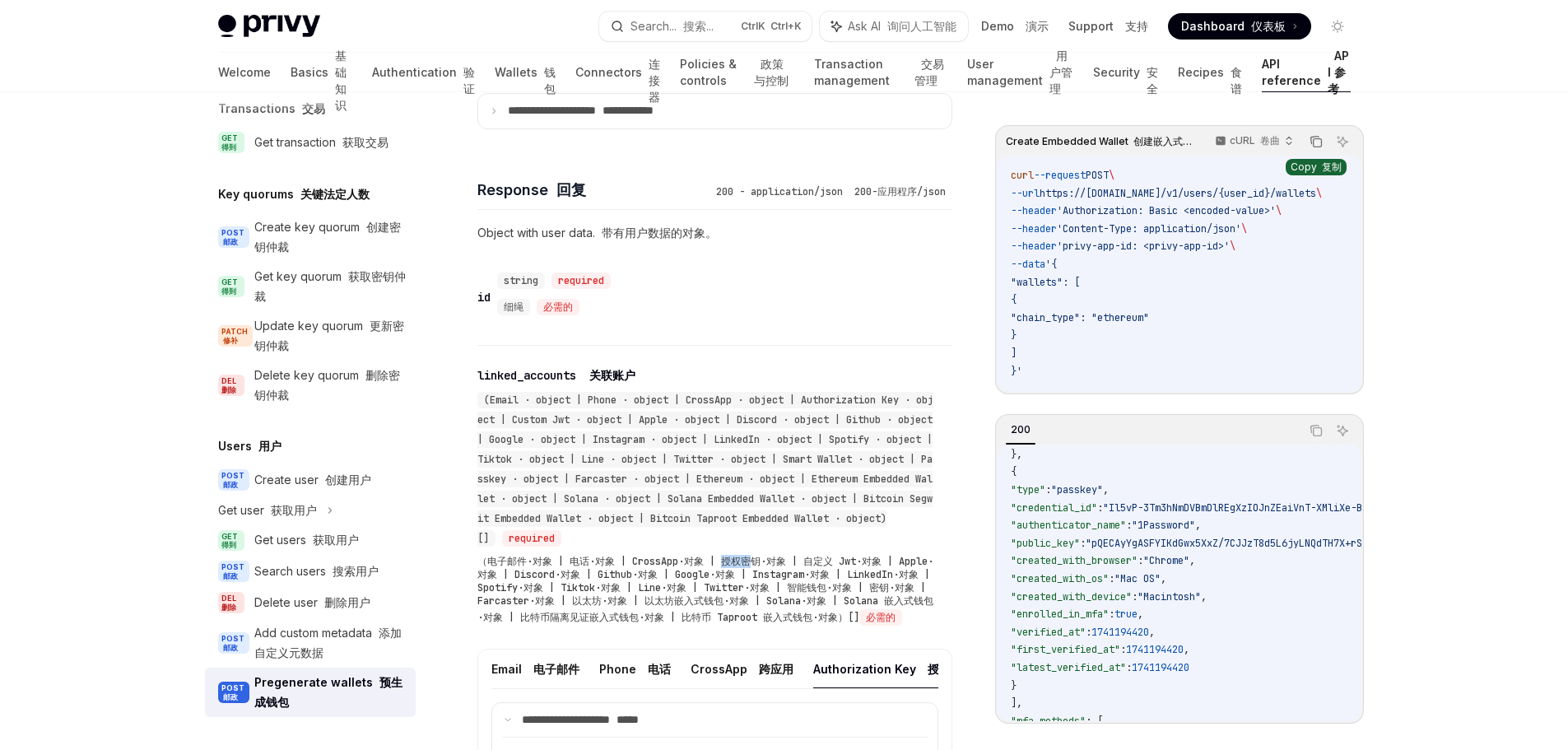
click at [1309, 149] on button "Copy the contents from the code block" at bounding box center [1317, 142] width 22 height 22
click at [1313, 140] on icon "Copy the contents from the code block" at bounding box center [1316, 142] width 13 height 13
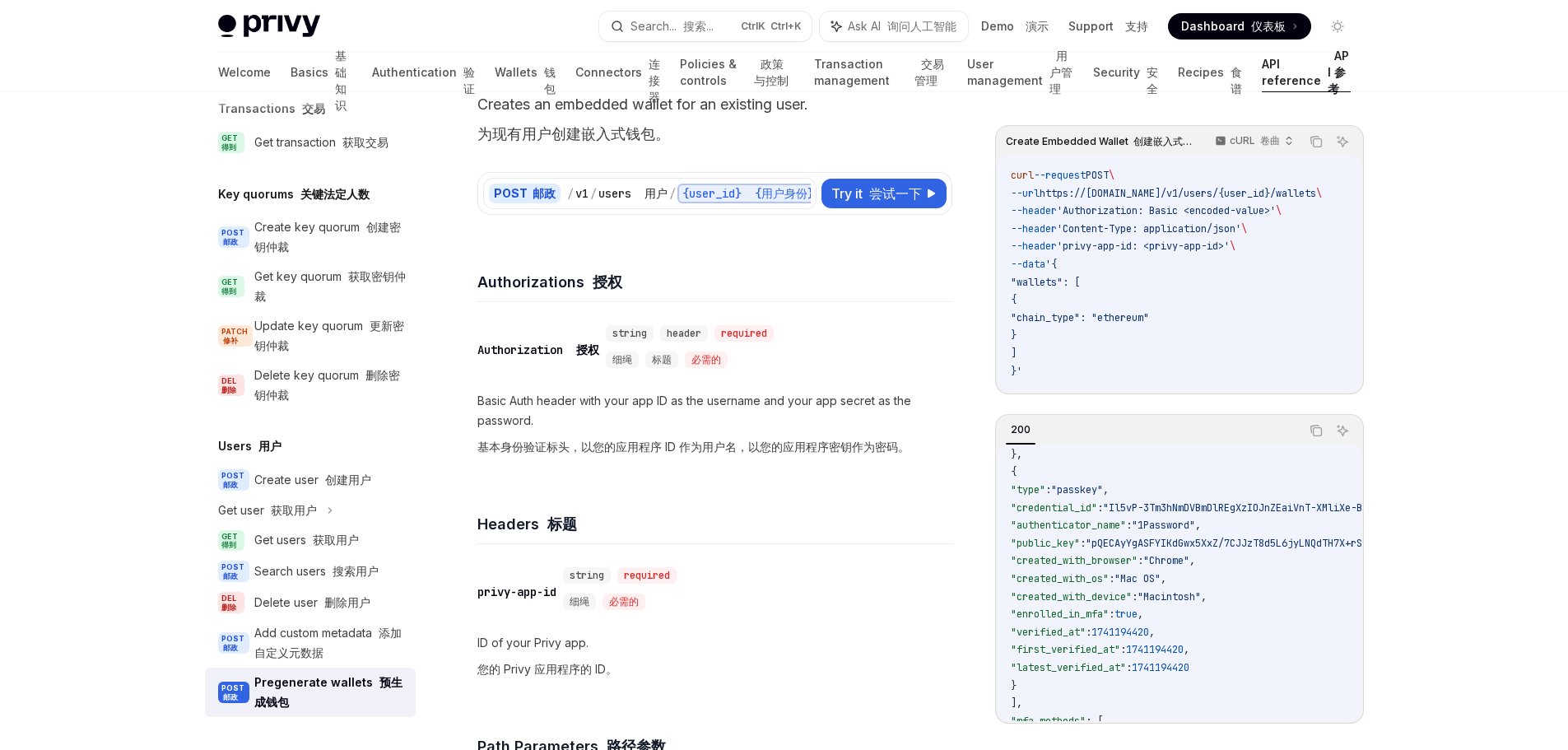
scroll to position [0, 0]
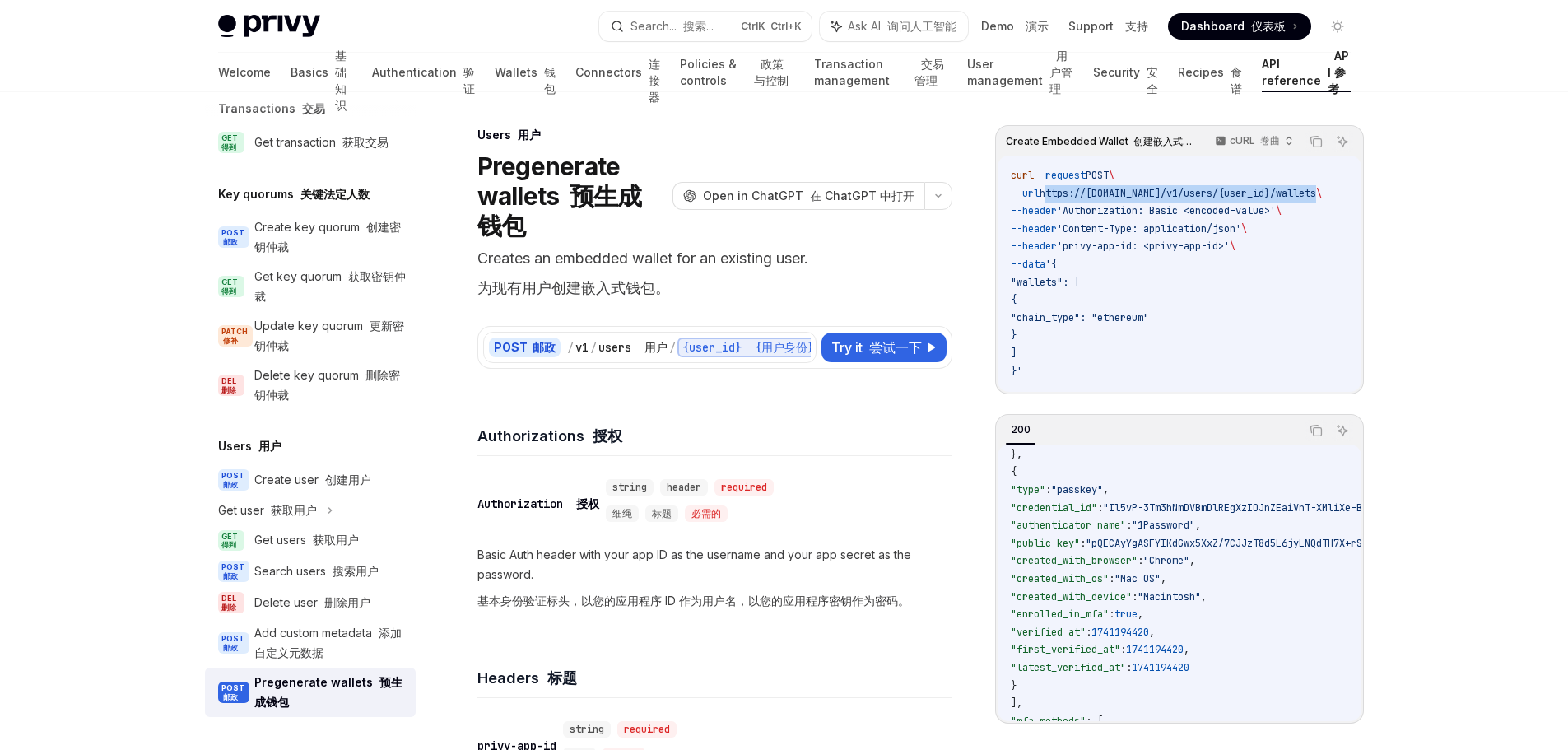
drag, startPoint x: 1337, startPoint y: 195, endPoint x: 1057, endPoint y: 192, distance: 280.0
click at [1057, 192] on span "--url https://[DOMAIN_NAME]/v1/users/{user_id}/wallets \" at bounding box center [1166, 193] width 311 height 13
click at [1310, 270] on code "curl --request POST \ --url https://[DOMAIN_NAME]/v1/users/{user_id}/wallets \ …" at bounding box center [1186, 273] width 351 height 213
drag, startPoint x: 1338, startPoint y: 195, endPoint x: 1058, endPoint y: 194, distance: 280.0
click at [1058, 194] on span "--url https://[DOMAIN_NAME]/v1/users/{user_id}/wallets \" at bounding box center [1166, 193] width 311 height 13
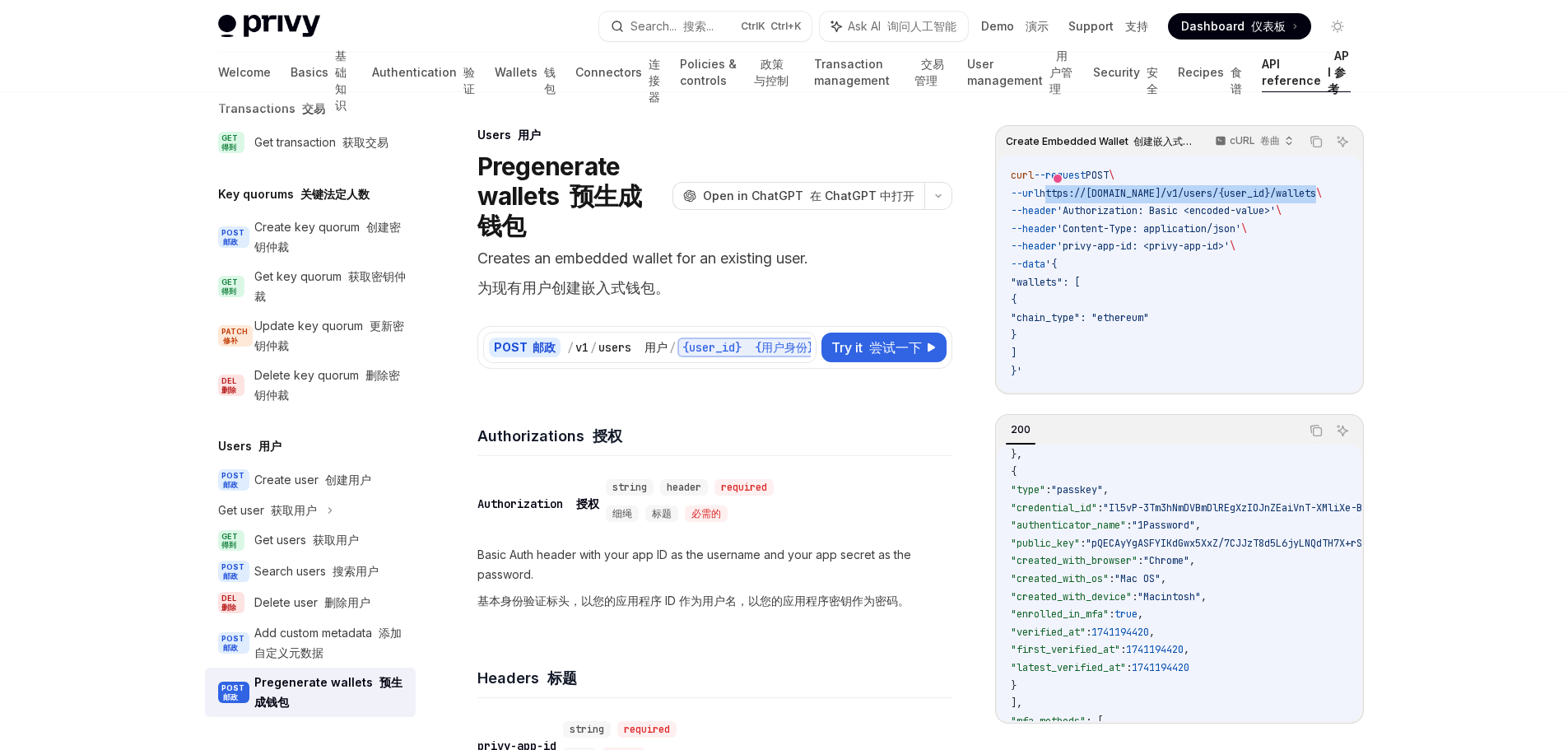
copy span "https://[DOMAIN_NAME]/v1/users/{user_id}/wallets"
click at [898, 344] on font "尝试一下" at bounding box center [895, 348] width 52 height 17
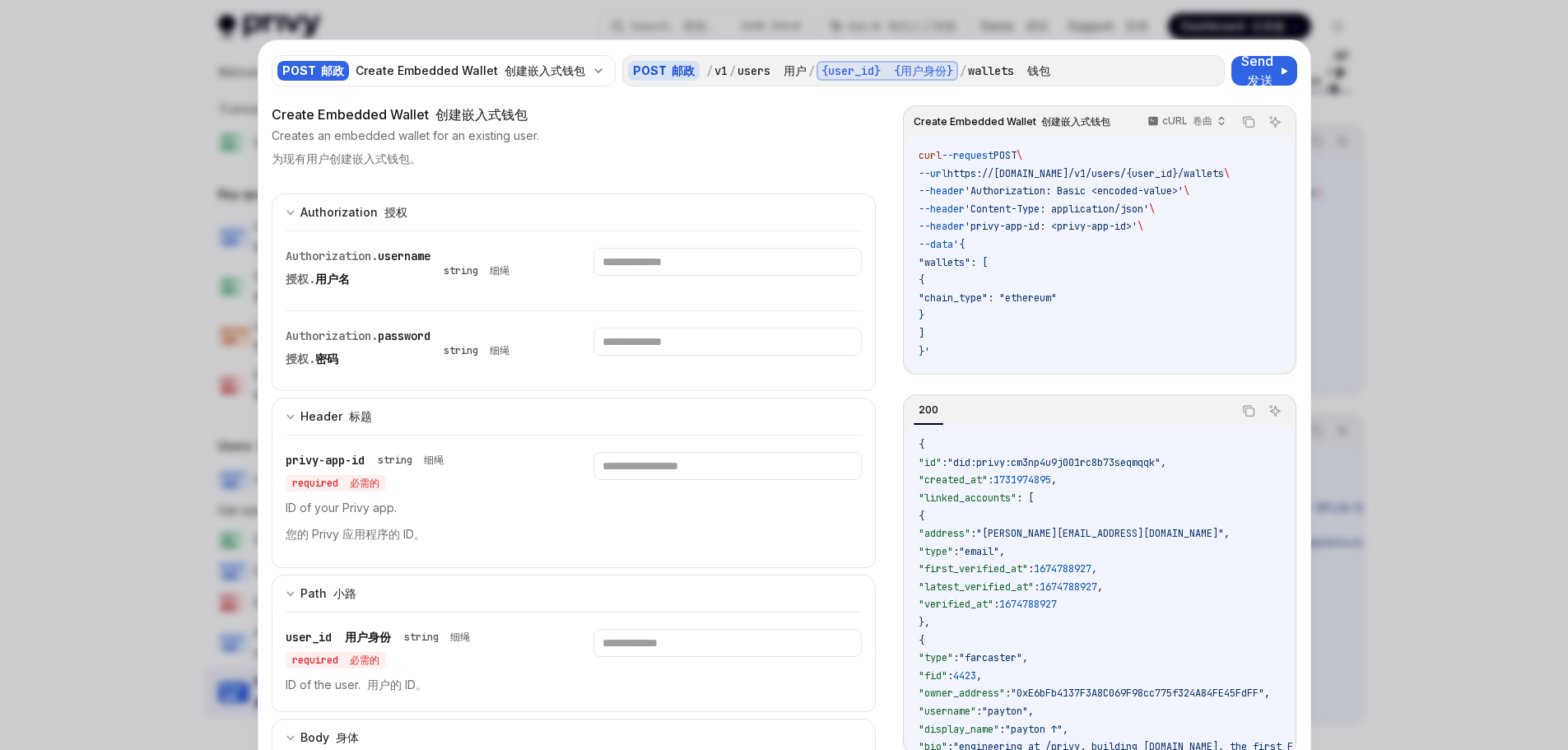
click at [1461, 77] on div at bounding box center [784, 375] width 1568 height 750
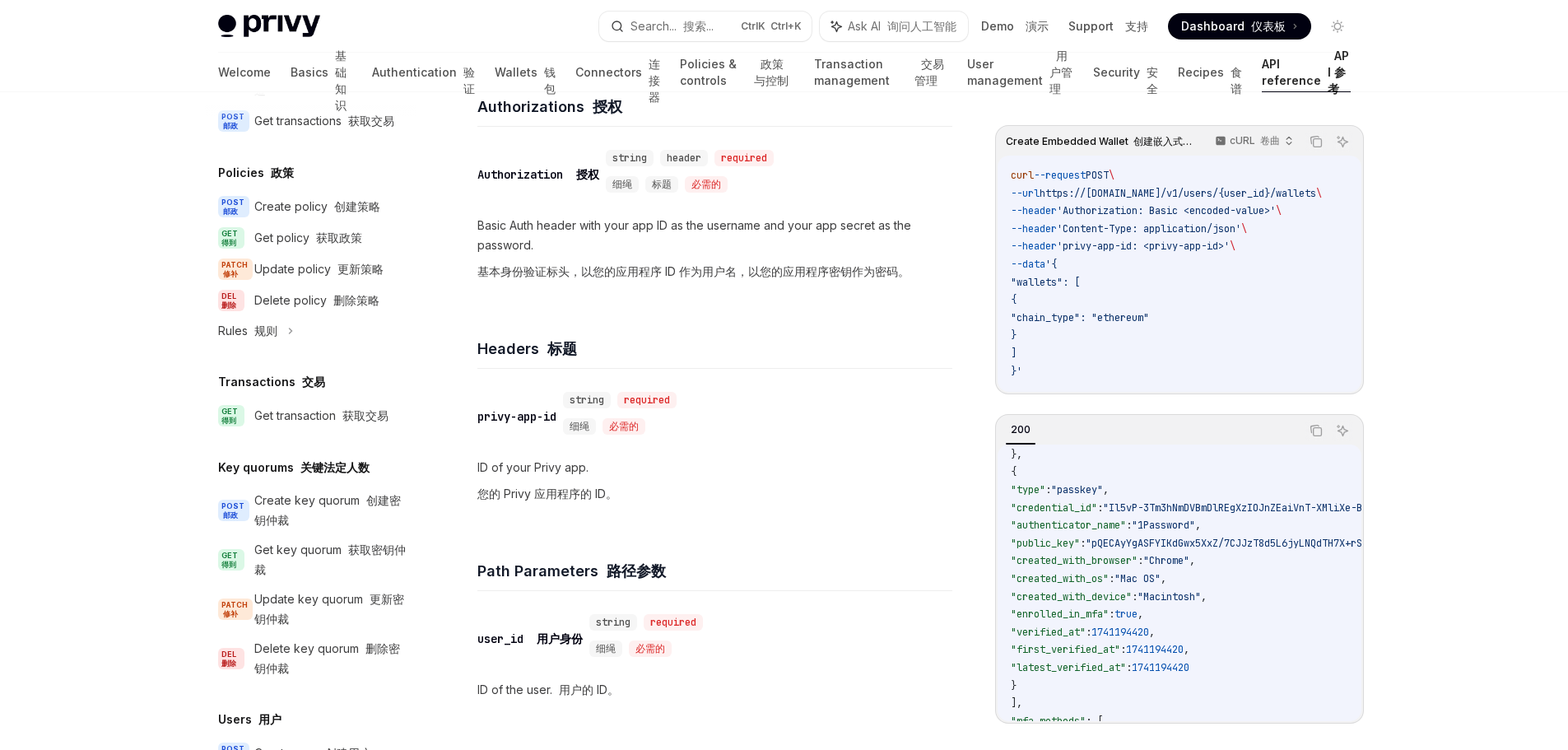
scroll to position [777, 0]
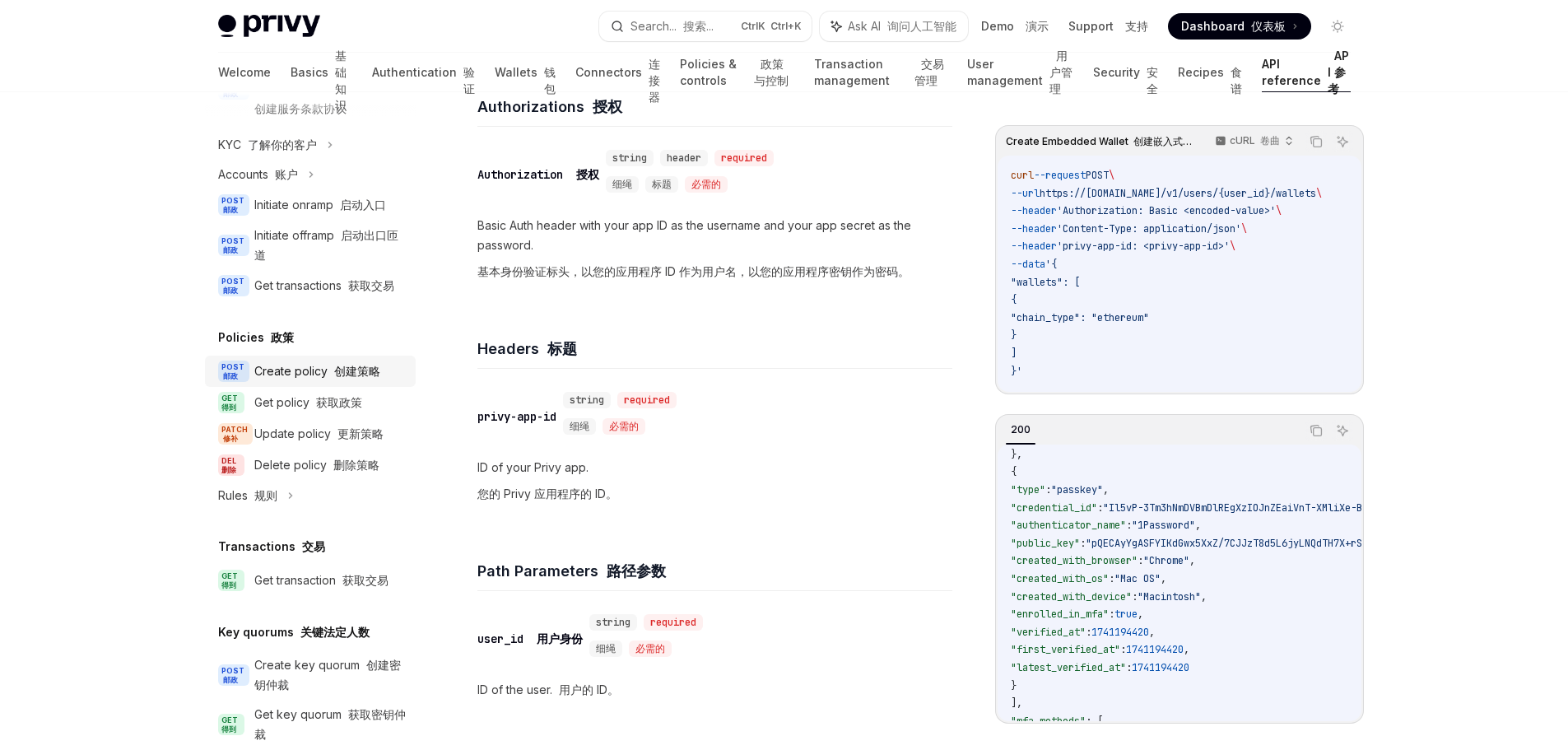
click at [367, 381] on div "Create policy 创建策略" at bounding box center [318, 372] width 126 height 20
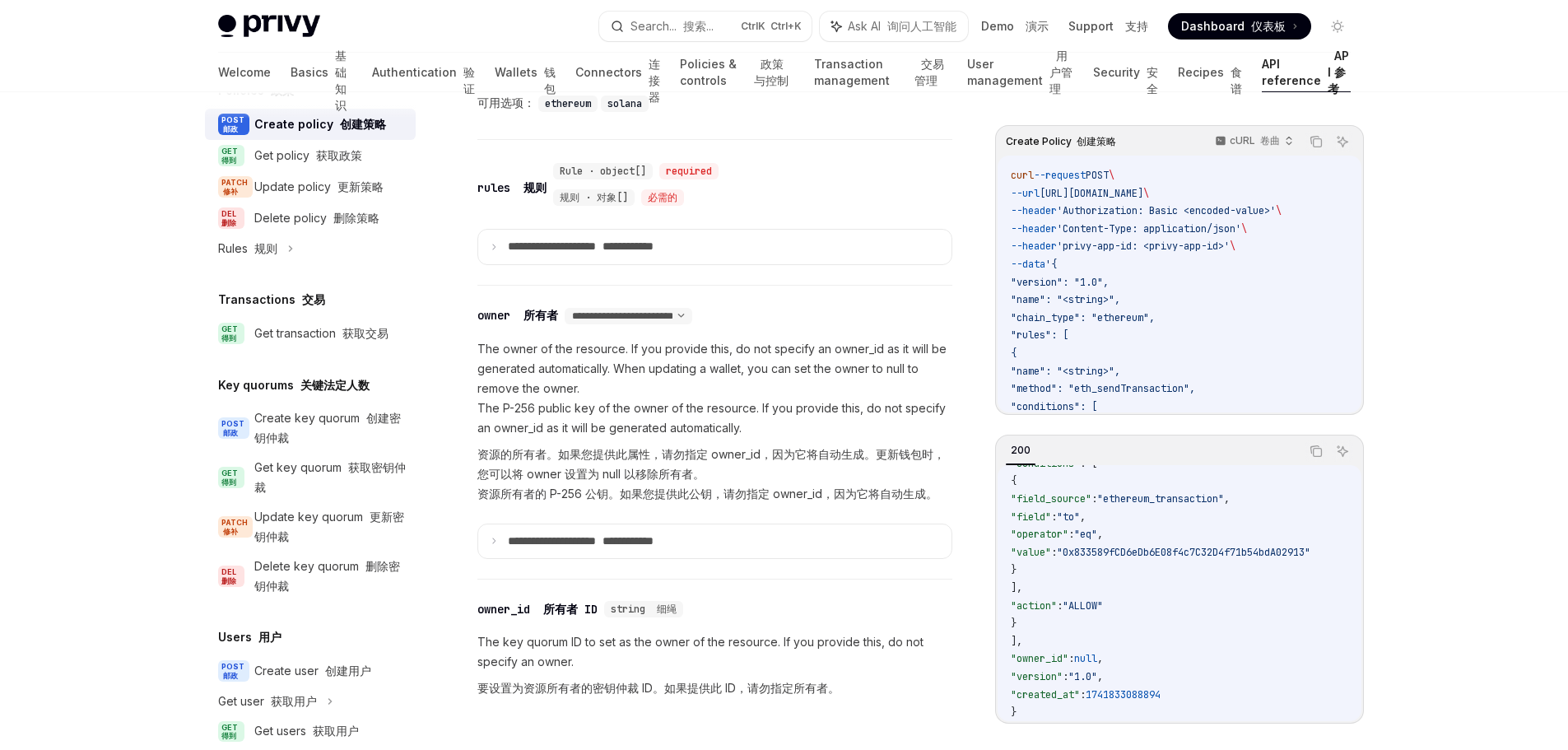
scroll to position [1189, 0]
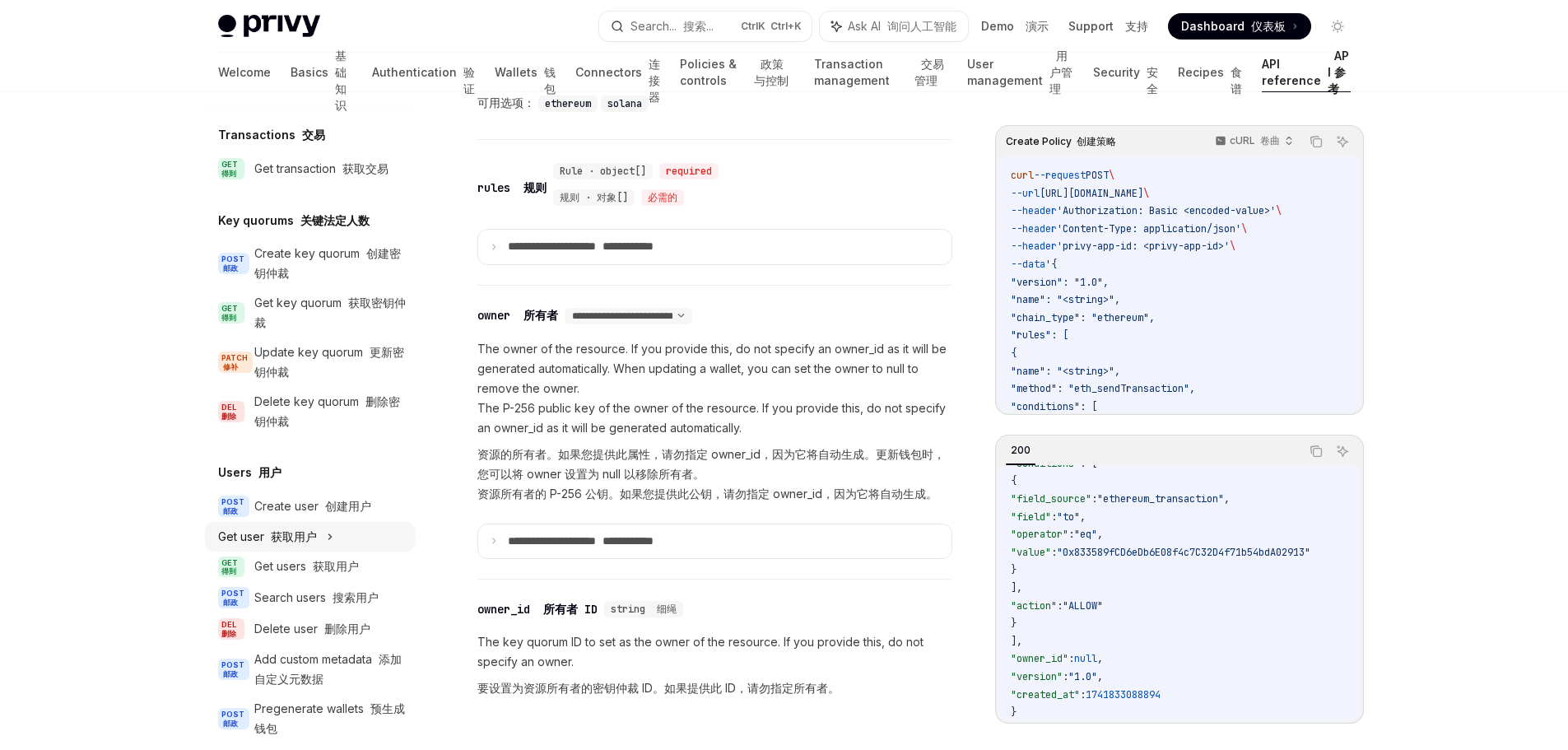
click at [344, 552] on div "Get user 获取用户" at bounding box center [310, 537] width 211 height 30
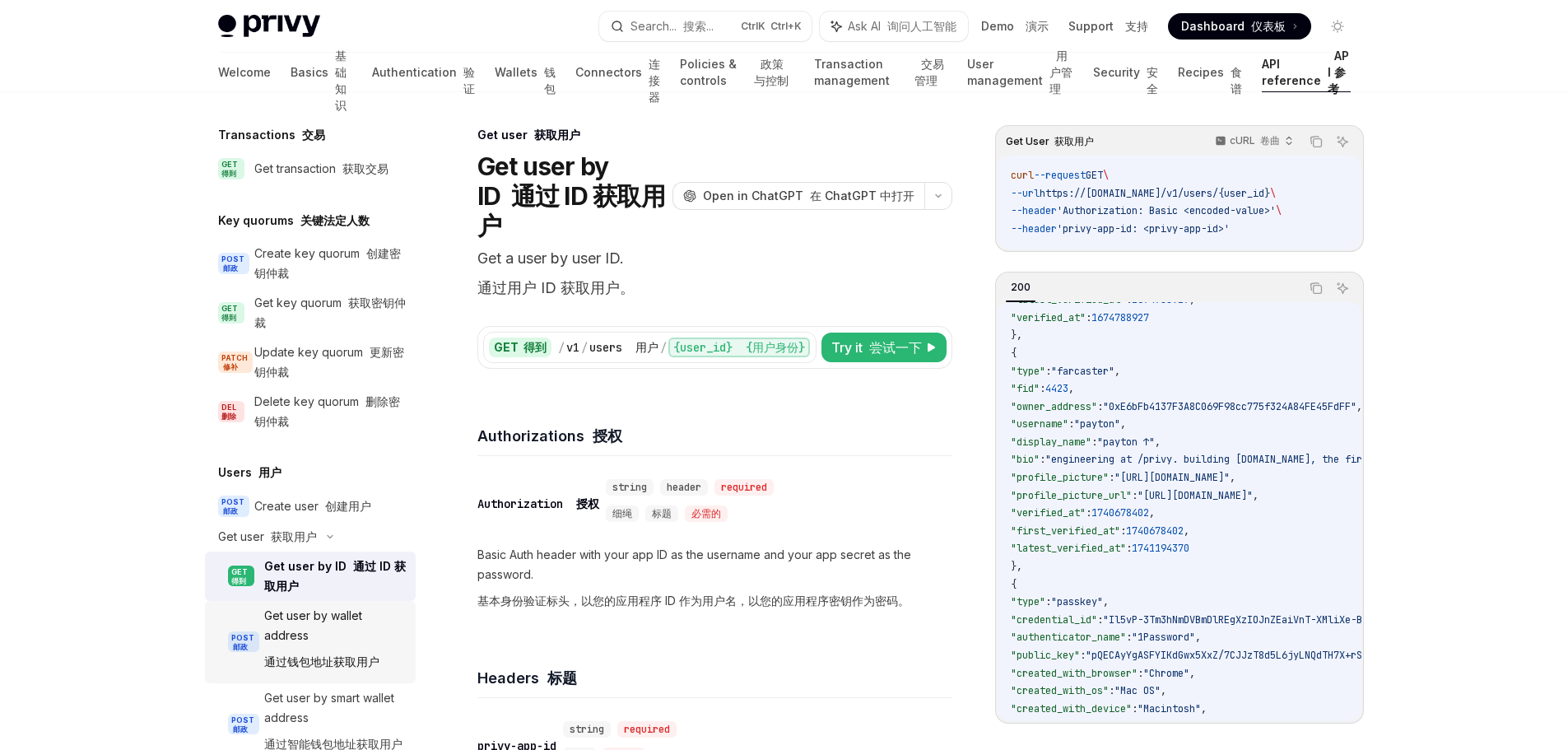
scroll to position [1271, 0]
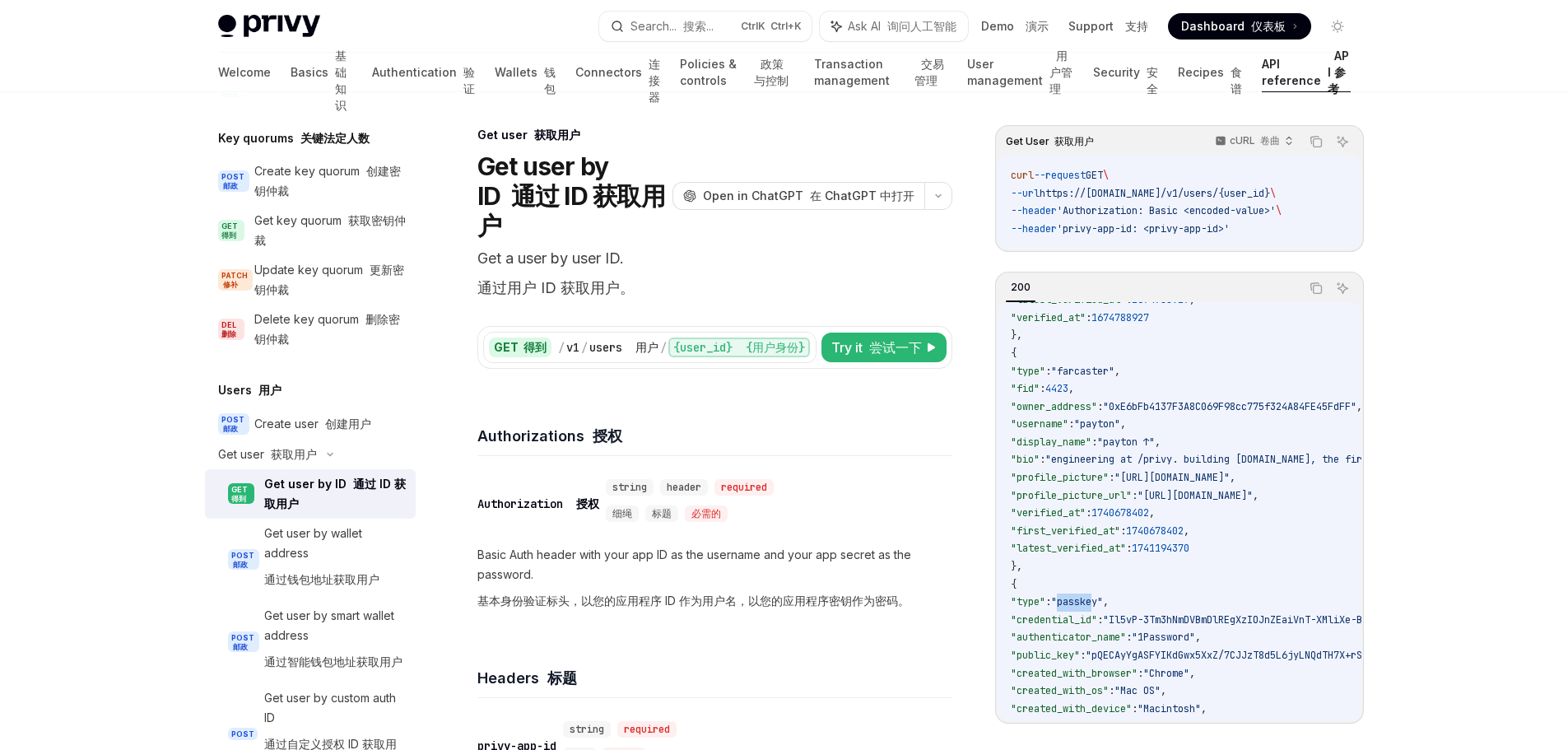
drag, startPoint x: 1098, startPoint y: 602, endPoint x: 1137, endPoint y: 601, distance: 39.0
click at [1103, 601] on span ""passkey"" at bounding box center [1077, 601] width 52 height 13
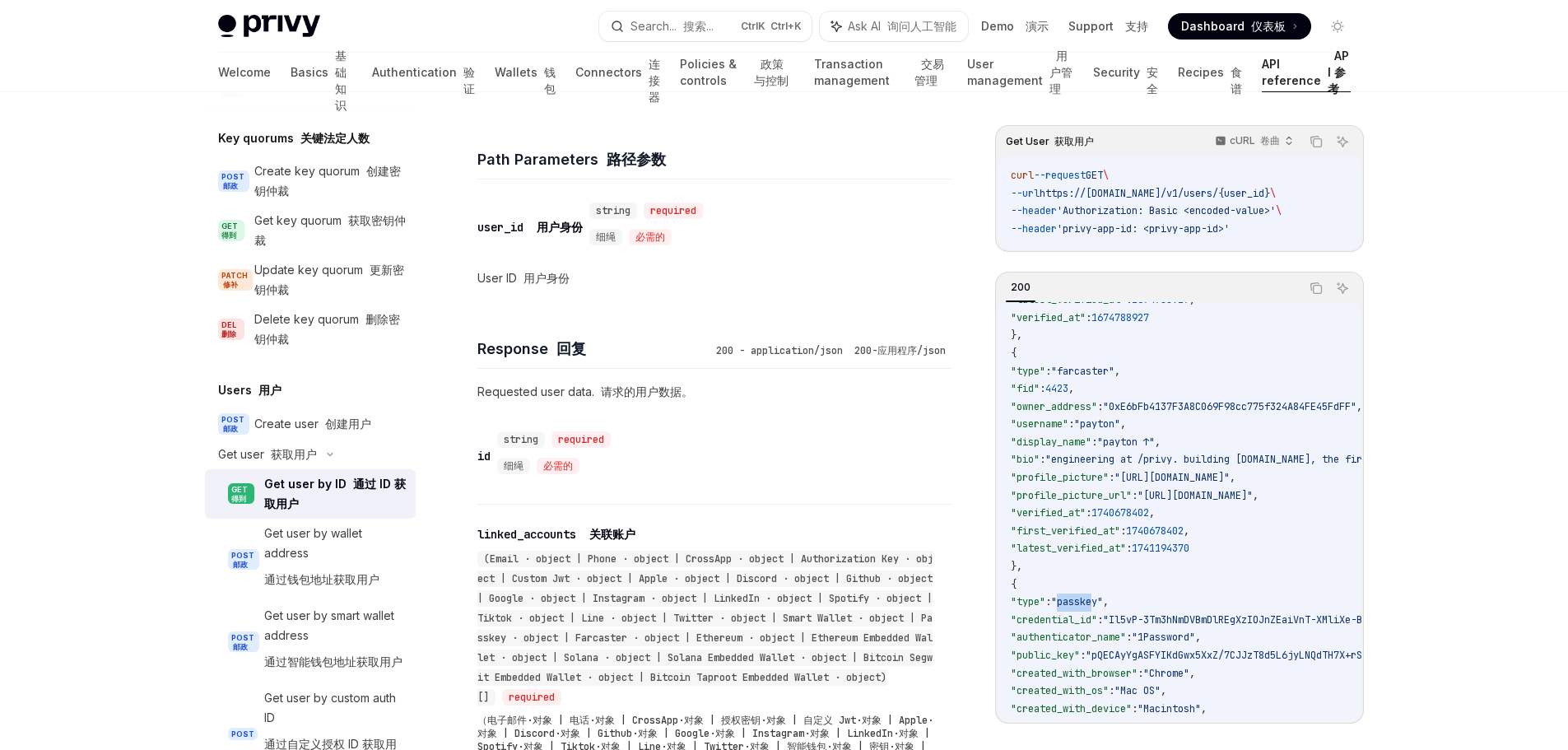
scroll to position [823, 0]
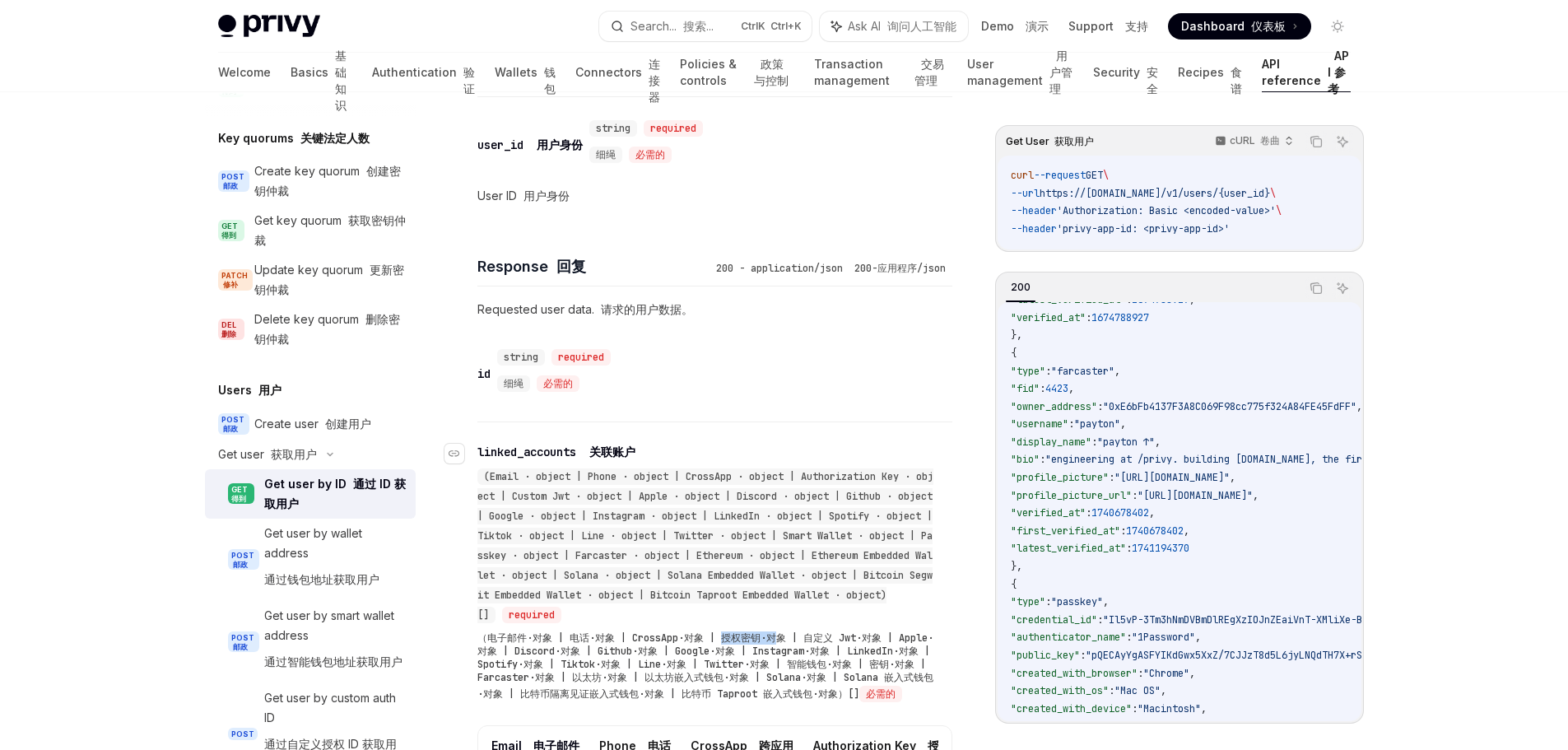
drag, startPoint x: 723, startPoint y: 605, endPoint x: 781, endPoint y: 605, distance: 58.0
click at [781, 631] on font "（电子邮件·对象 | 电话·对象 | CrossApp·对象 | 授权密钥·对象 | 自定义 Jwt·对象 | Apple·对象 | Discord·对象 |…" at bounding box center [705, 665] width 456 height 69
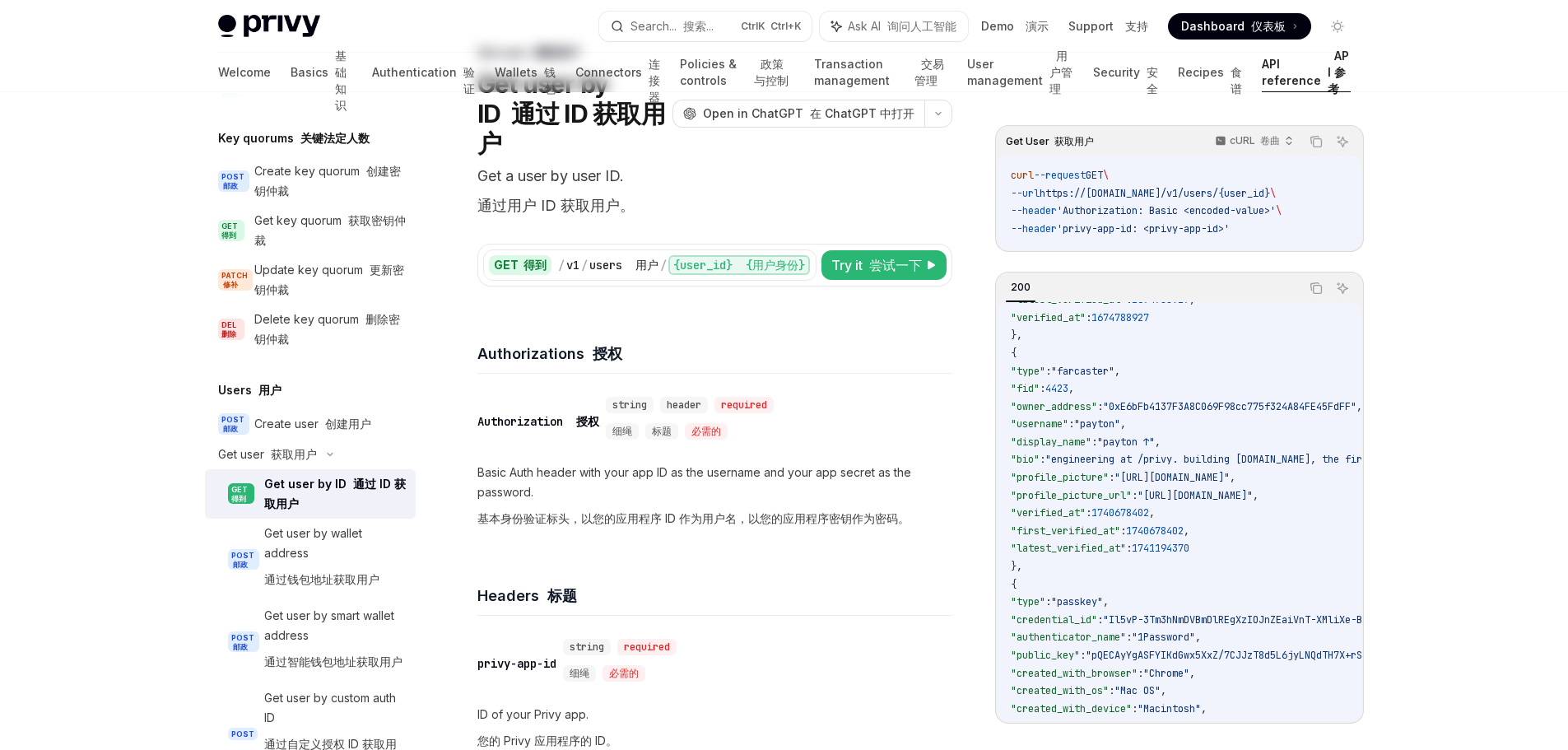
scroll to position [0, 0]
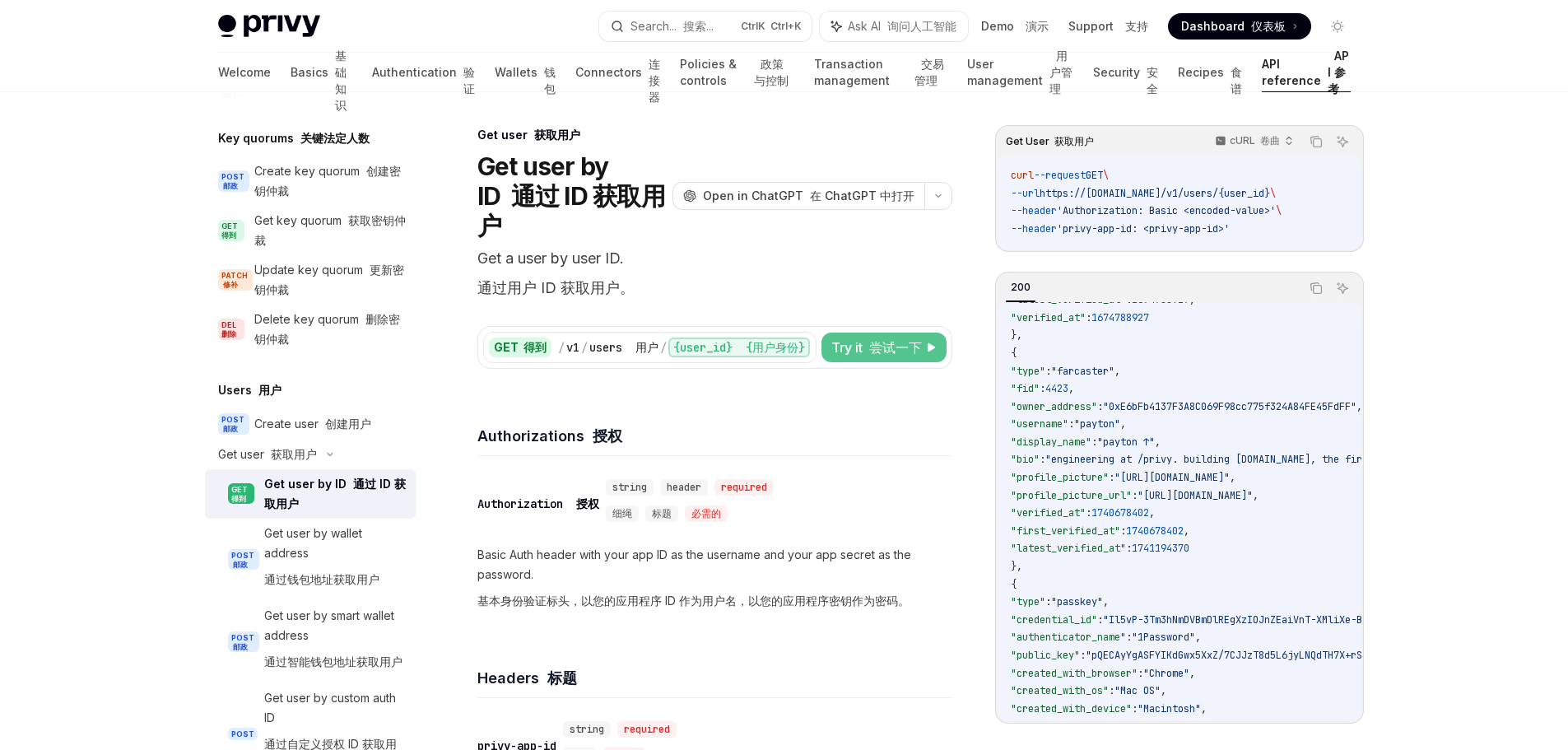
click at [908, 339] on font "尝试一下" at bounding box center [895, 348] width 52 height 17
type textarea "*"
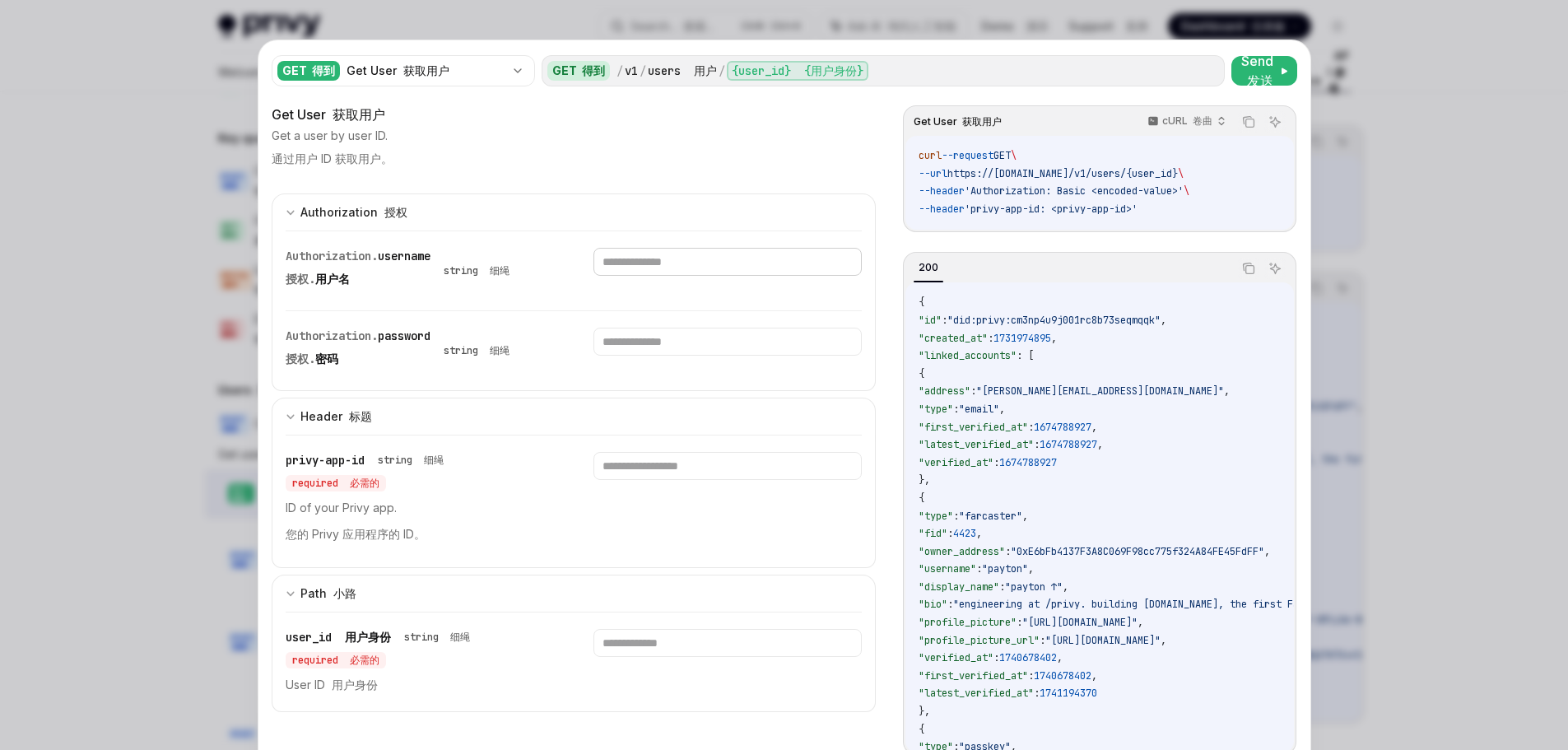
click at [681, 265] on input "text" at bounding box center [727, 262] width 268 height 28
click at [475, 151] on div "Get a user by user ID. 通过用户 ID 获取用户。" at bounding box center [573, 151] width 605 height 46
click at [708, 270] on input "text" at bounding box center [727, 262] width 268 height 28
paste input "**********"
type input "**********"
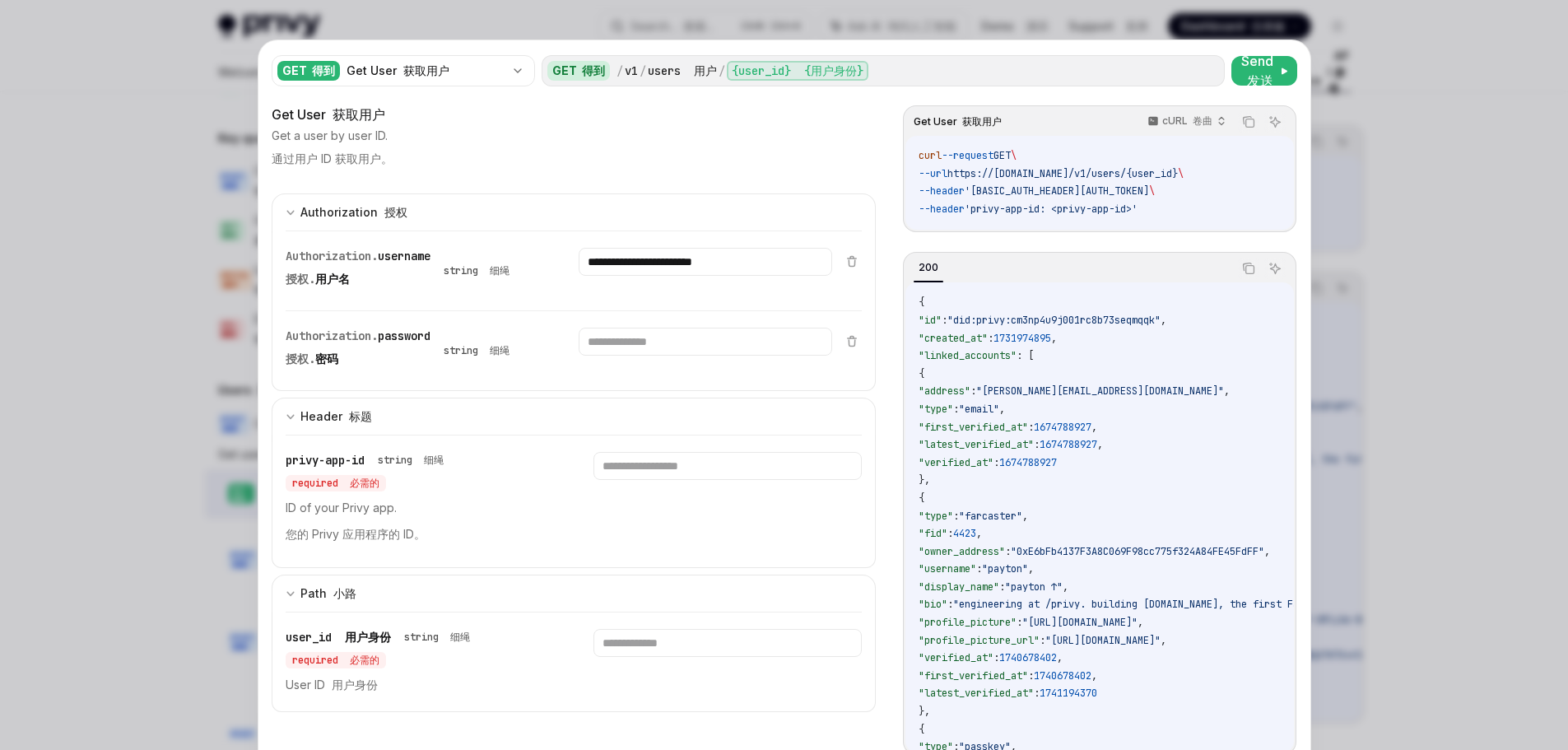
click at [448, 110] on div "Get User 获取用户" at bounding box center [573, 114] width 605 height 20
click at [641, 341] on input "text" at bounding box center [705, 342] width 254 height 28
paste input "**********"
type input "**********"
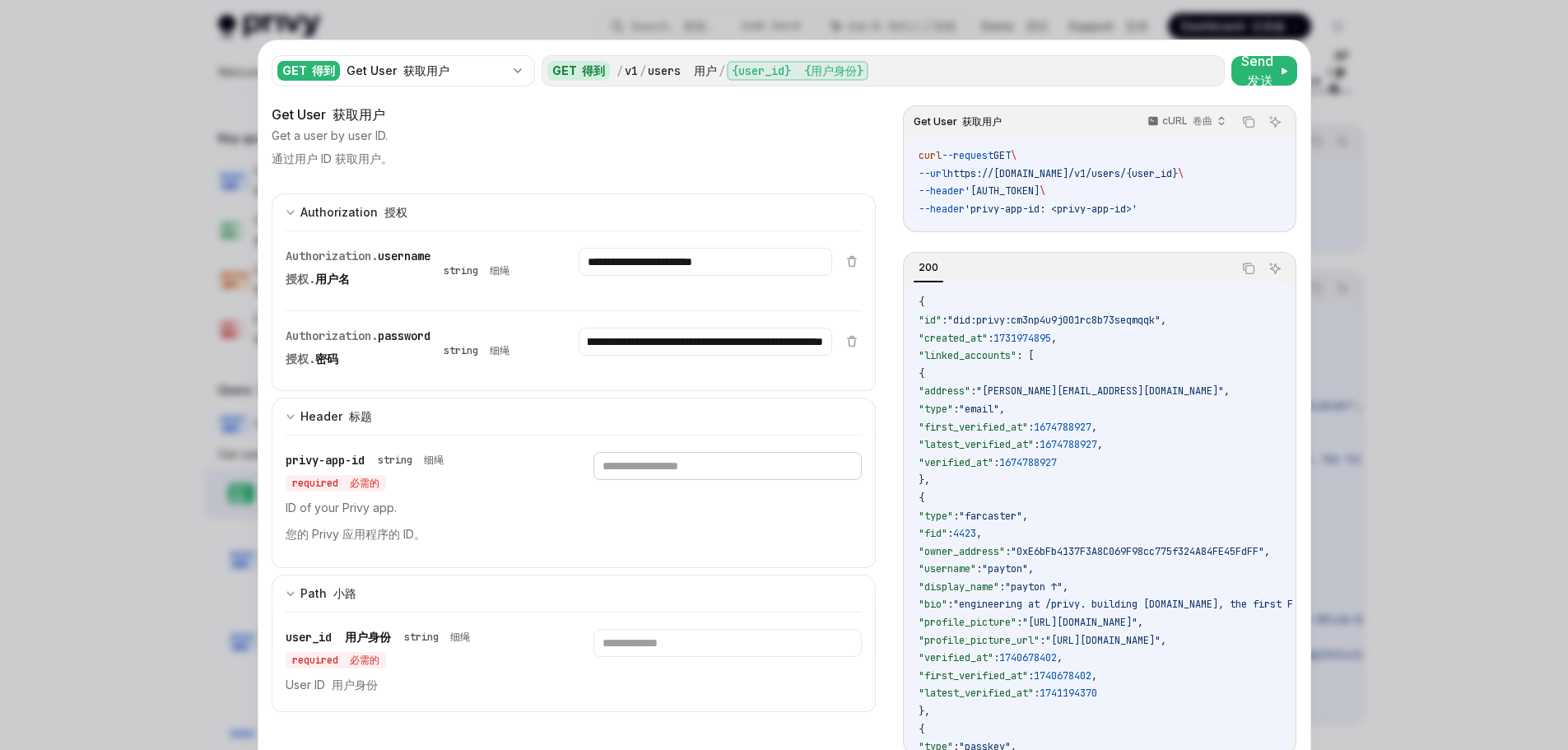
click at [678, 475] on input "text" at bounding box center [727, 466] width 268 height 28
drag, startPoint x: 769, startPoint y: 261, endPoint x: 509, endPoint y: 287, distance: 261.3
click at [507, 270] on div "**********" at bounding box center [559, 270] width 548 height 79
click at [643, 465] on input "text" at bounding box center [727, 466] width 268 height 28
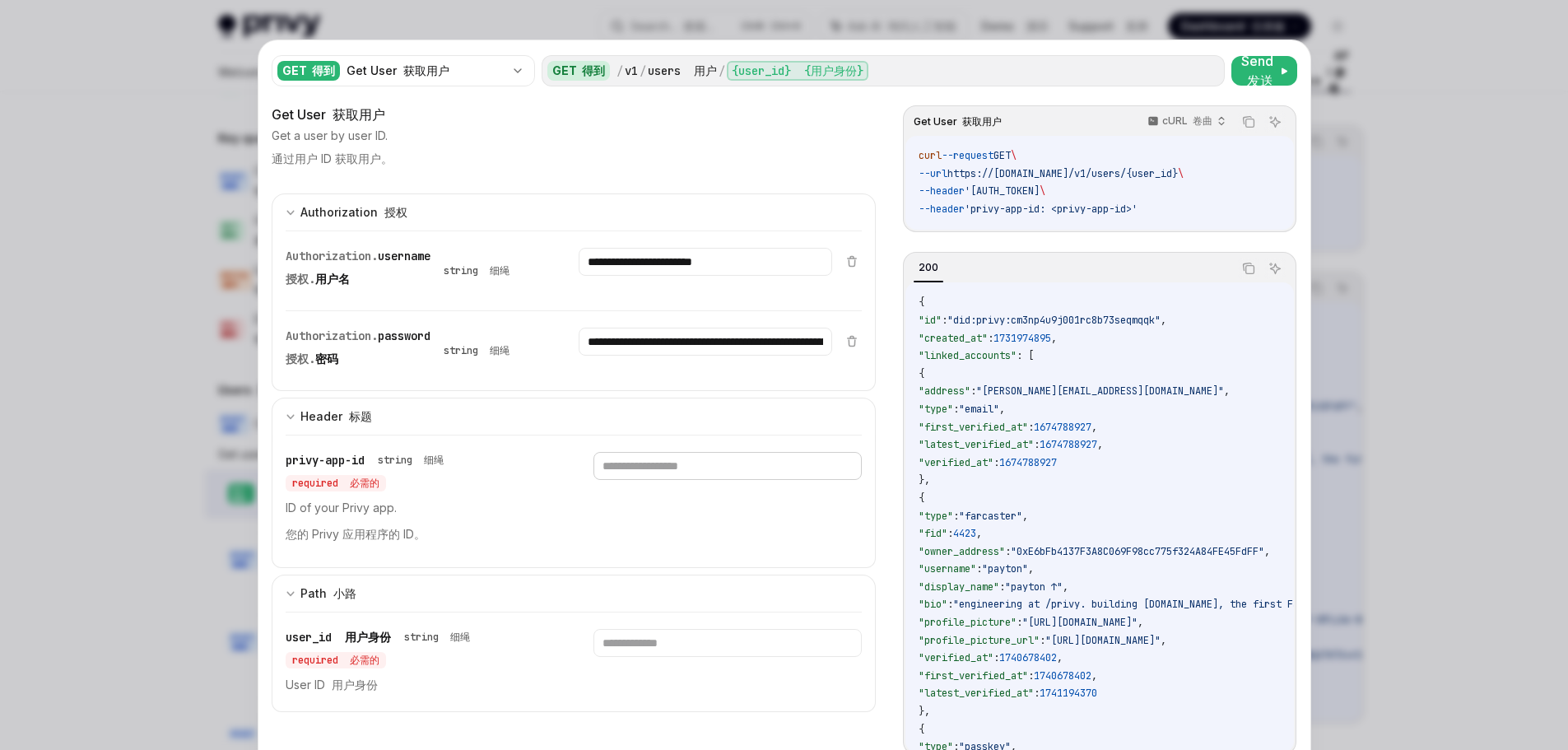
paste input "**********"
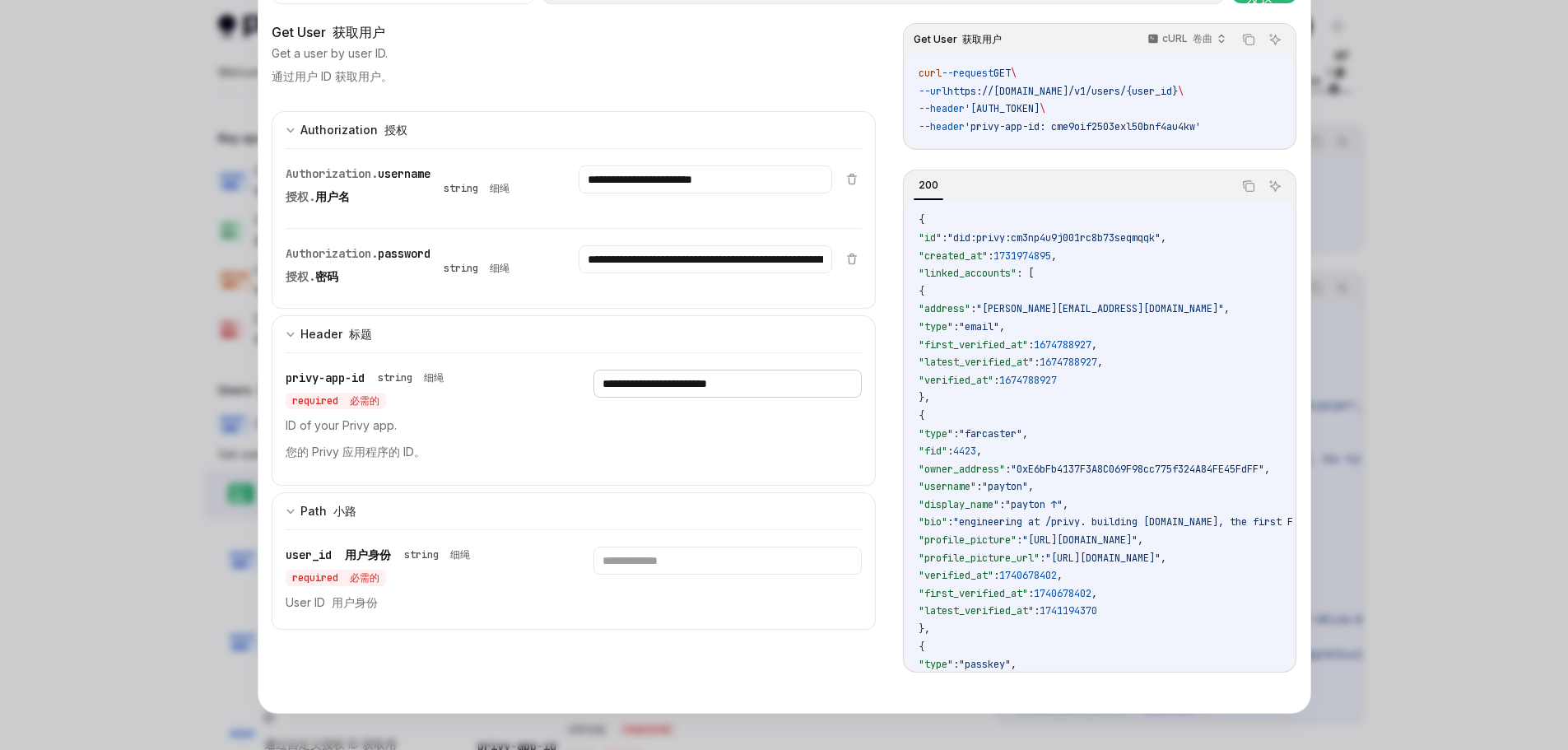
type input "**********"
click at [639, 555] on input "text" at bounding box center [727, 561] width 268 height 28
paste input "**********"
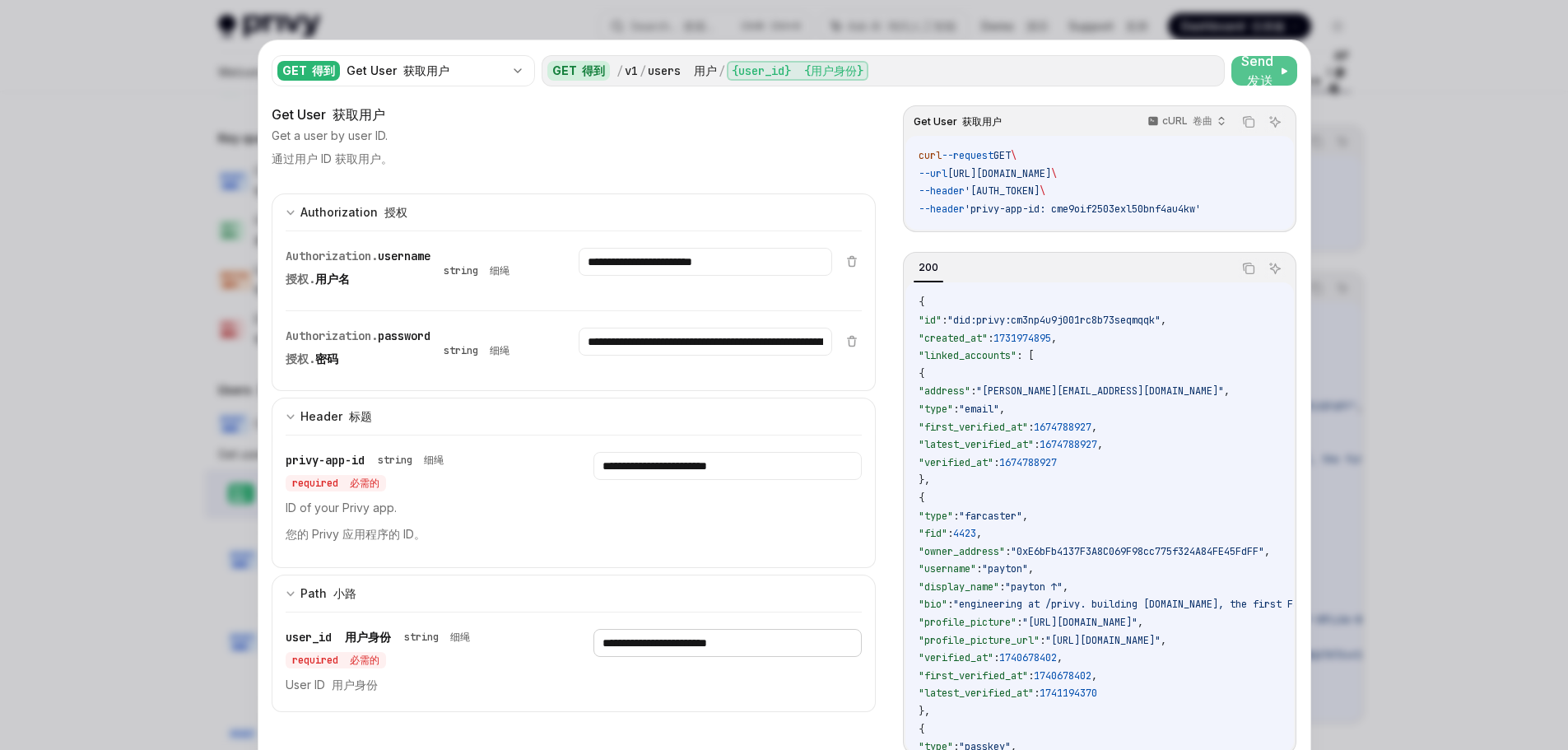
type input "**********"
click at [1265, 72] on font "发送" at bounding box center [1260, 80] width 27 height 17
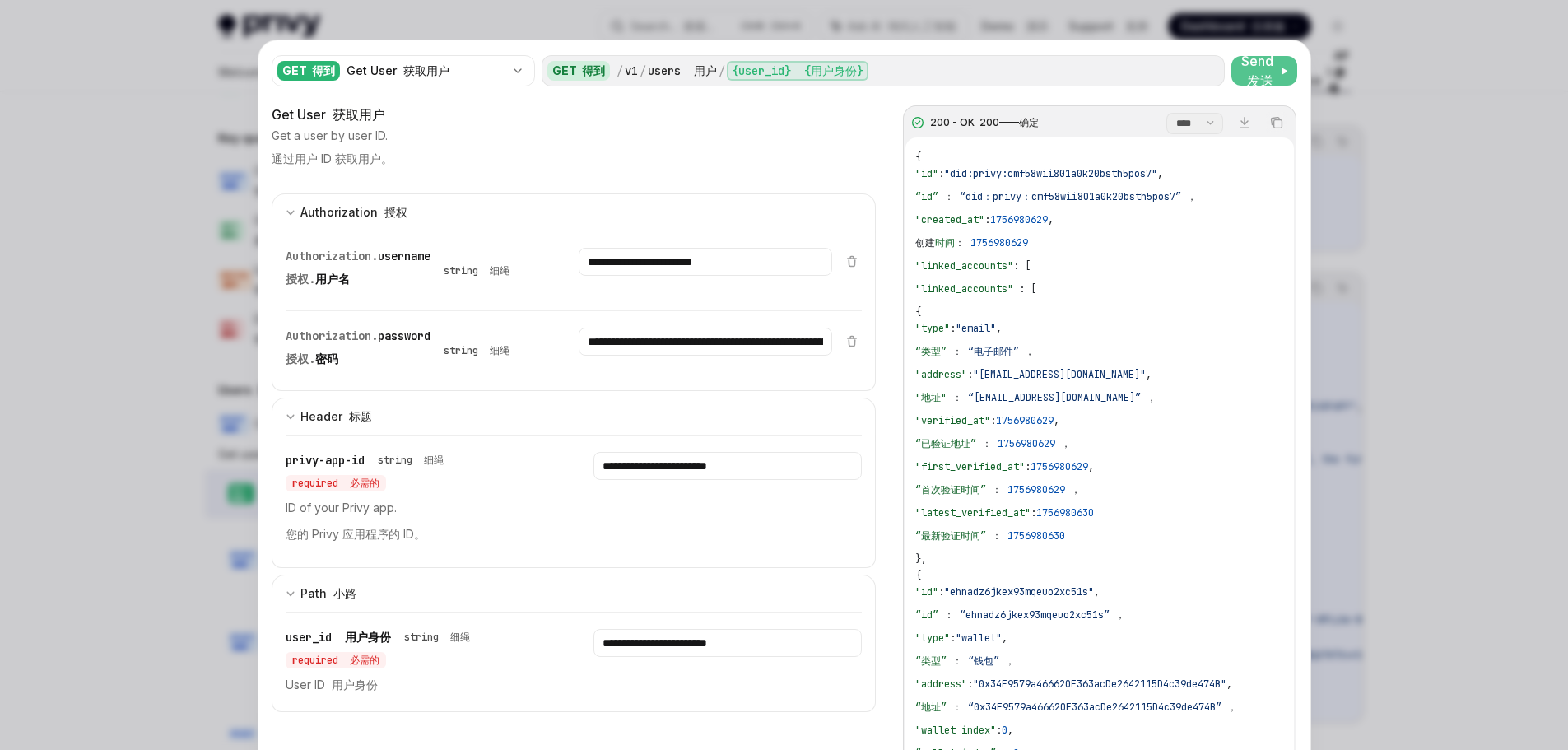
click at [1385, 175] on div at bounding box center [784, 375] width 1568 height 750
type textarea "*"
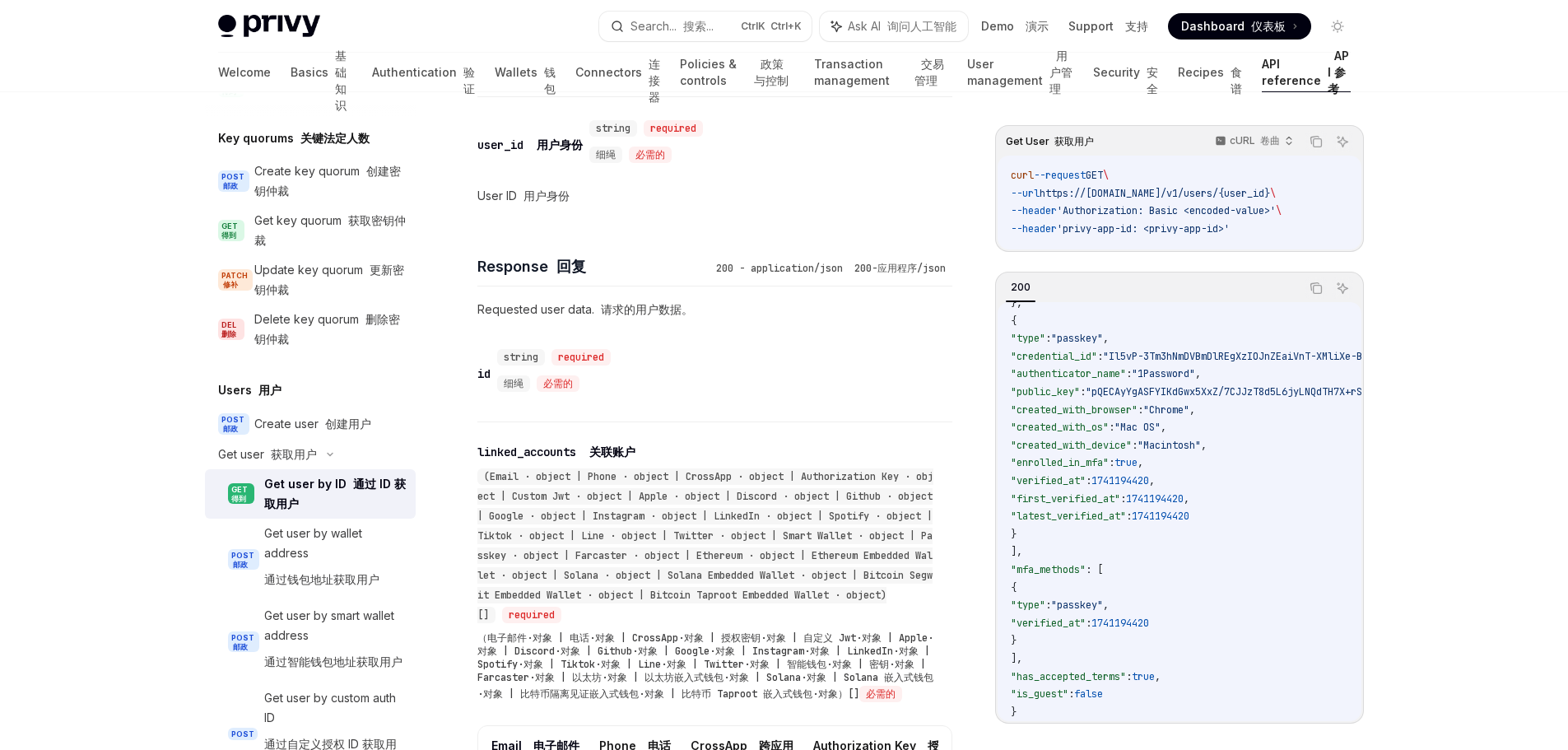
scroll to position [270, 0]
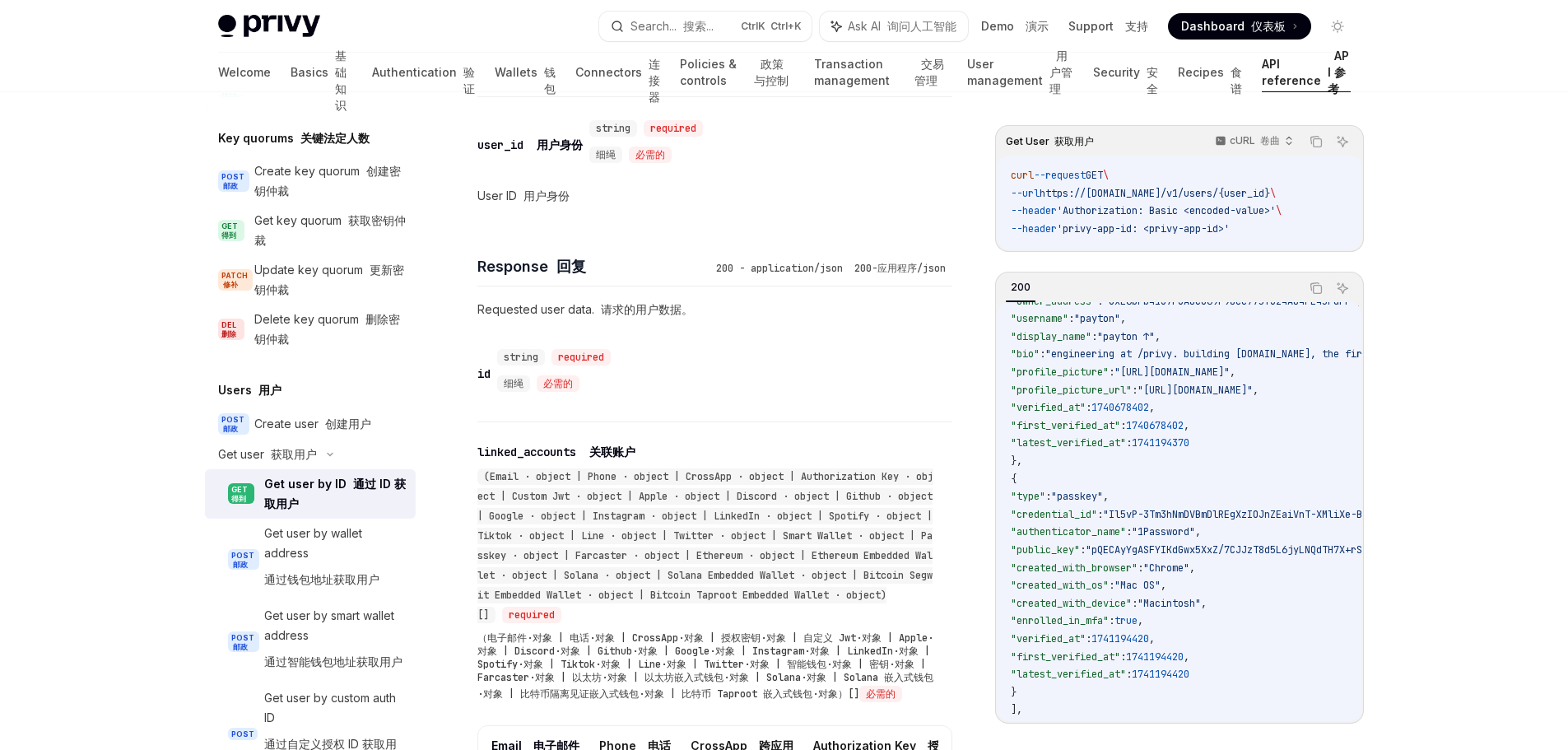
click at [1103, 493] on span ""passkey"" at bounding box center [1077, 496] width 52 height 13
copy span "passkey"
click at [1245, 445] on code "{ "id" : "did:privy:cm3np4u9j001rc8b73seqmqqk" , "created_at" : 1731974895 , "l…" at bounding box center [1380, 461] width 739 height 835
click at [728, 28] on button "Search... 搜索... Ctrl K Ctrl+K" at bounding box center [705, 27] width 212 height 30
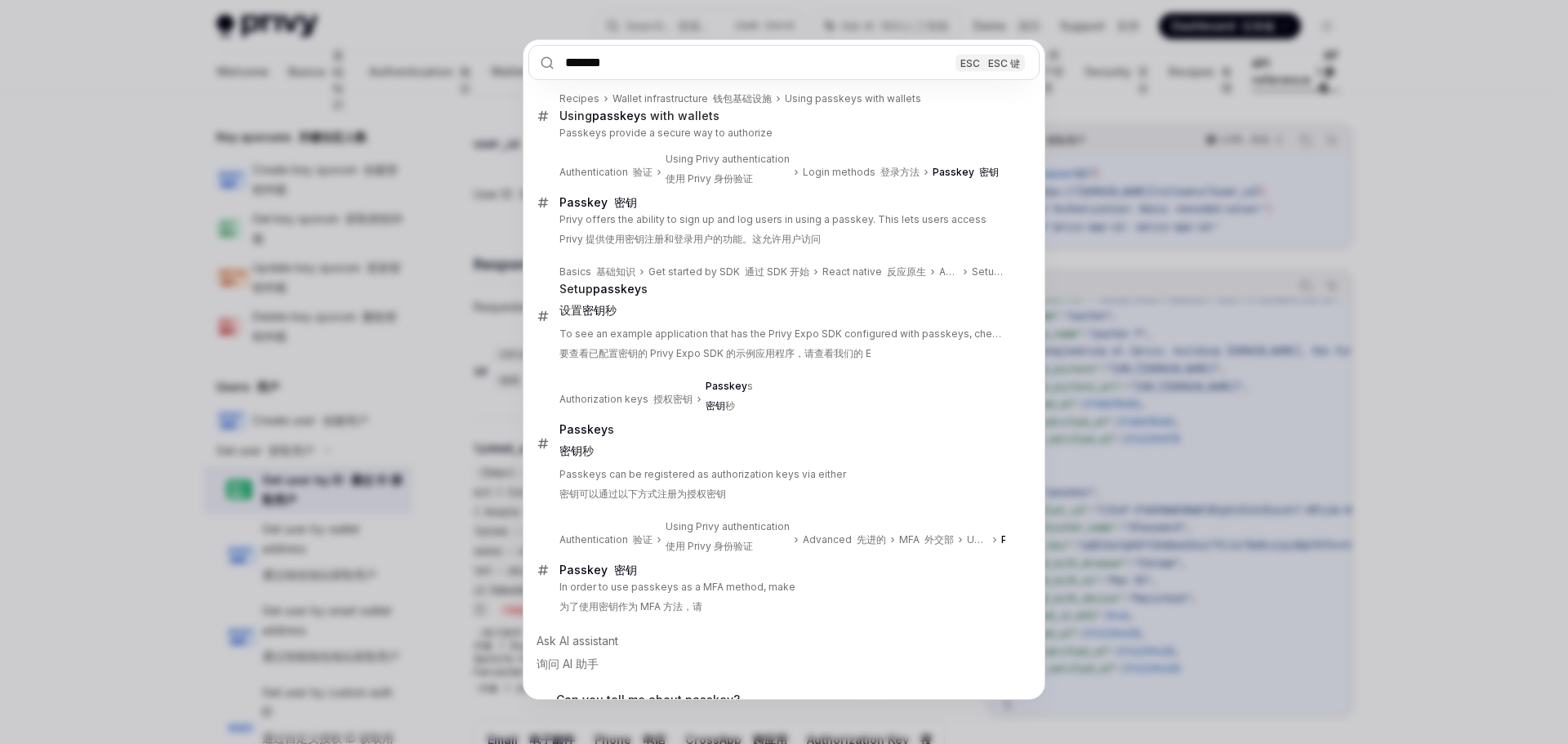
type input "*******"
click at [1491, 269] on div "******* ESC ESC 键 Recipes Wallet infrastructure 钱包基础设施 Using passkeys with wall…" at bounding box center [784, 372] width 1568 height 744
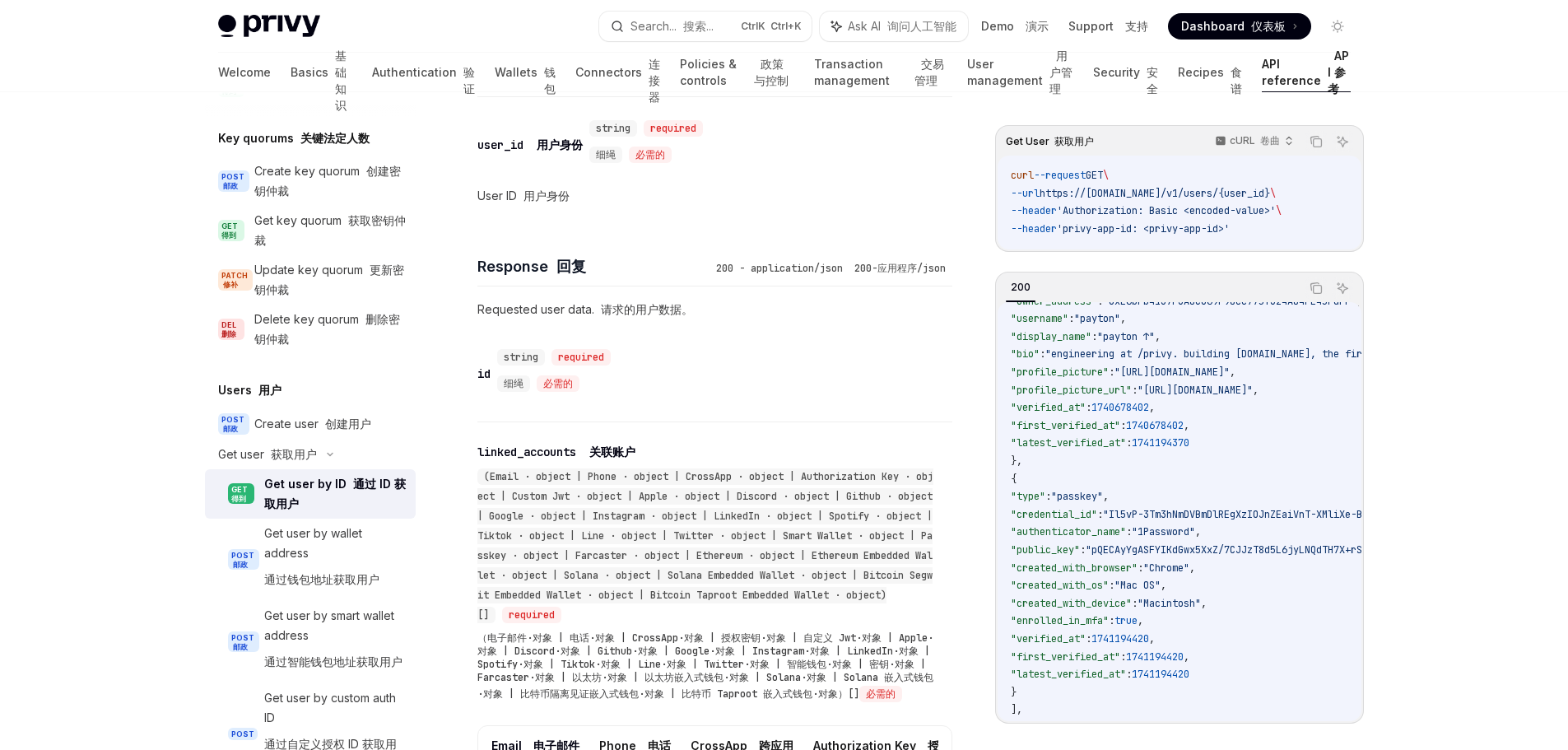
scroll to position [0, 0]
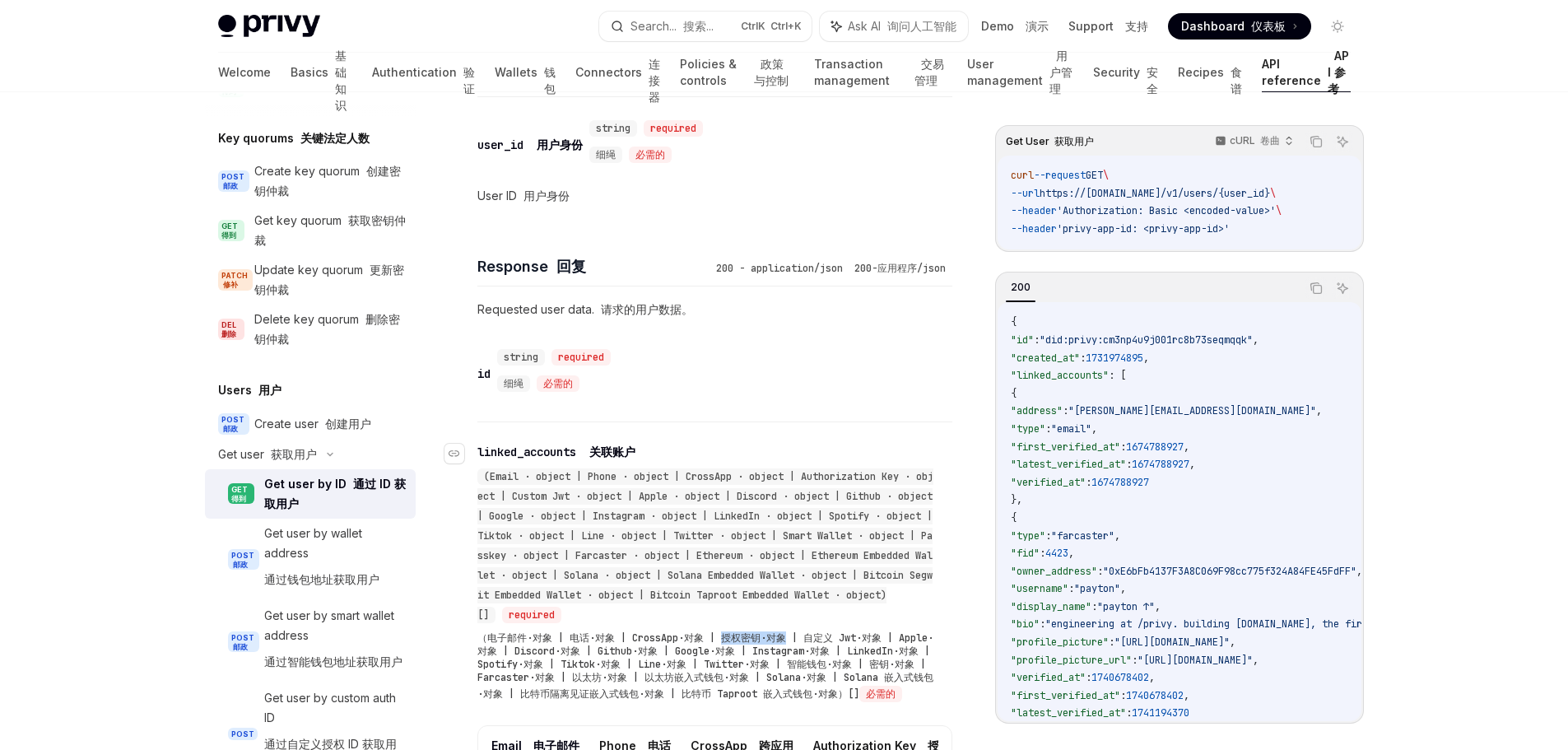
drag, startPoint x: 789, startPoint y: 610, endPoint x: 725, endPoint y: 611, distance: 64.0
click at [725, 631] on font "（电子邮件·对象 | 电话·对象 | CrossApp·对象 | 授权密钥·对象 | 自定义 Jwt·对象 | Apple·对象 | Discord·对象 |…" at bounding box center [705, 665] width 456 height 69
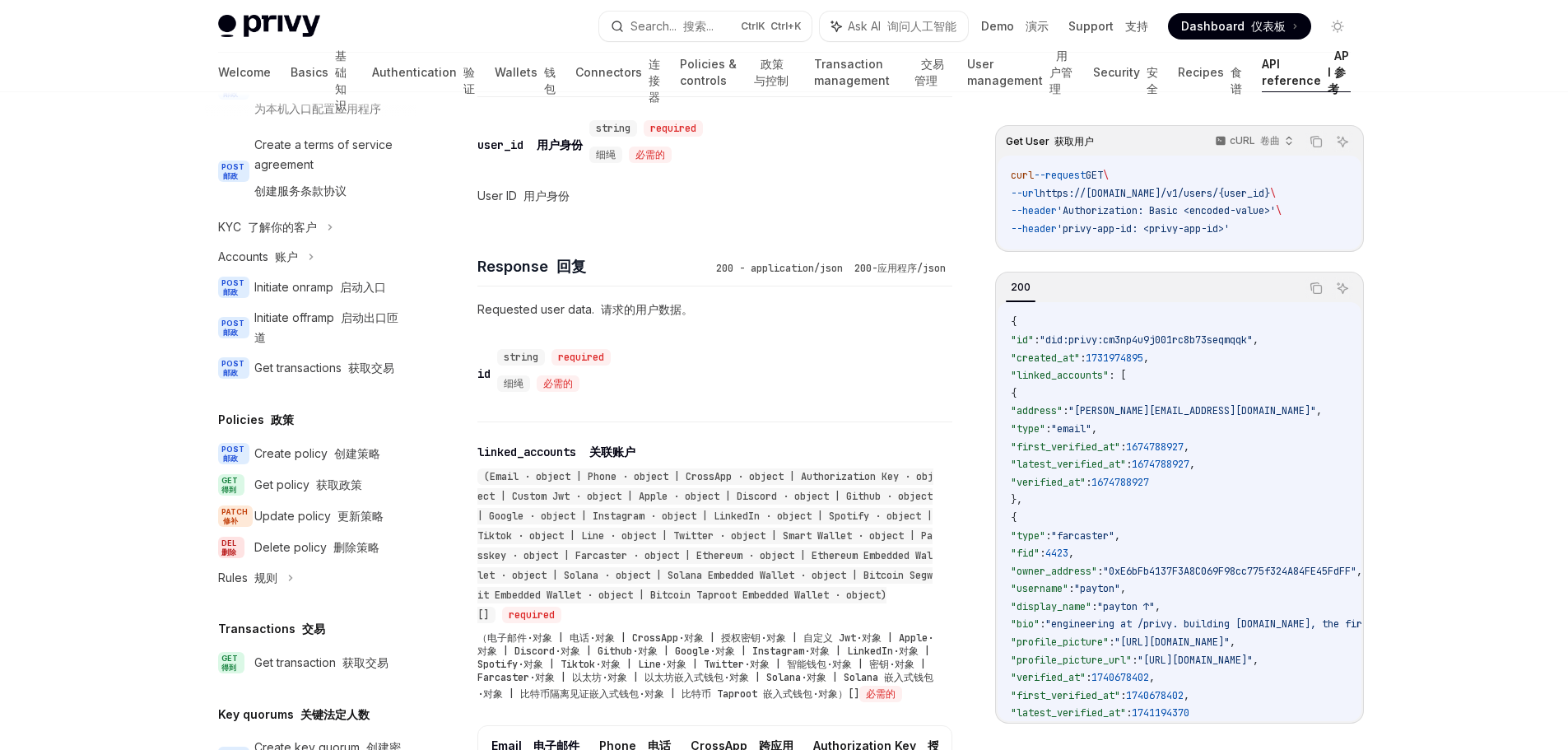
scroll to position [612, 0]
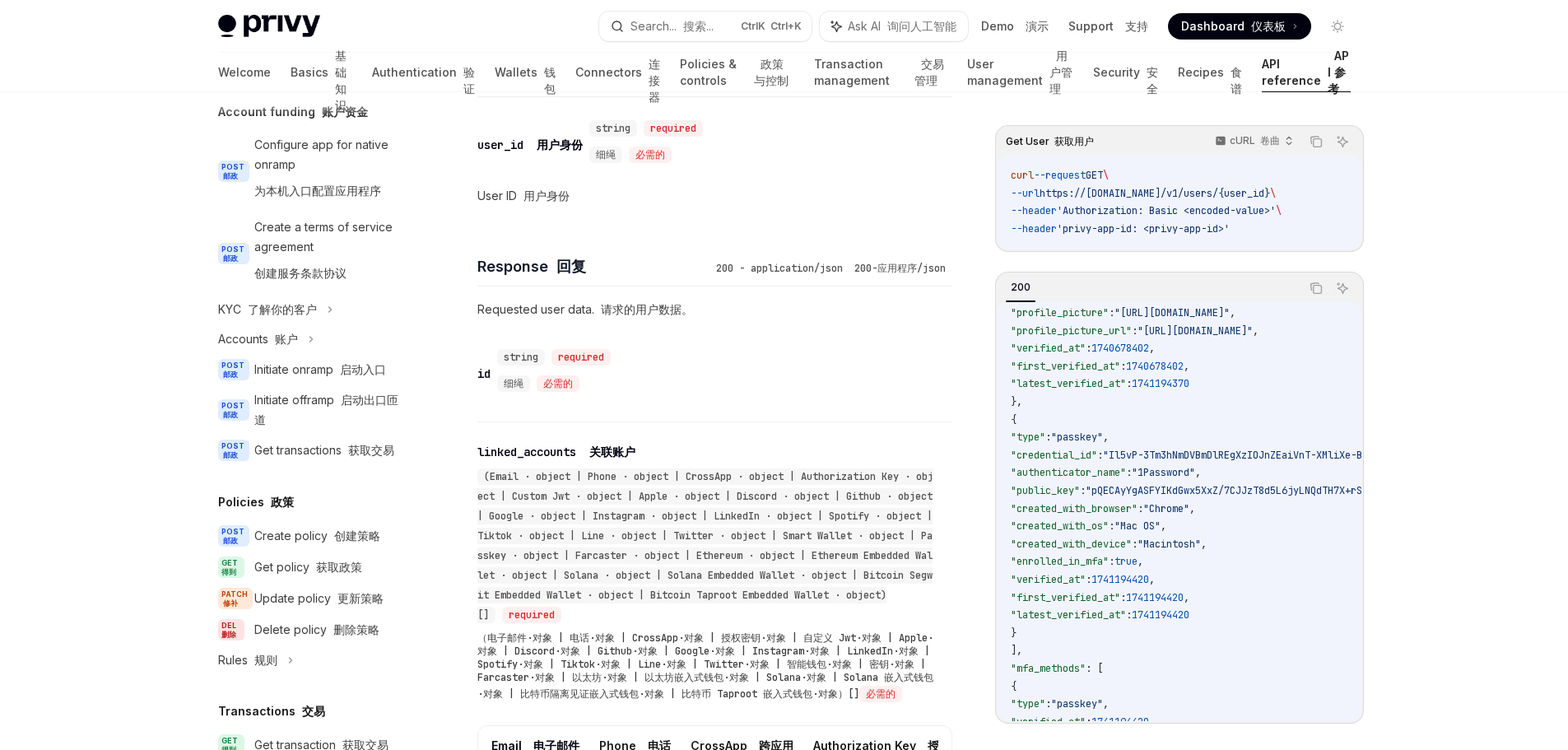
scroll to position [435, 0]
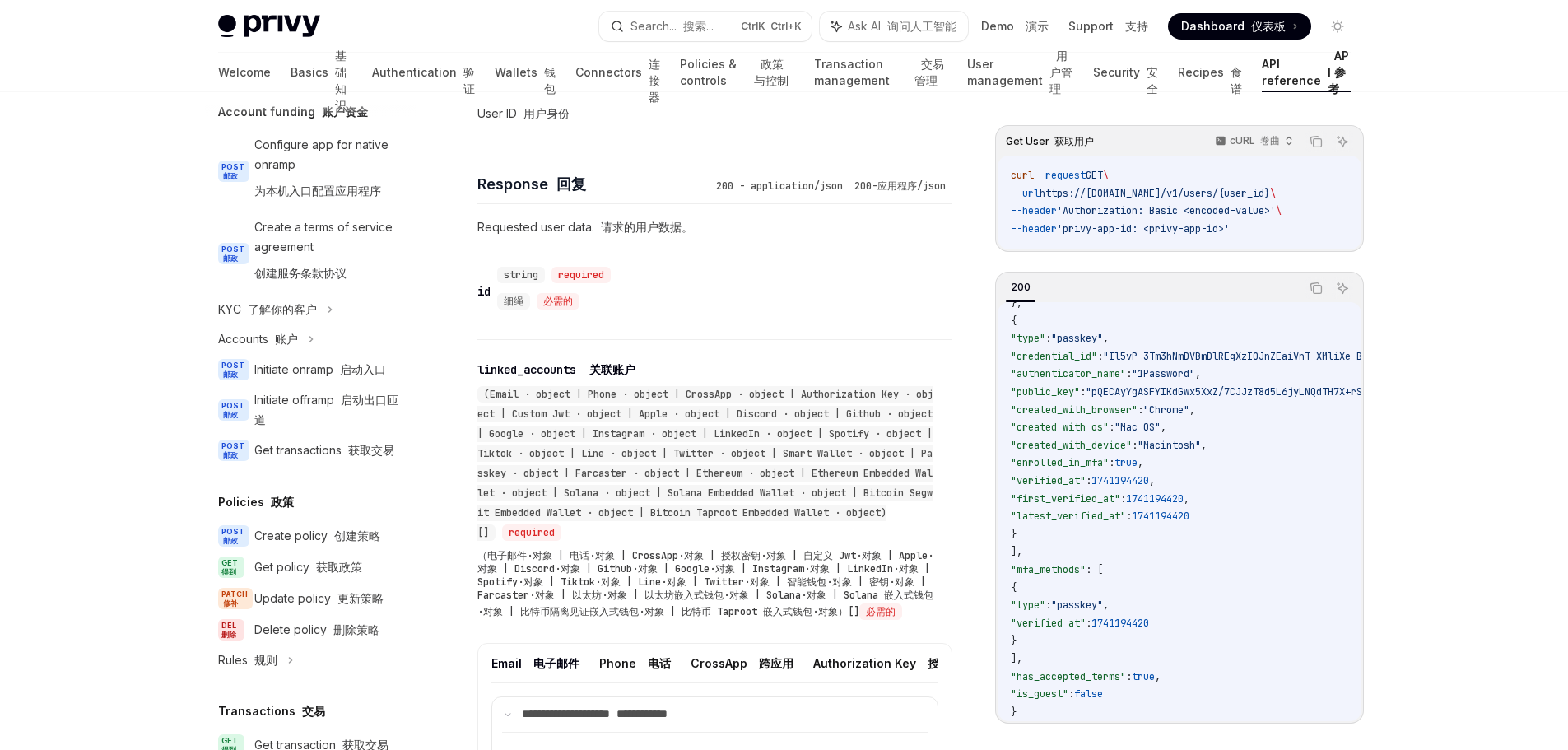
click at [888, 657] on button "Authorization Key 授权密钥" at bounding box center [893, 663] width 160 height 39
type textarea "*"
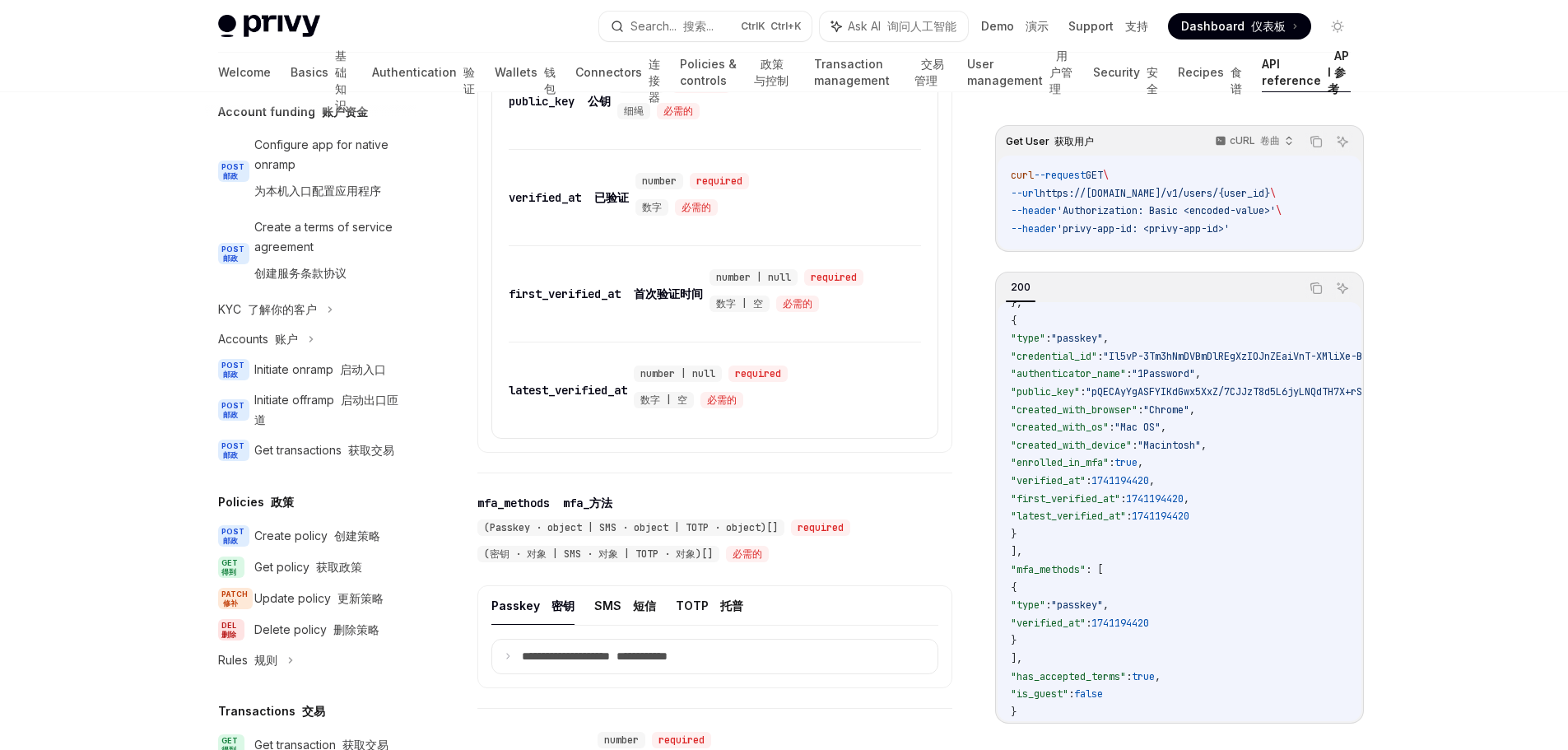
scroll to position [1800, 0]
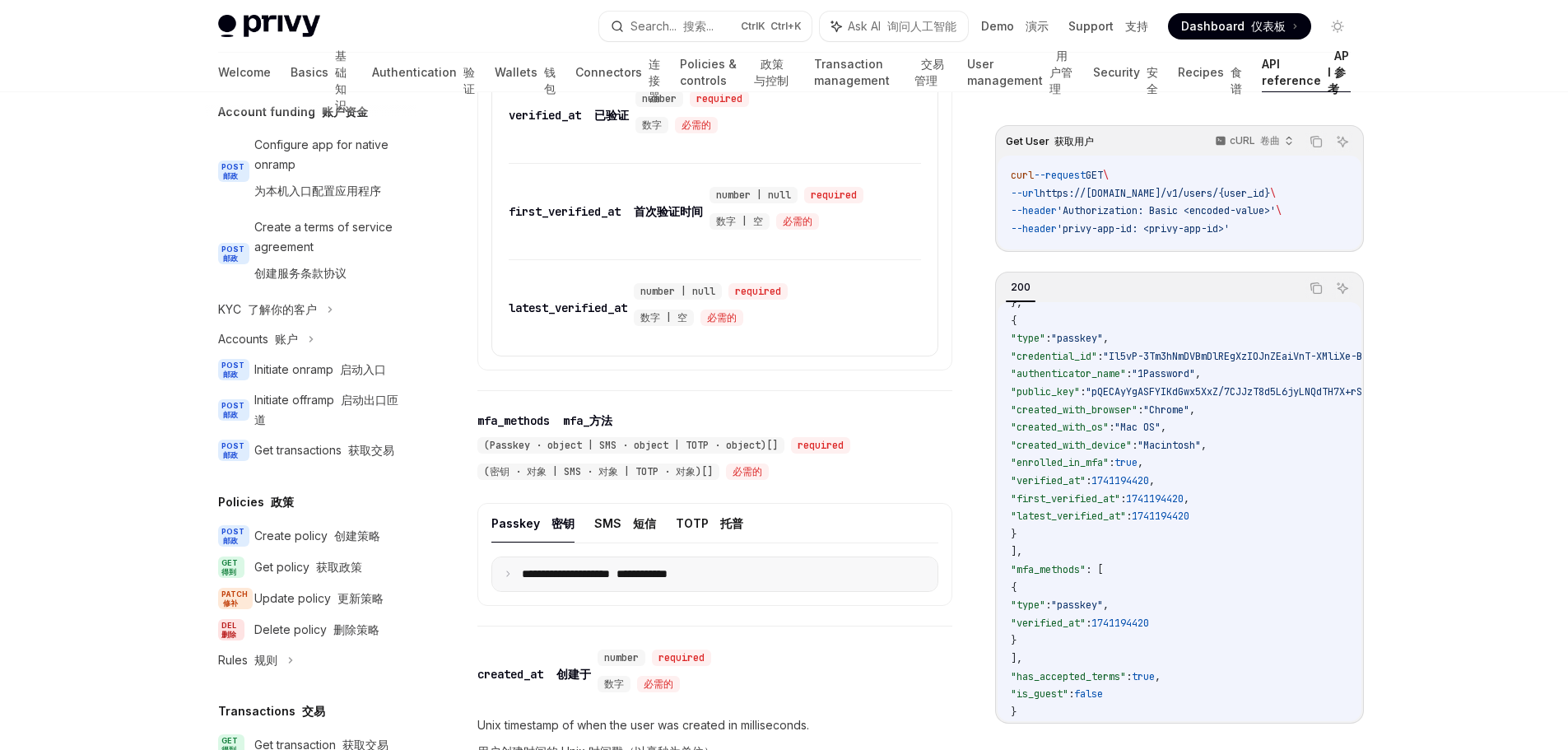
click at [859, 576] on summary "**********" at bounding box center [714, 575] width 446 height 35
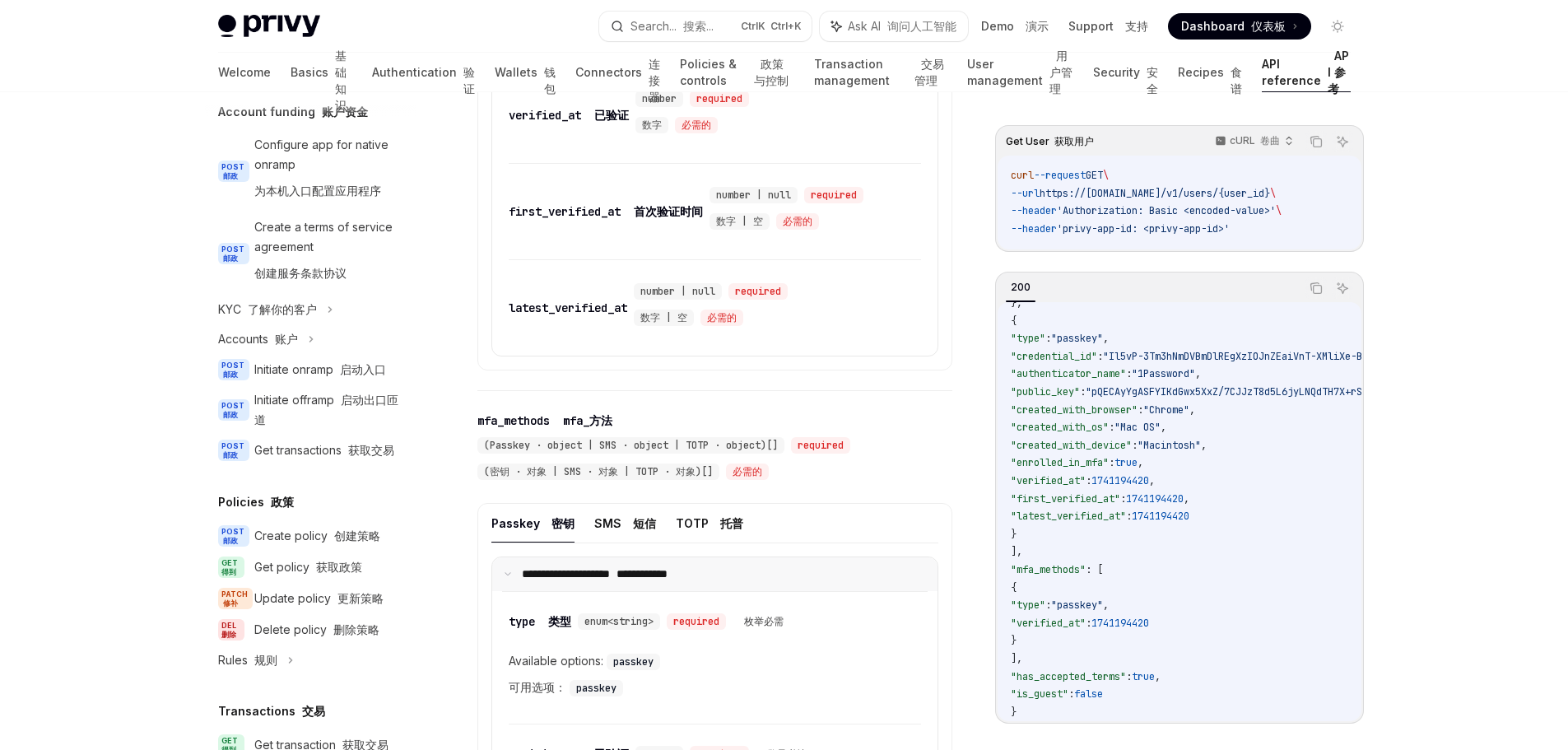
scroll to position [1882, 0]
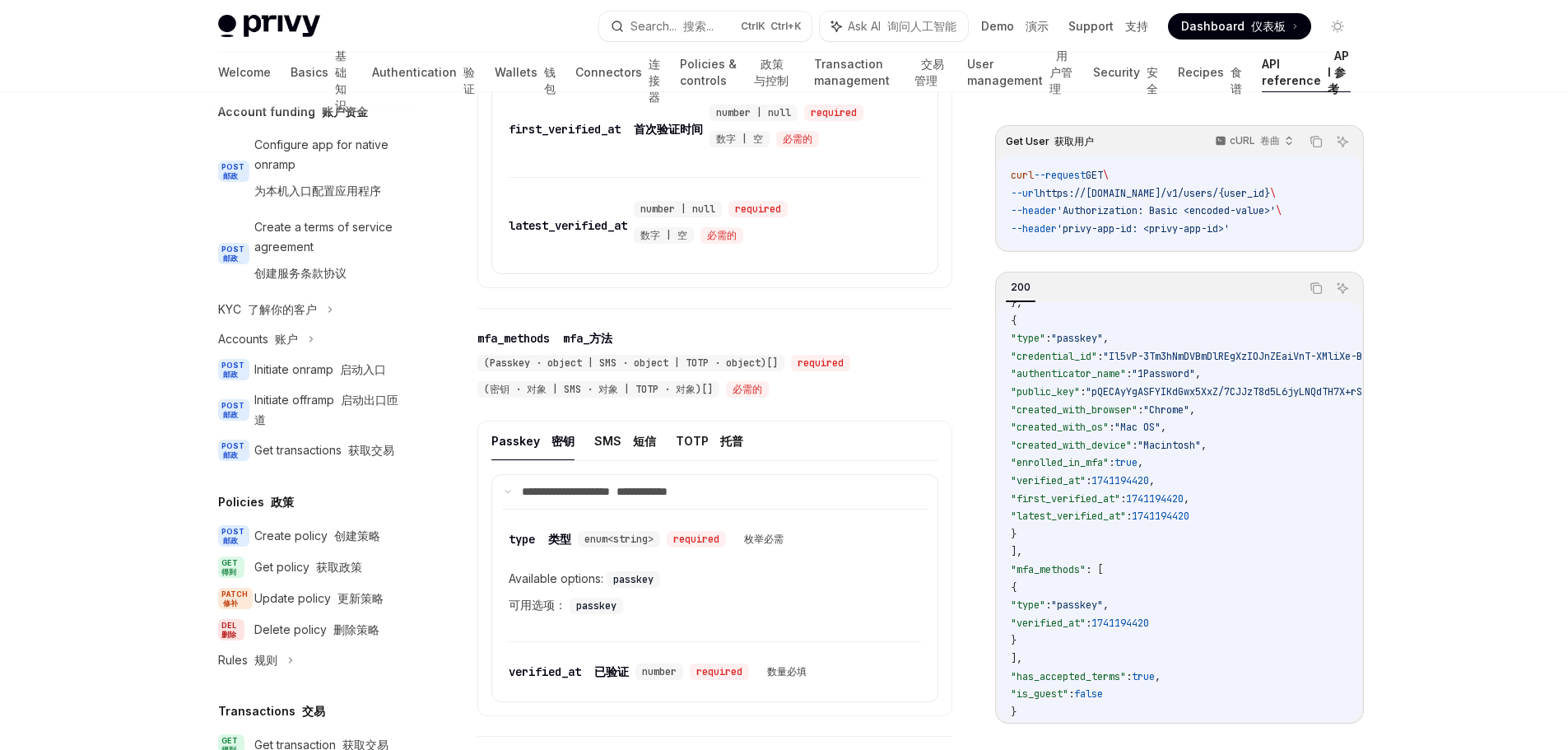
click at [890, 467] on div "Passkey 密钥 SMS 短信 TOTP 托普" at bounding box center [714, 447] width 447 height 52
click at [499, 487] on summary "**********" at bounding box center [714, 492] width 446 height 35
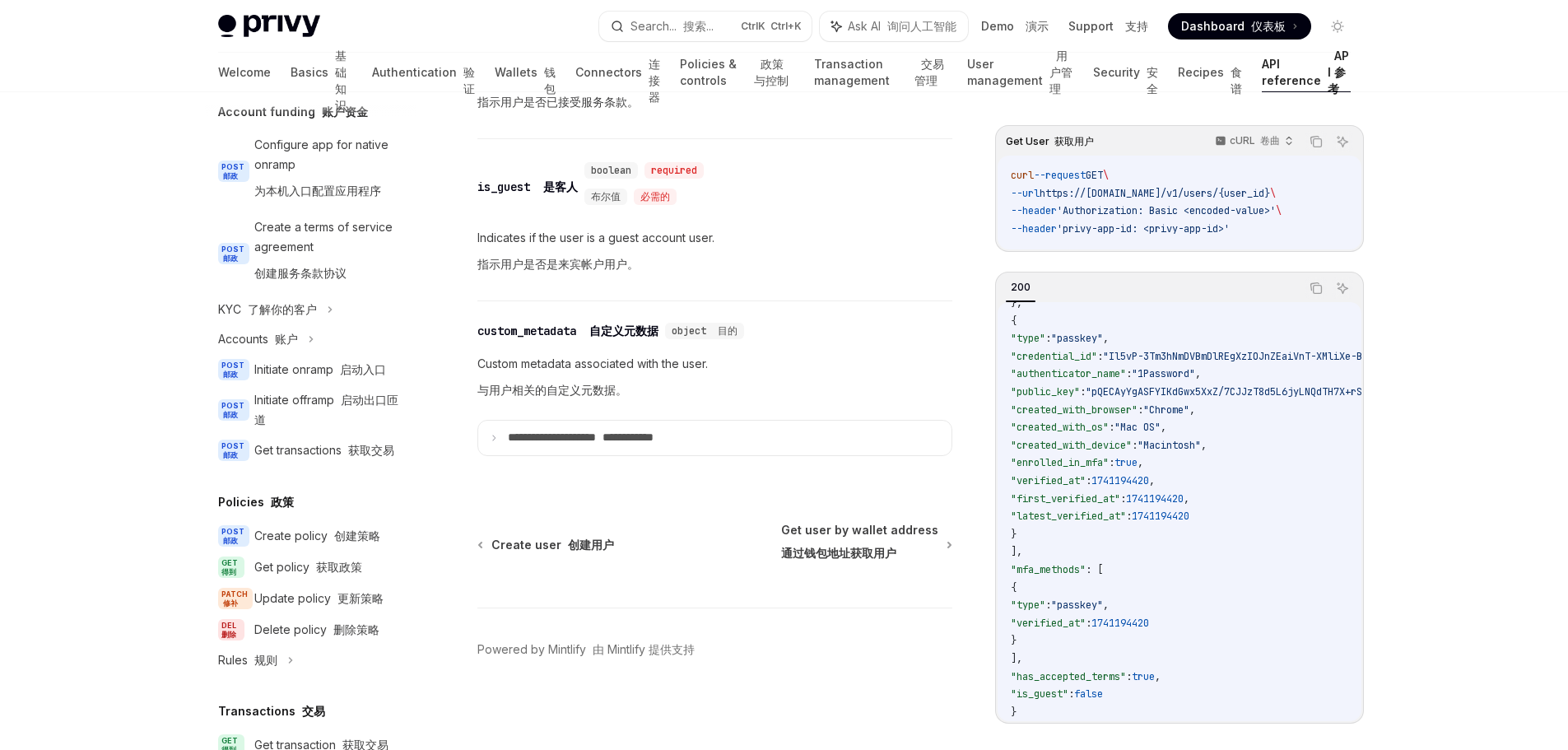
scroll to position [2053, 0]
